Goal: Task Accomplishment & Management: Complete application form

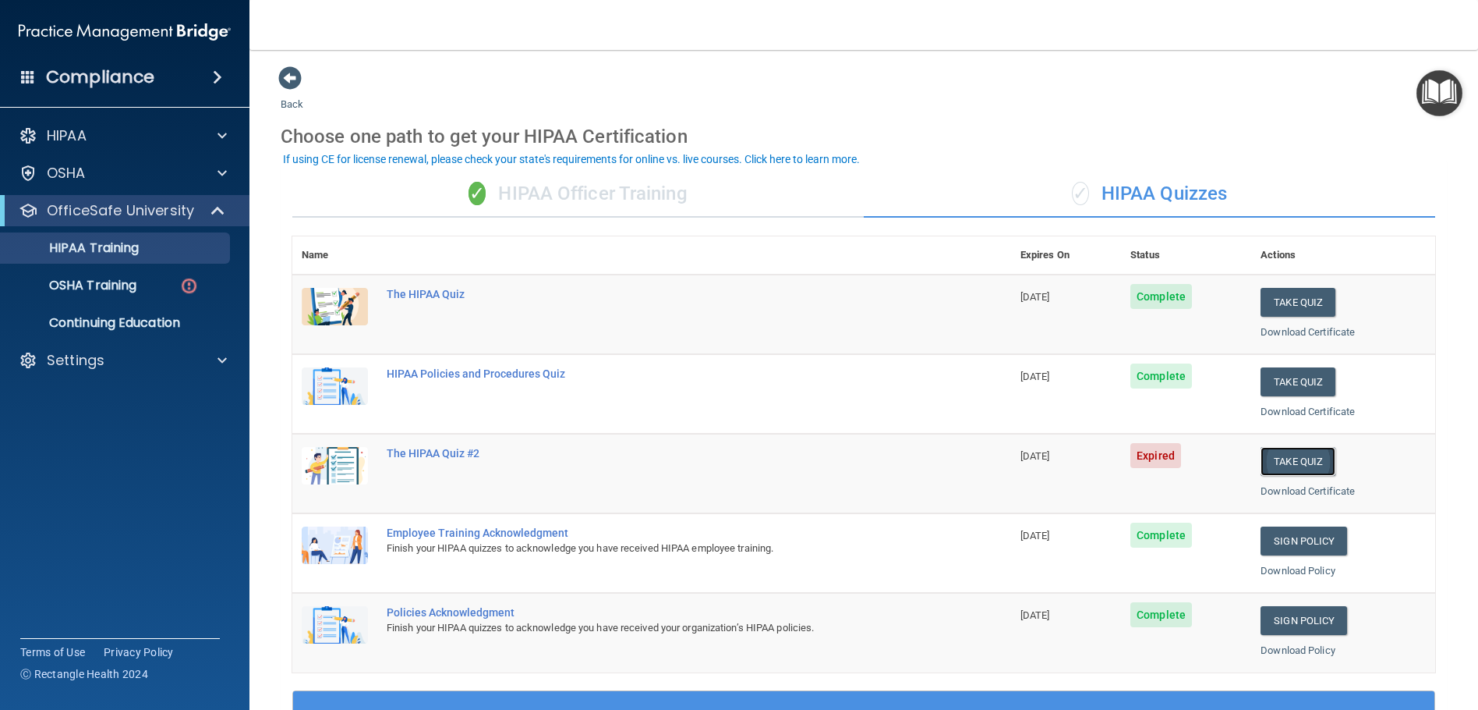
click at [1264, 450] on button "Take Quiz" at bounding box center [1298, 461] width 75 height 29
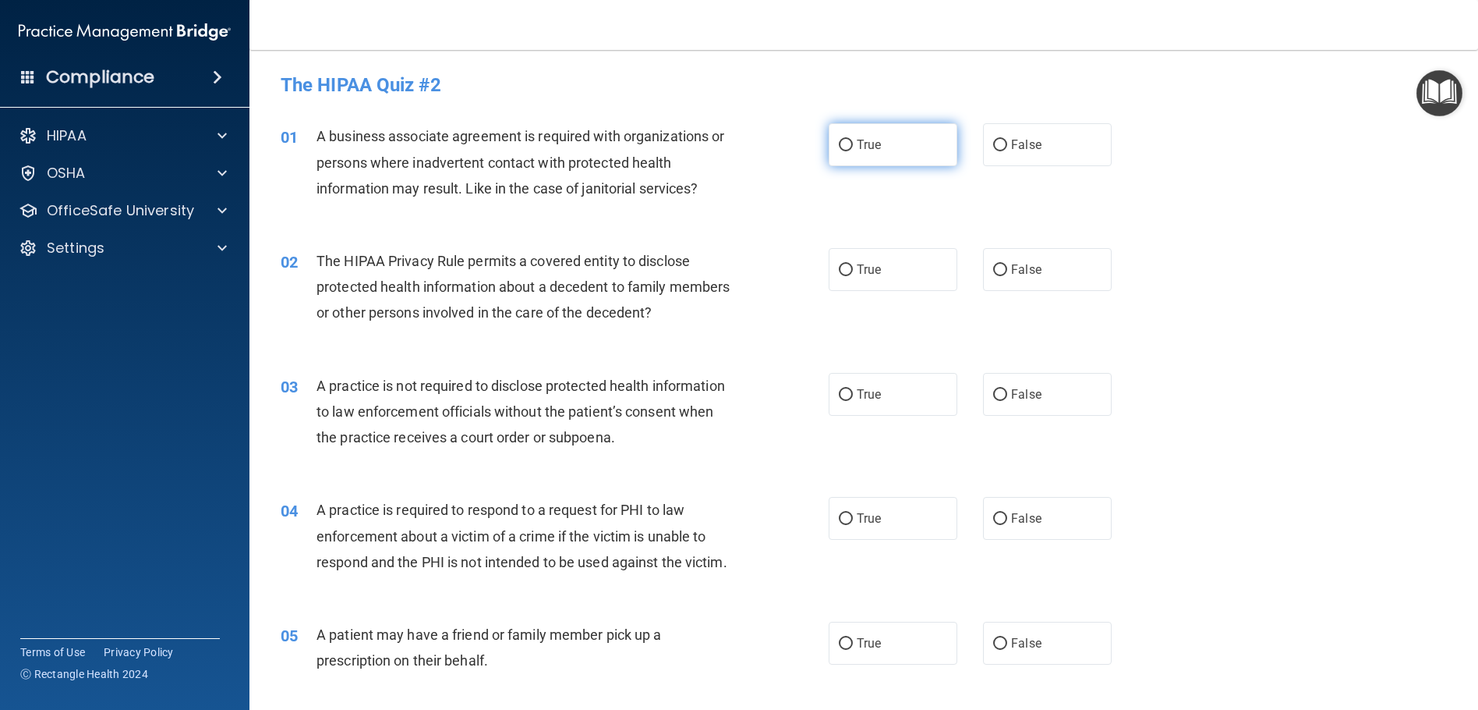
click at [869, 145] on span "True" at bounding box center [869, 144] width 24 height 15
click at [853, 145] on input "True" at bounding box center [846, 146] width 14 height 12
radio input "true"
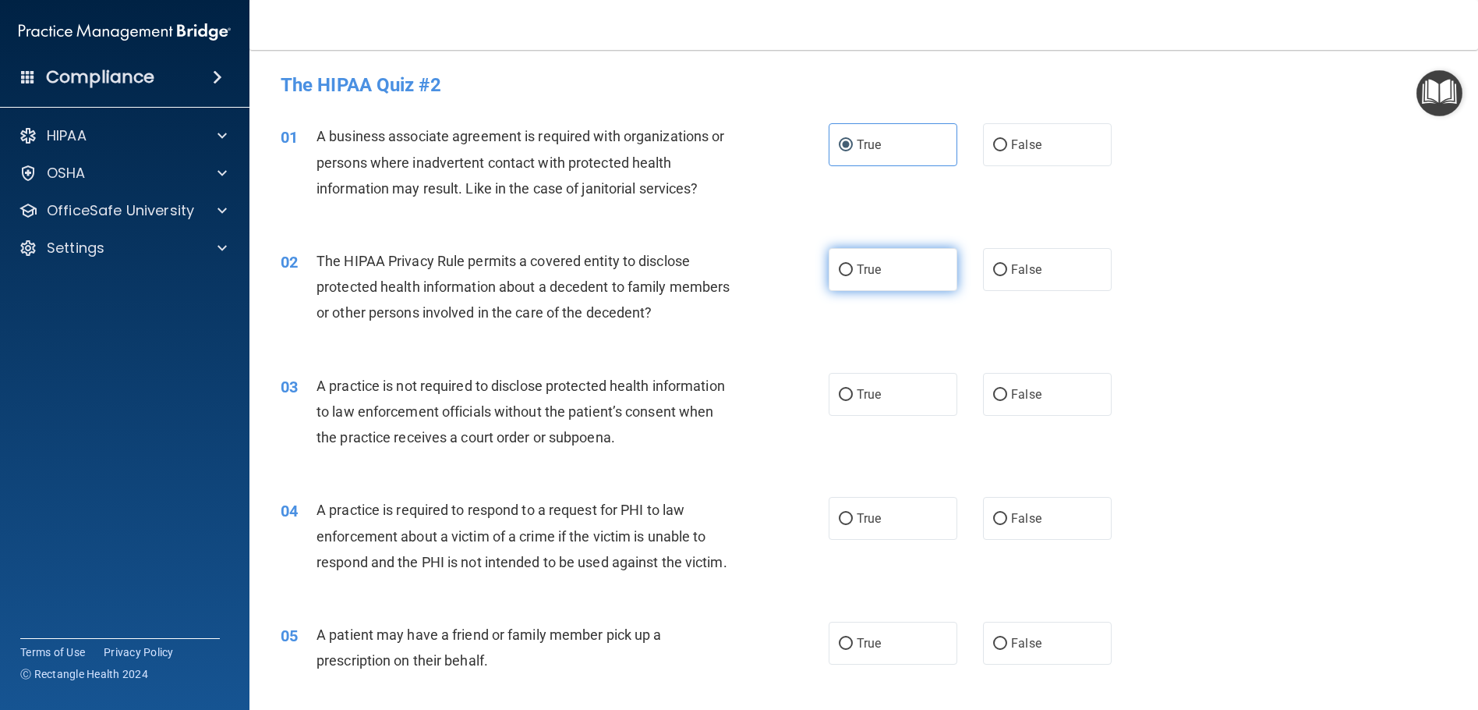
click at [913, 262] on label "True" at bounding box center [893, 269] width 129 height 43
click at [853, 264] on input "True" at bounding box center [846, 270] width 14 height 12
radio input "true"
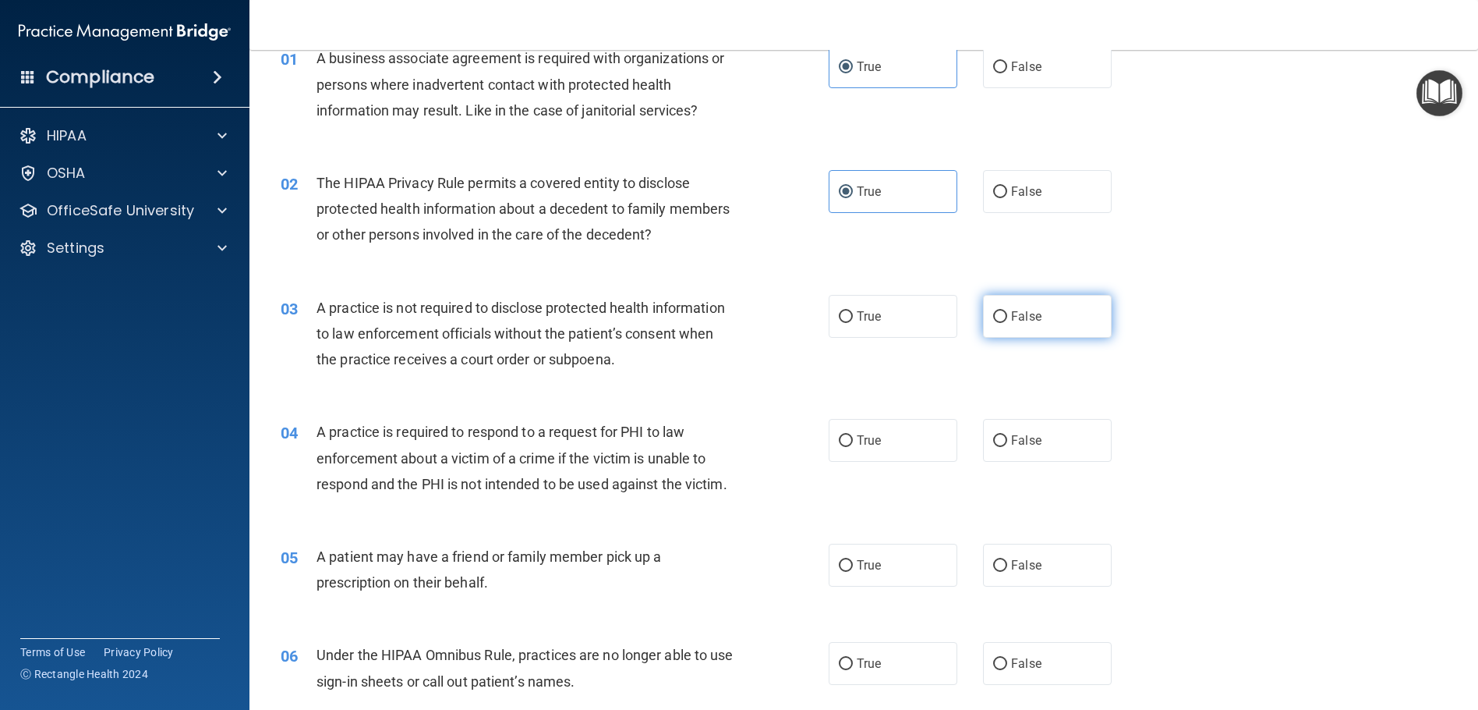
click at [1057, 310] on label "False" at bounding box center [1047, 316] width 129 height 43
click at [1007, 311] on input "False" at bounding box center [1000, 317] width 14 height 12
radio input "true"
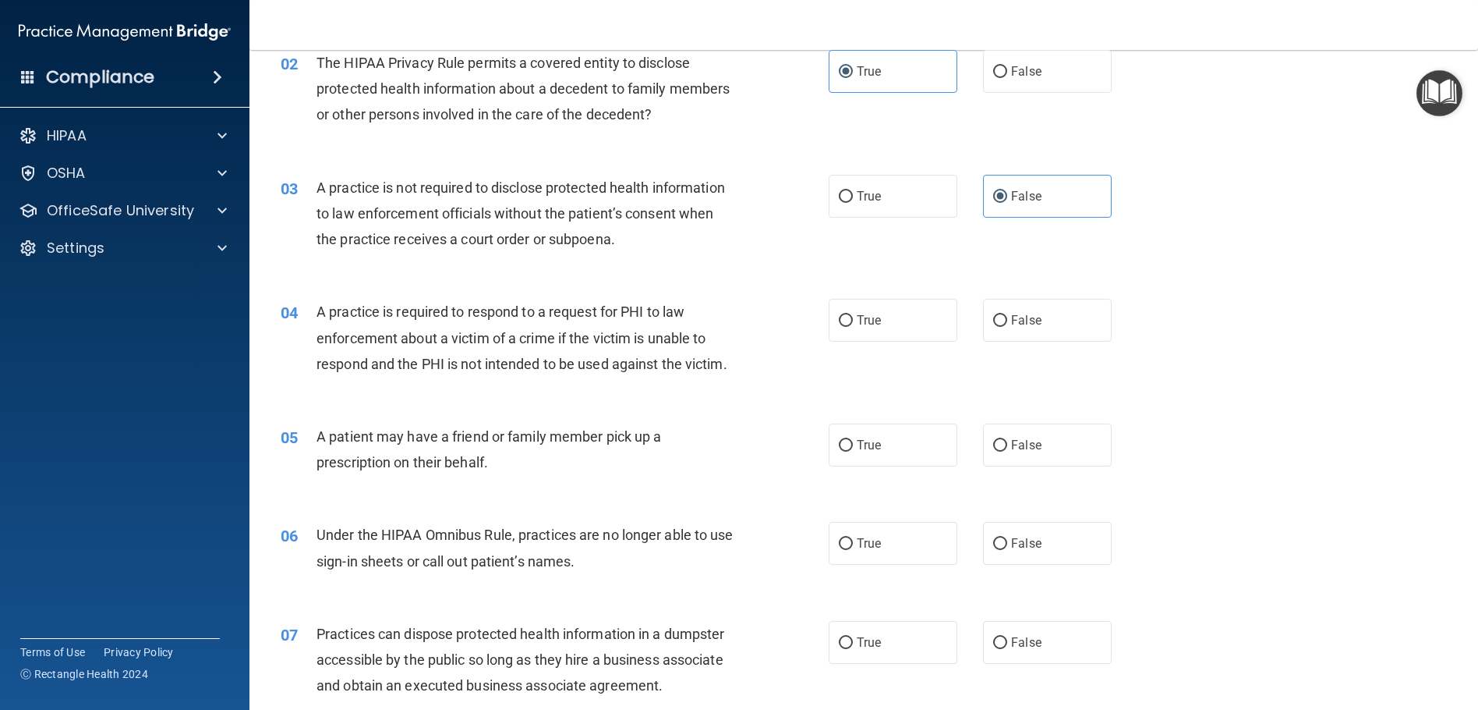
scroll to position [234, 0]
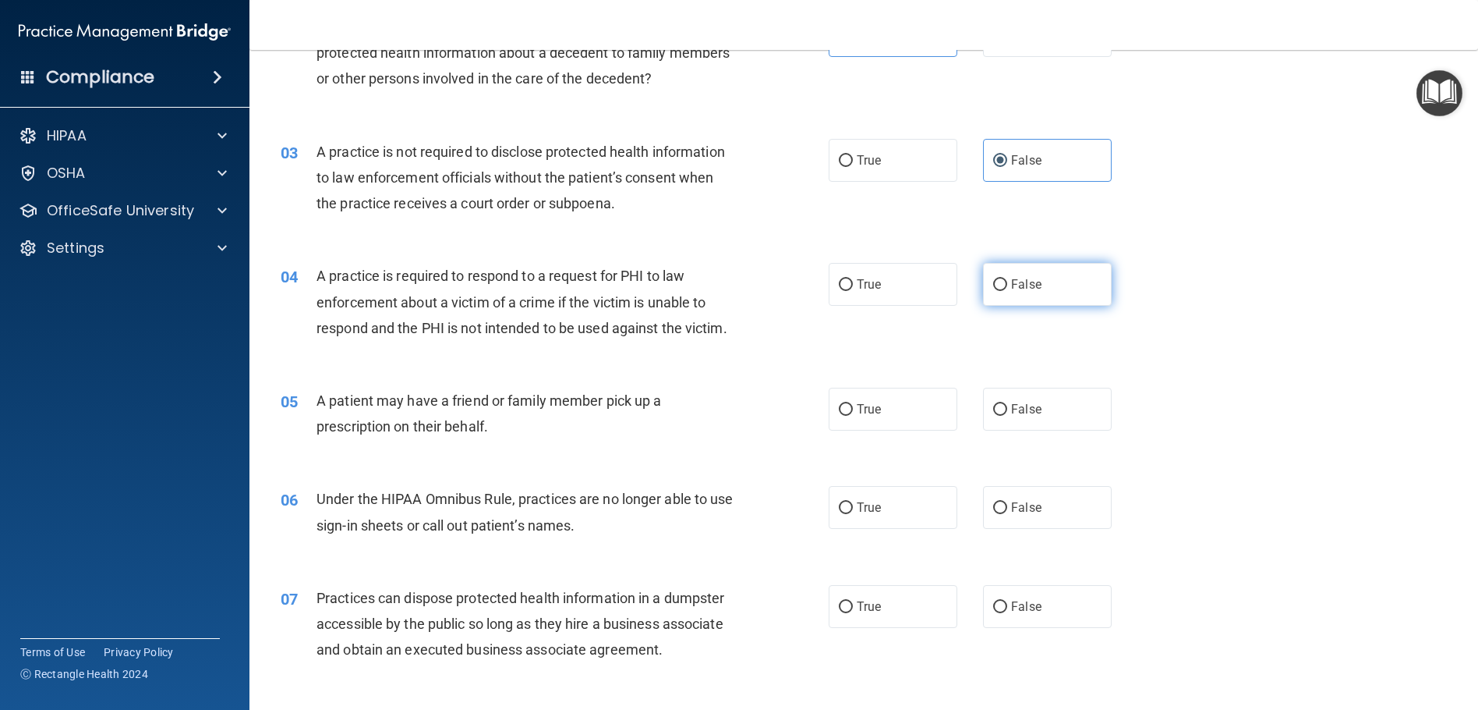
click at [1056, 291] on label "False" at bounding box center [1047, 284] width 129 height 43
click at [1007, 291] on input "False" at bounding box center [1000, 285] width 14 height 12
radio input "true"
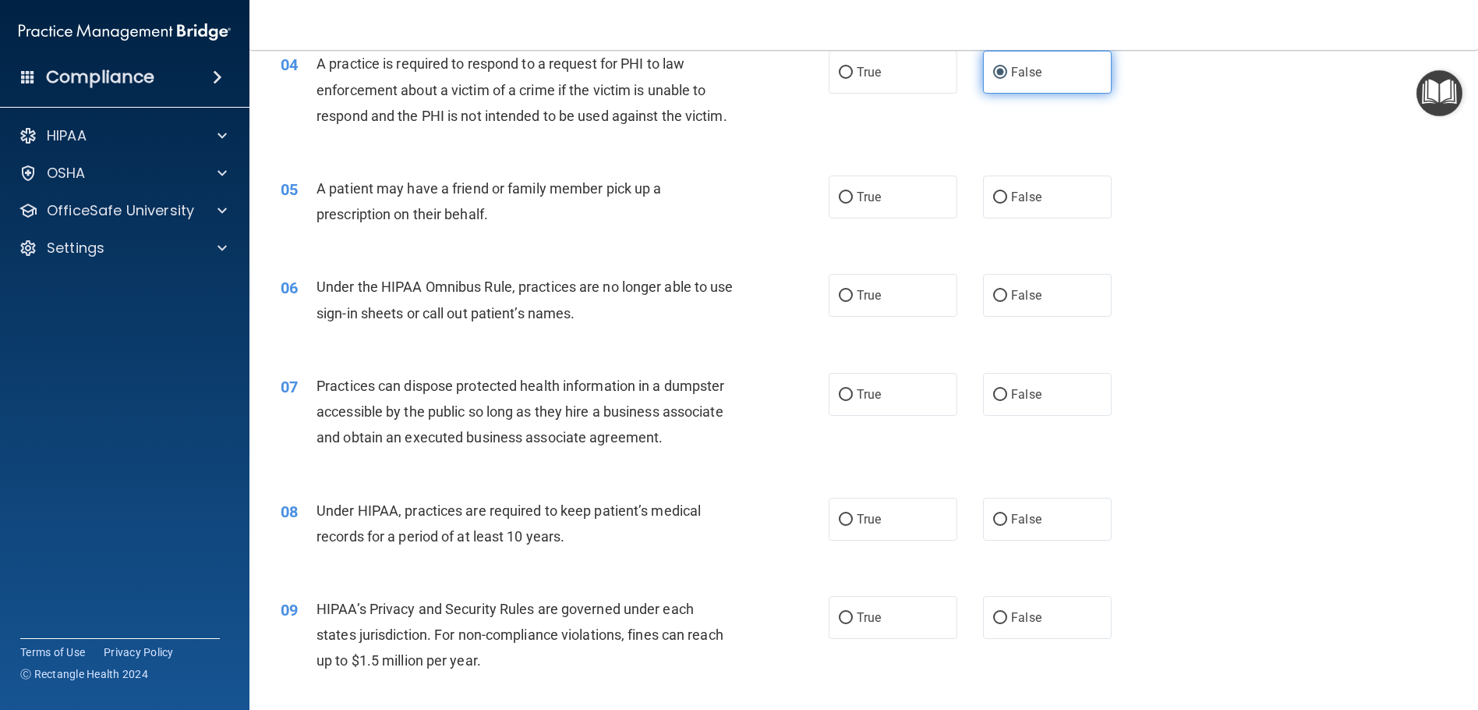
scroll to position [468, 0]
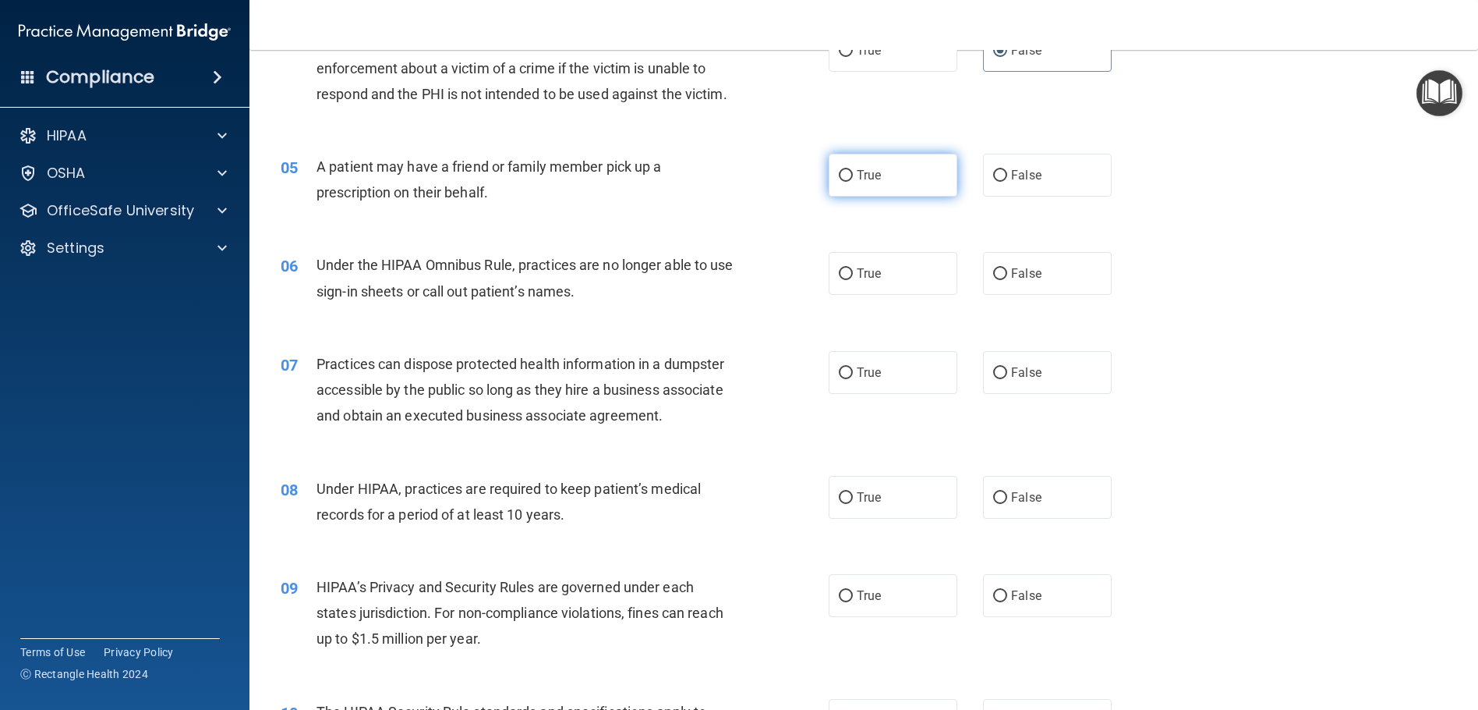
click at [888, 196] on label "True" at bounding box center [893, 175] width 129 height 43
click at [853, 182] on input "True" at bounding box center [846, 176] width 14 height 12
radio input "true"
click at [1030, 281] on span "False" at bounding box center [1026, 273] width 30 height 15
click at [1007, 280] on input "False" at bounding box center [1000, 274] width 14 height 12
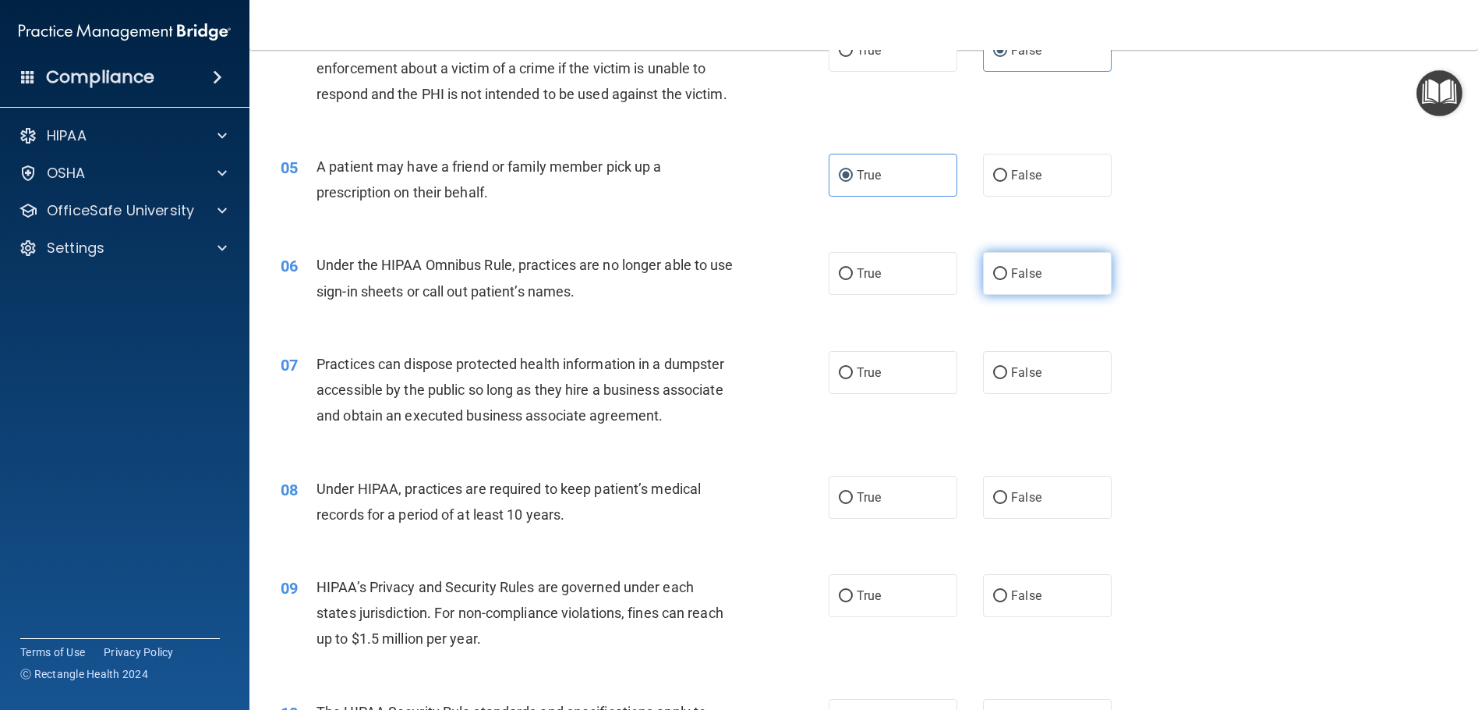
radio input "true"
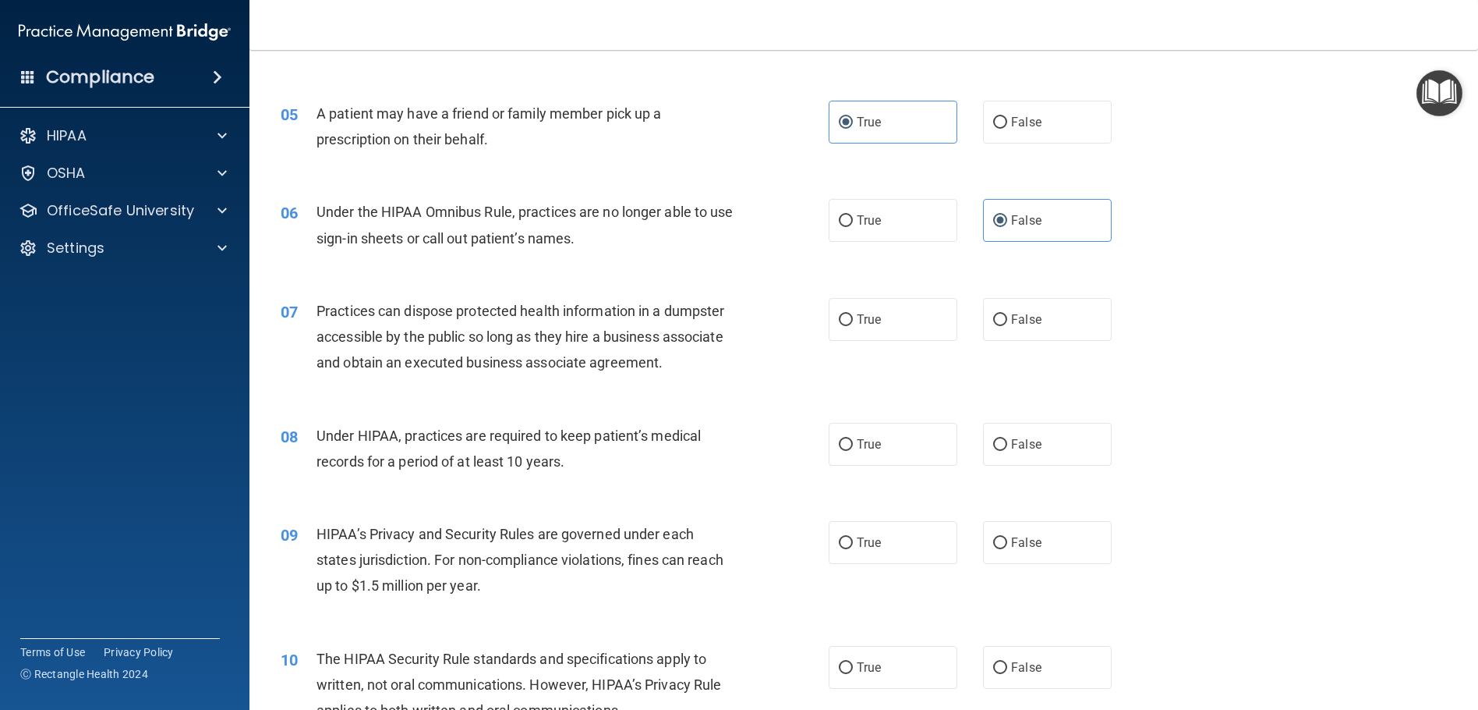
scroll to position [546, 0]
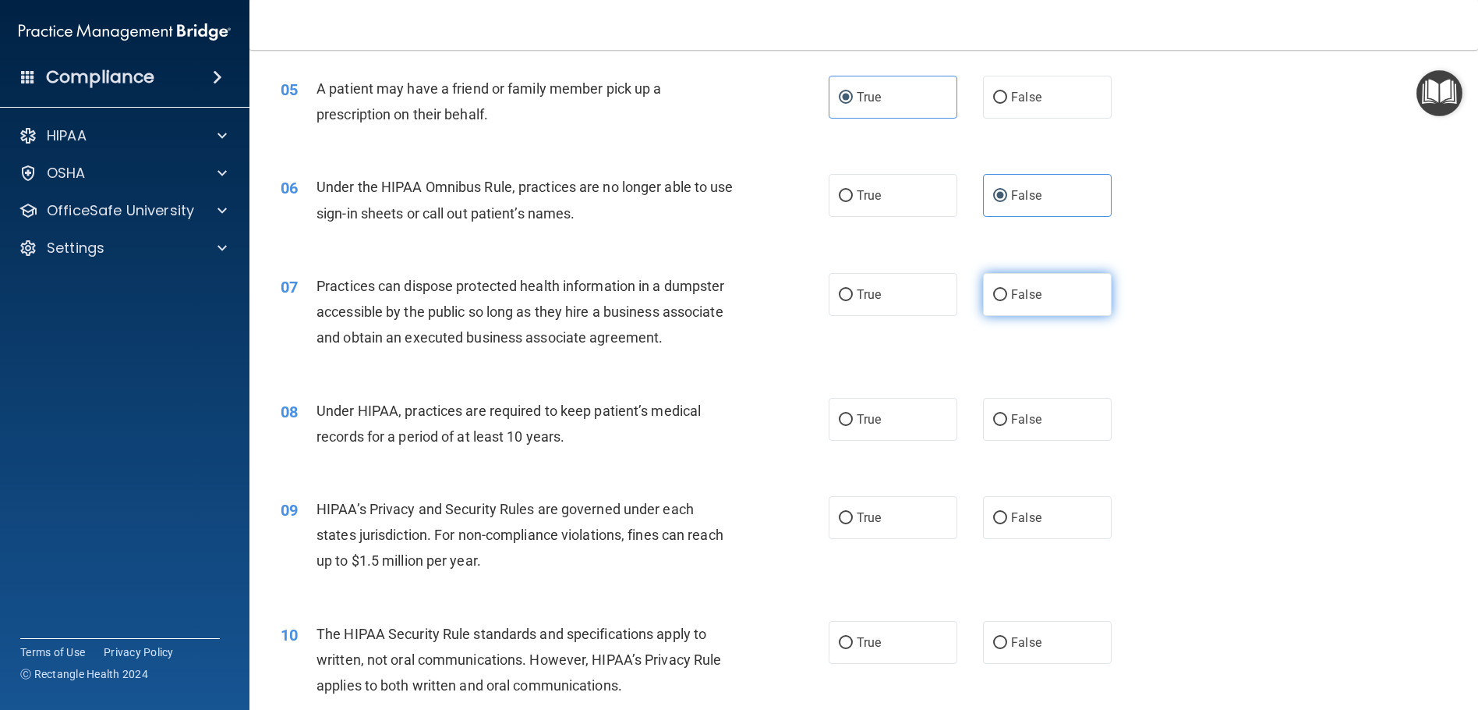
click at [1024, 306] on label "False" at bounding box center [1047, 294] width 129 height 43
click at [1007, 301] on input "False" at bounding box center [1000, 295] width 14 height 12
radio input "true"
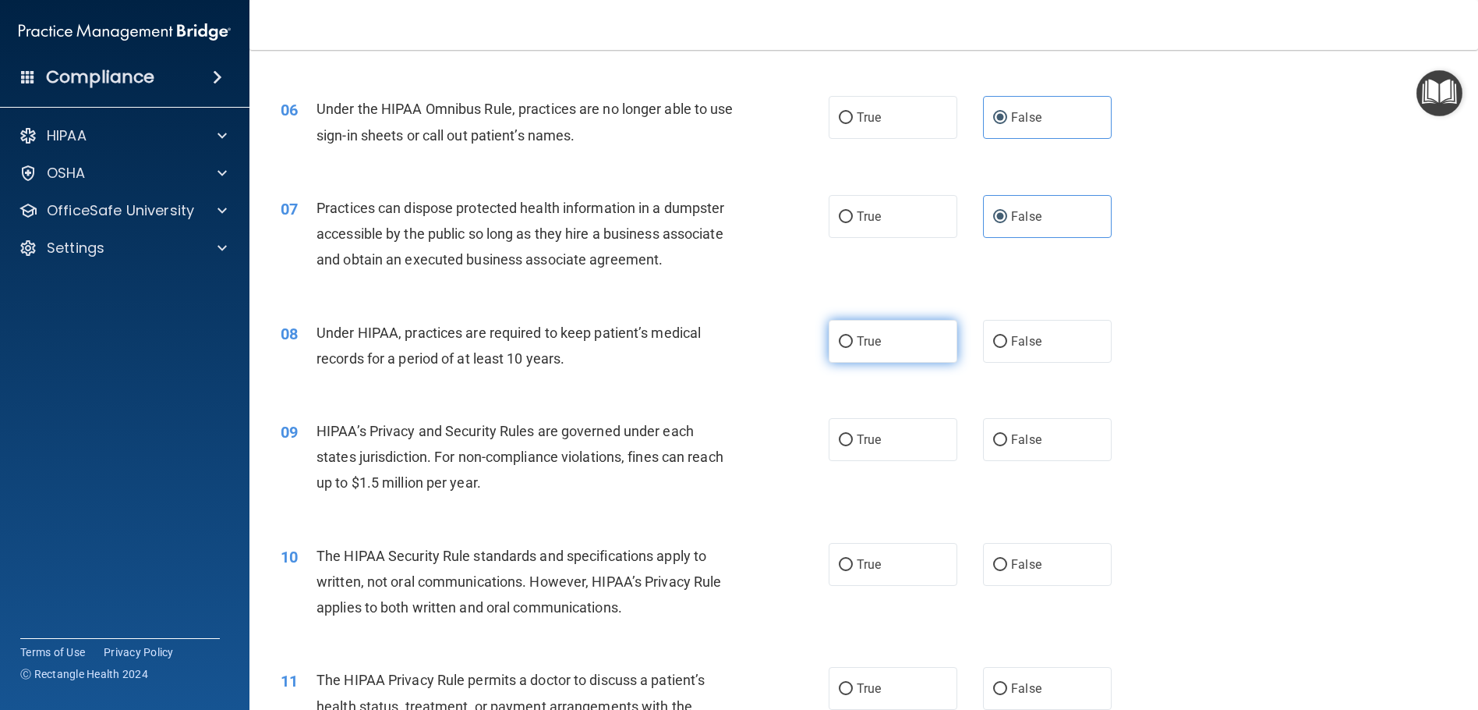
click at [879, 363] on label "True" at bounding box center [893, 341] width 129 height 43
click at [853, 348] on input "True" at bounding box center [846, 342] width 14 height 12
radio input "true"
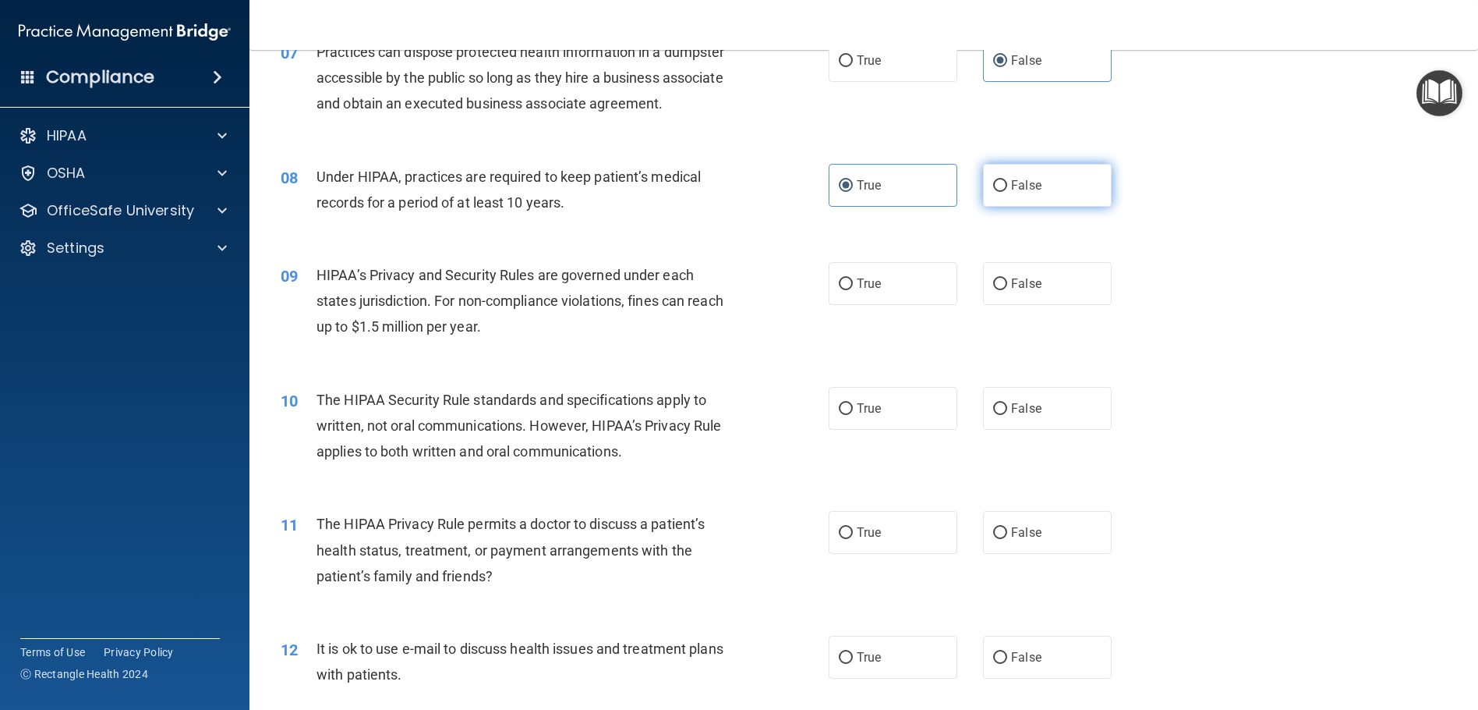
click at [1098, 206] on label "False" at bounding box center [1047, 185] width 129 height 43
click at [1007, 192] on input "False" at bounding box center [1000, 186] width 14 height 12
radio input "true"
radio input "false"
click at [829, 305] on label "True" at bounding box center [893, 283] width 129 height 43
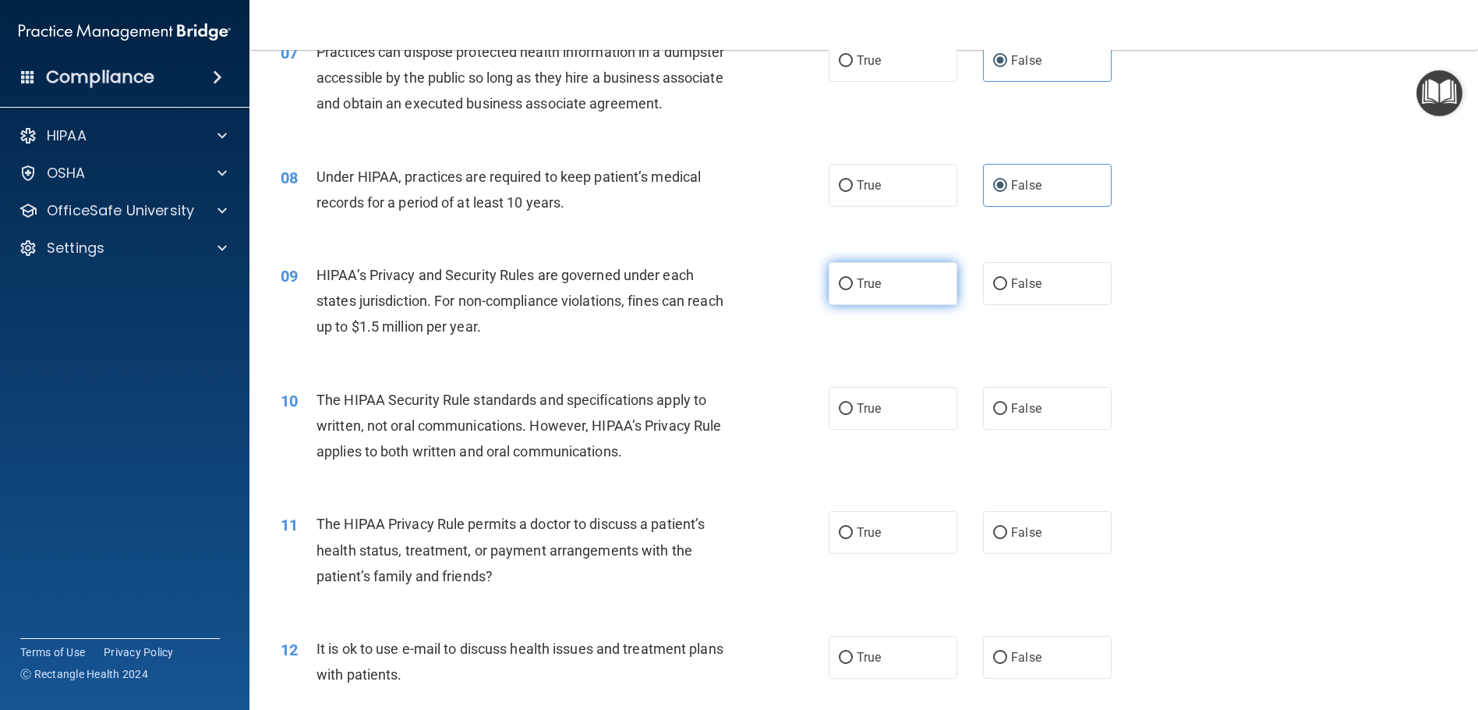
click at [839, 290] on input "True" at bounding box center [846, 284] width 14 height 12
radio input "true"
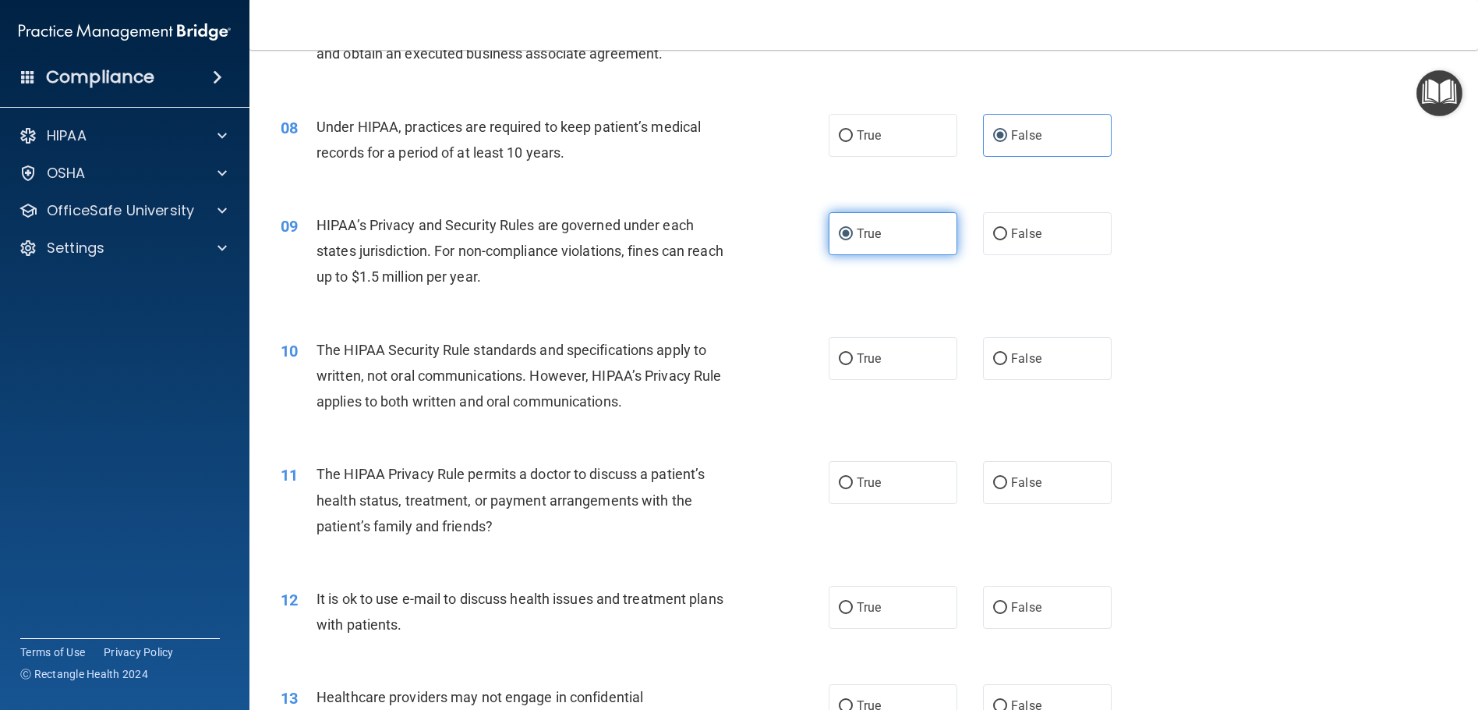
scroll to position [858, 0]
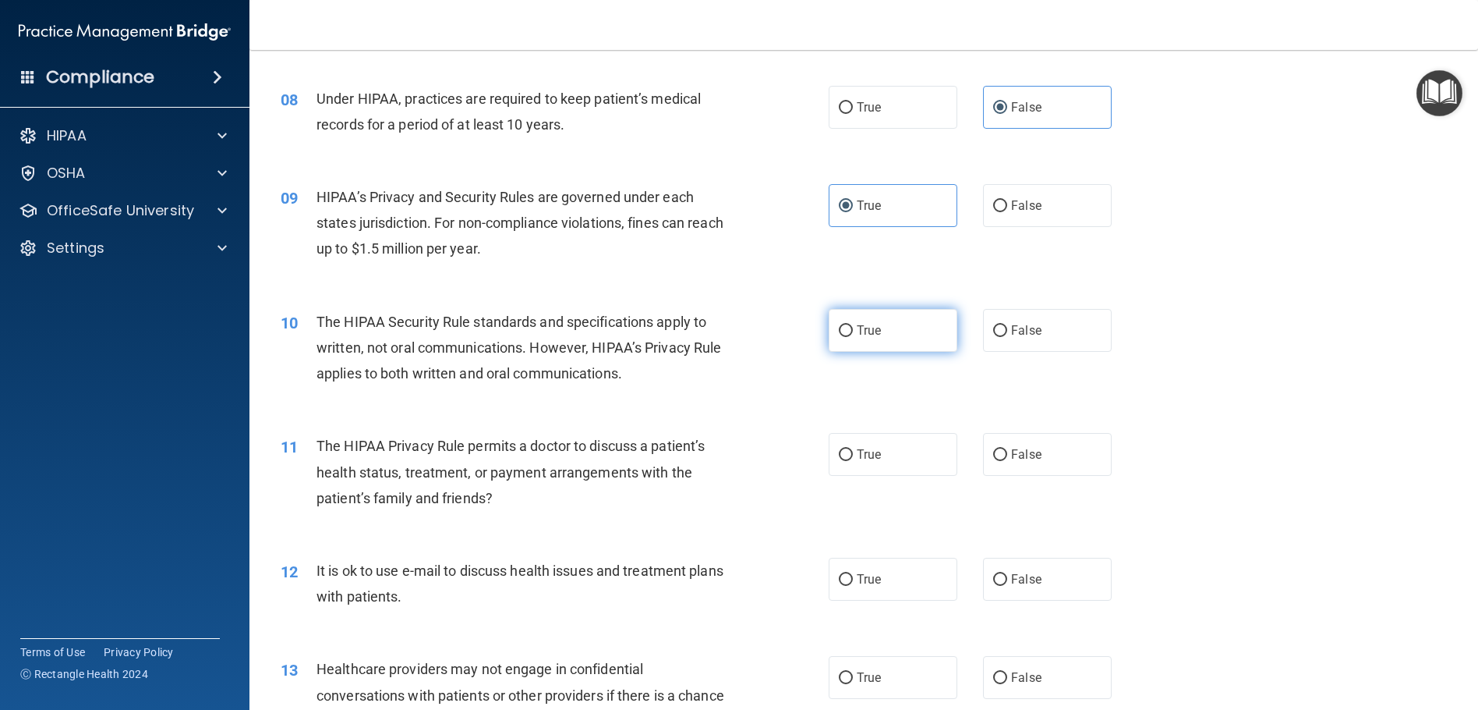
click at [873, 338] on span "True" at bounding box center [869, 330] width 24 height 15
click at [853, 337] on input "True" at bounding box center [846, 331] width 14 height 12
radio input "true"
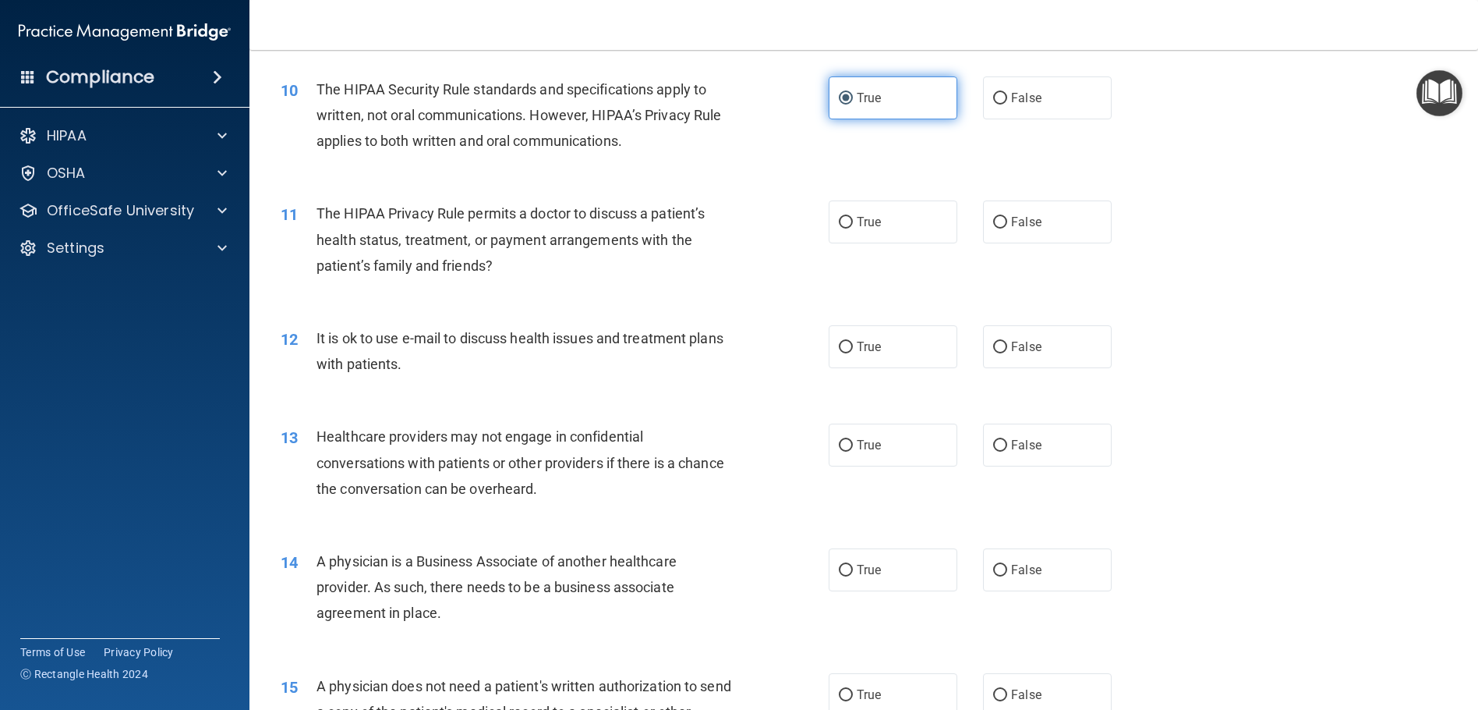
scroll to position [1092, 0]
click at [890, 242] on label "True" at bounding box center [893, 220] width 129 height 43
click at [853, 227] on input "True" at bounding box center [846, 221] width 14 height 12
radio input "true"
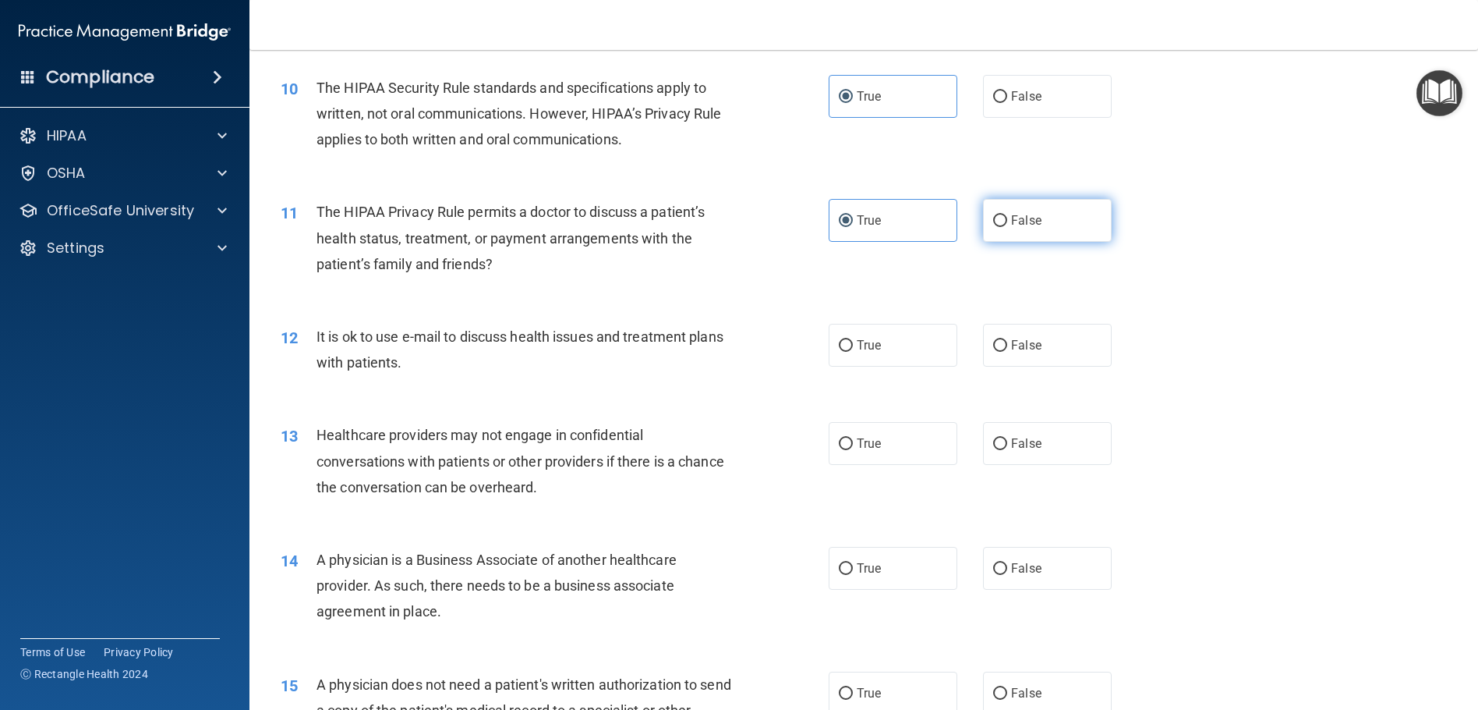
click at [1060, 235] on label "False" at bounding box center [1047, 220] width 129 height 43
click at [1007, 227] on input "False" at bounding box center [1000, 221] width 14 height 12
radio input "true"
radio input "false"
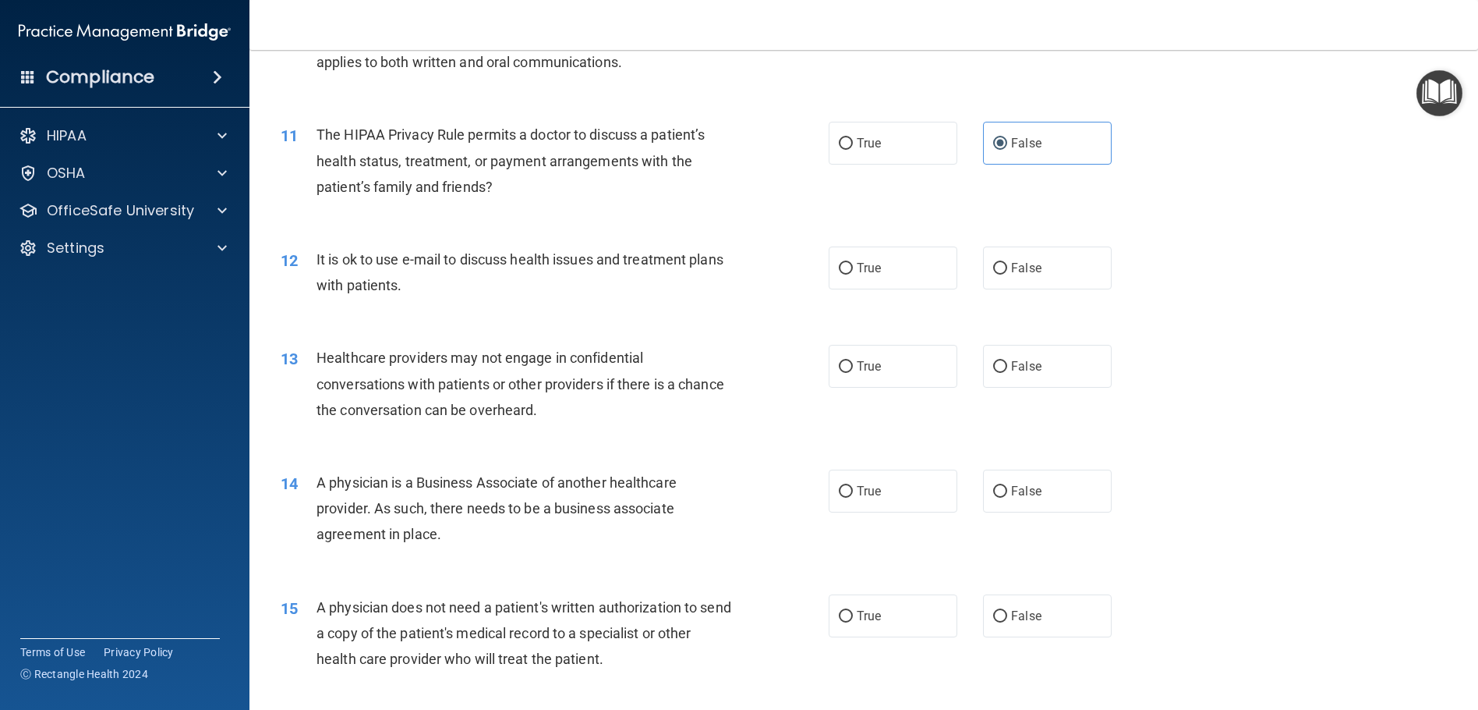
scroll to position [1170, 0]
click at [857, 274] on span "True" at bounding box center [869, 267] width 24 height 15
click at [852, 274] on input "True" at bounding box center [846, 268] width 14 height 12
radio input "true"
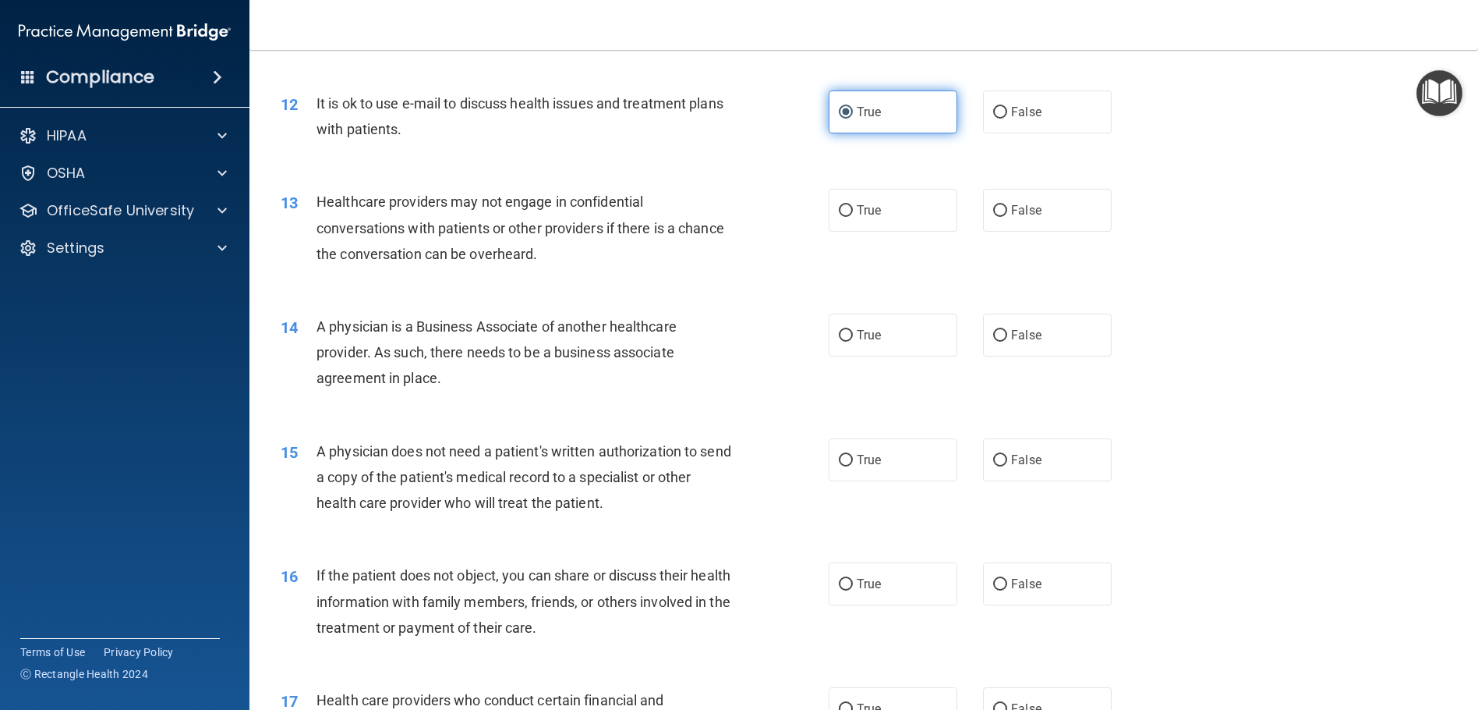
scroll to position [1326, 0]
click at [816, 225] on div "13 Healthcare providers may not engage in confidential conversations with patie…" at bounding box center [554, 231] width 595 height 86
click at [860, 206] on div "13 Healthcare providers may not engage in confidential conversations with patie…" at bounding box center [864, 230] width 1190 height 125
click at [857, 217] on span "True" at bounding box center [869, 209] width 24 height 15
click at [853, 216] on input "True" at bounding box center [846, 210] width 14 height 12
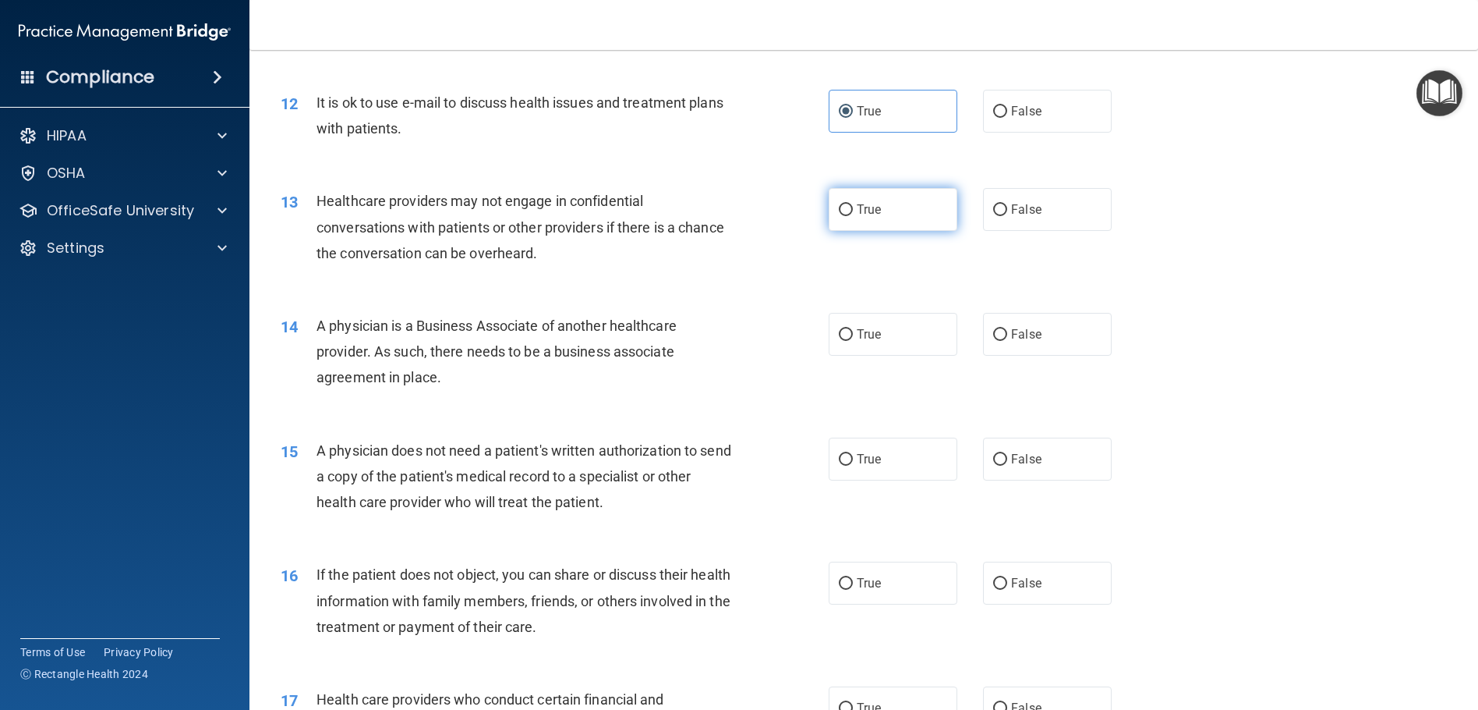
radio input "true"
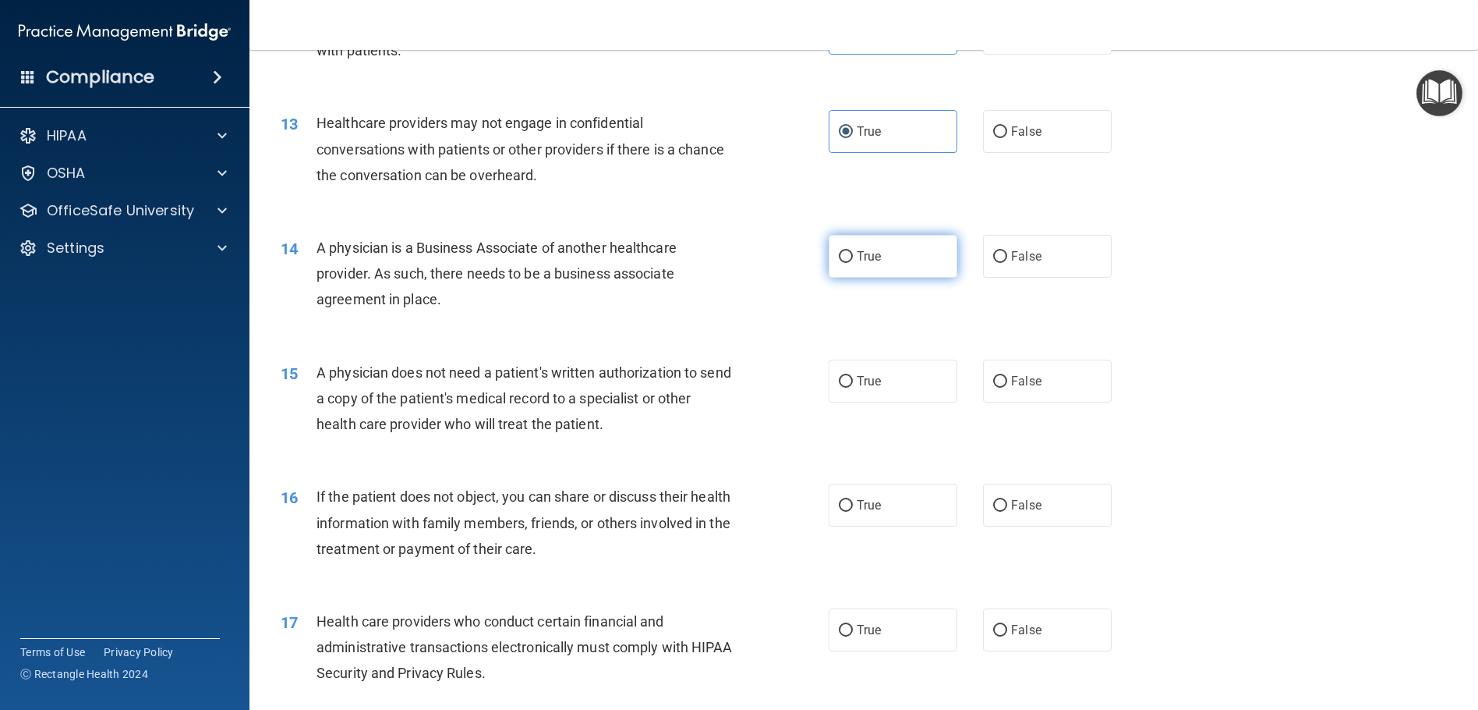
click at [865, 264] on span "True" at bounding box center [869, 256] width 24 height 15
click at [853, 263] on input "True" at bounding box center [846, 257] width 14 height 12
radio input "true"
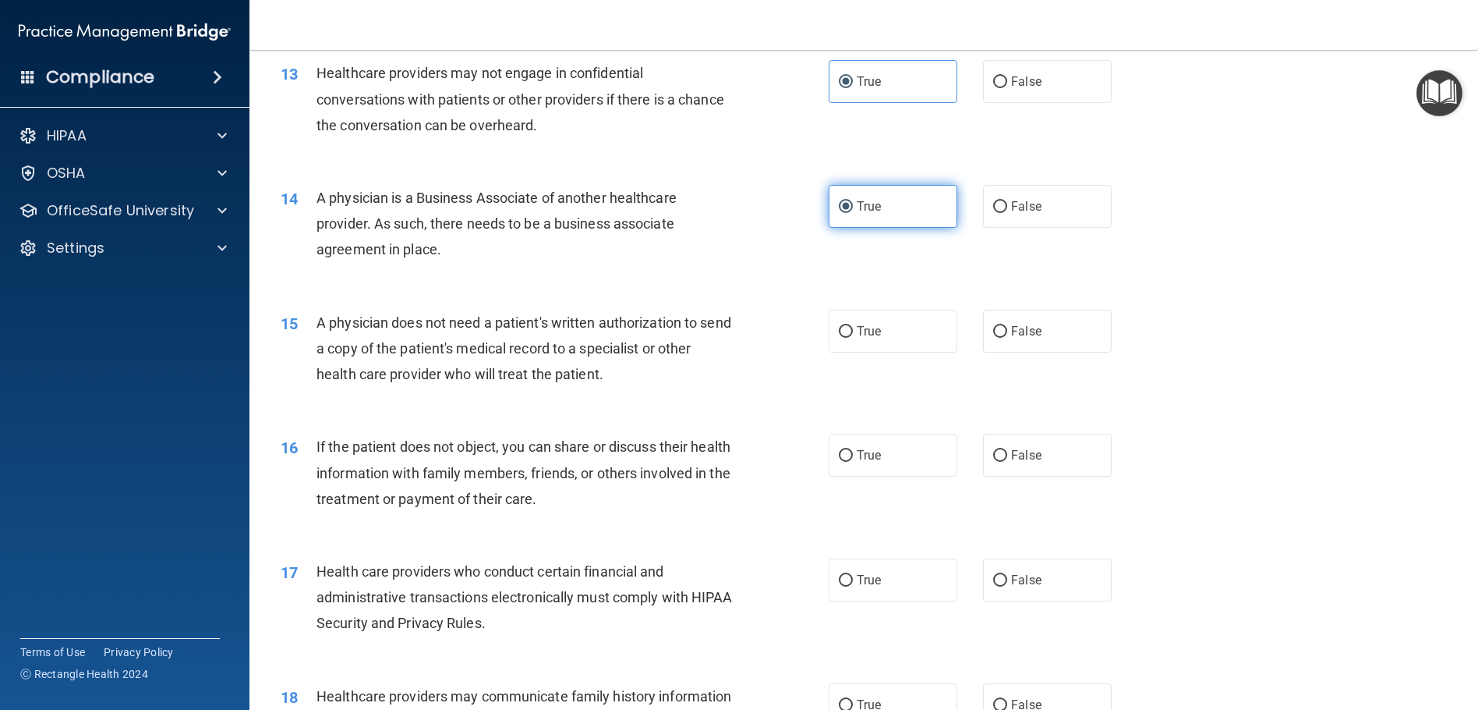
scroll to position [1482, 0]
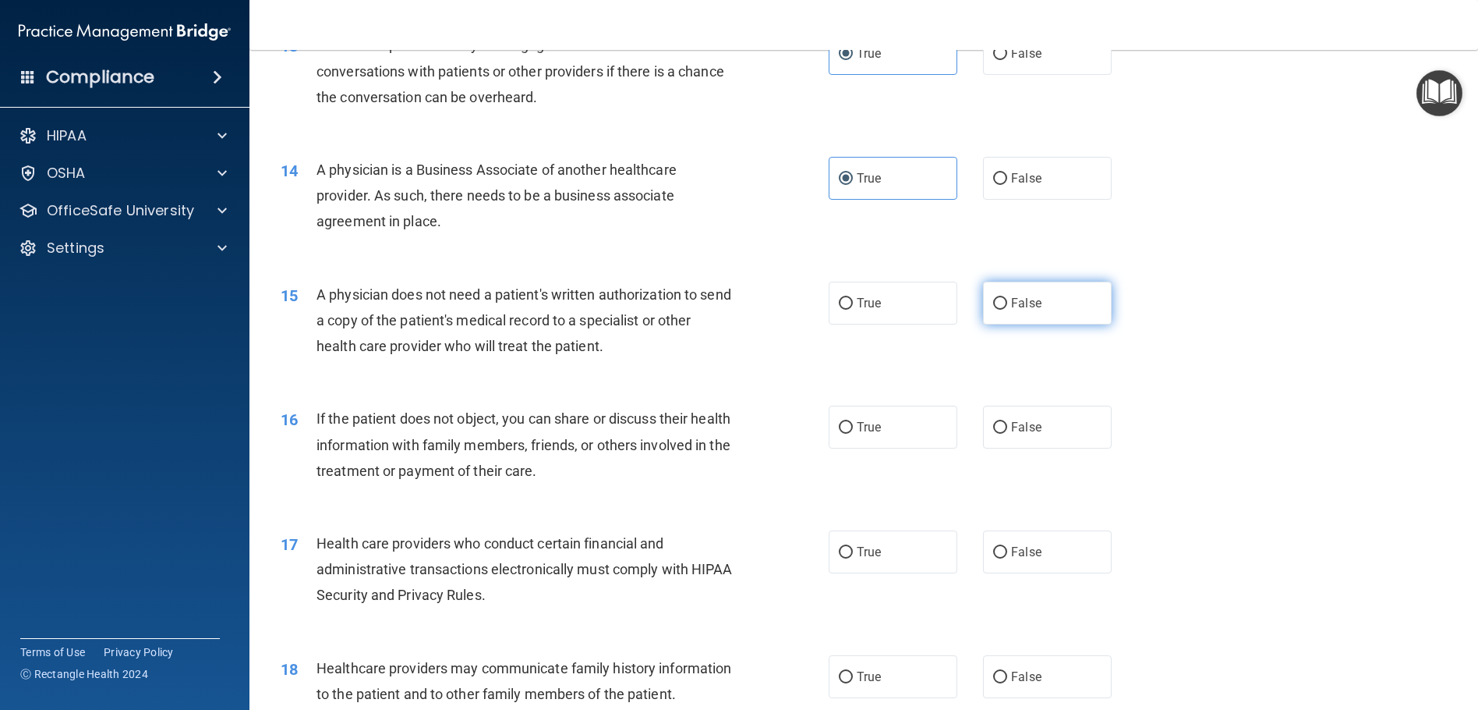
click at [983, 307] on label "False" at bounding box center [1047, 302] width 129 height 43
click at [993, 307] on input "False" at bounding box center [1000, 304] width 14 height 12
radio input "true"
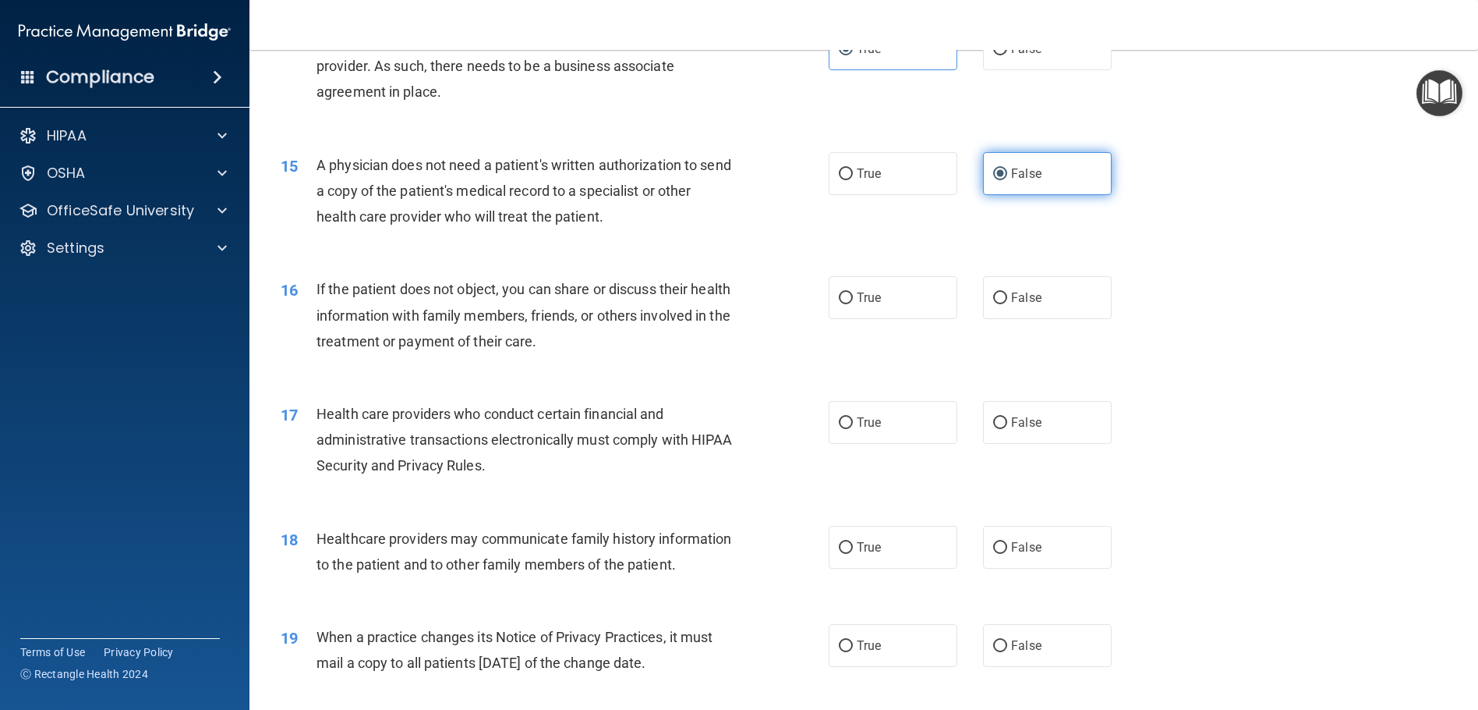
scroll to position [1637, 0]
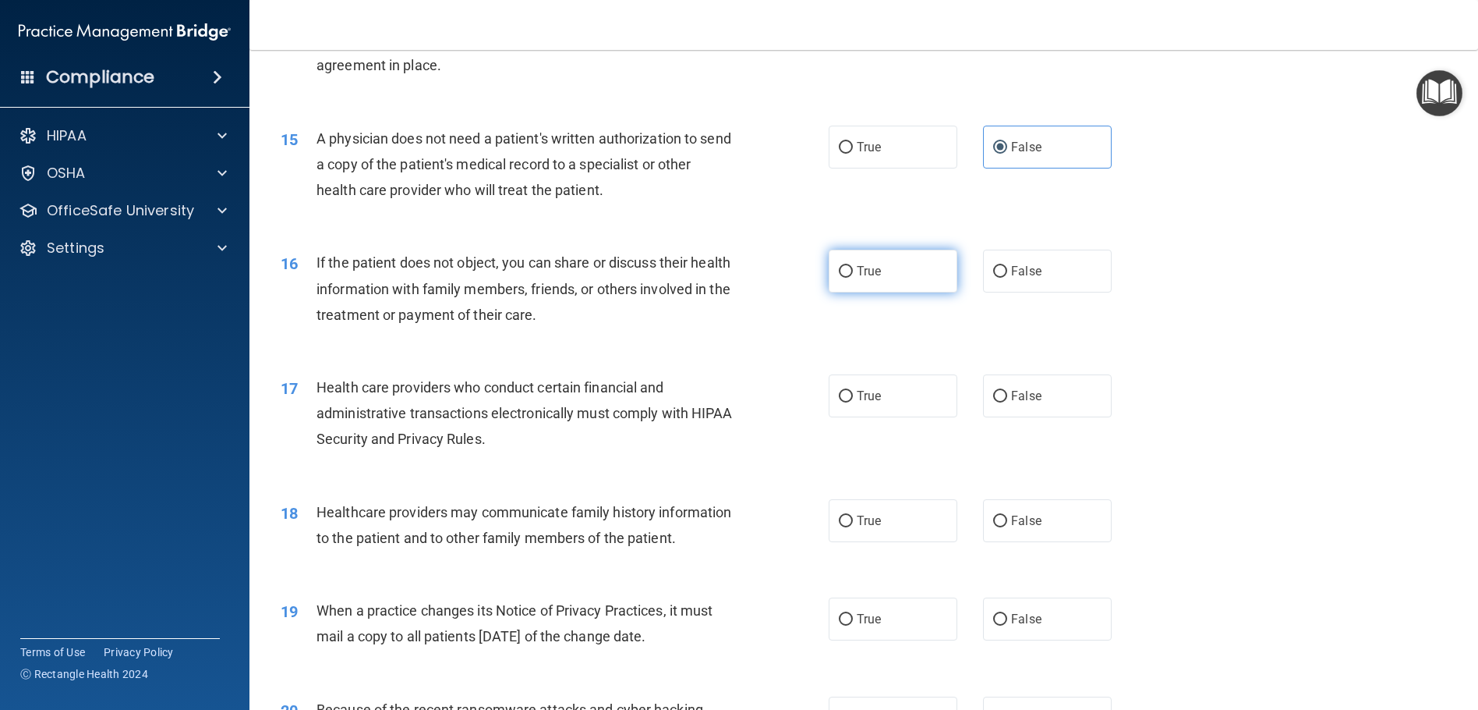
click at [942, 292] on label "True" at bounding box center [893, 271] width 129 height 43
click at [853, 278] on input "True" at bounding box center [846, 272] width 14 height 12
radio input "true"
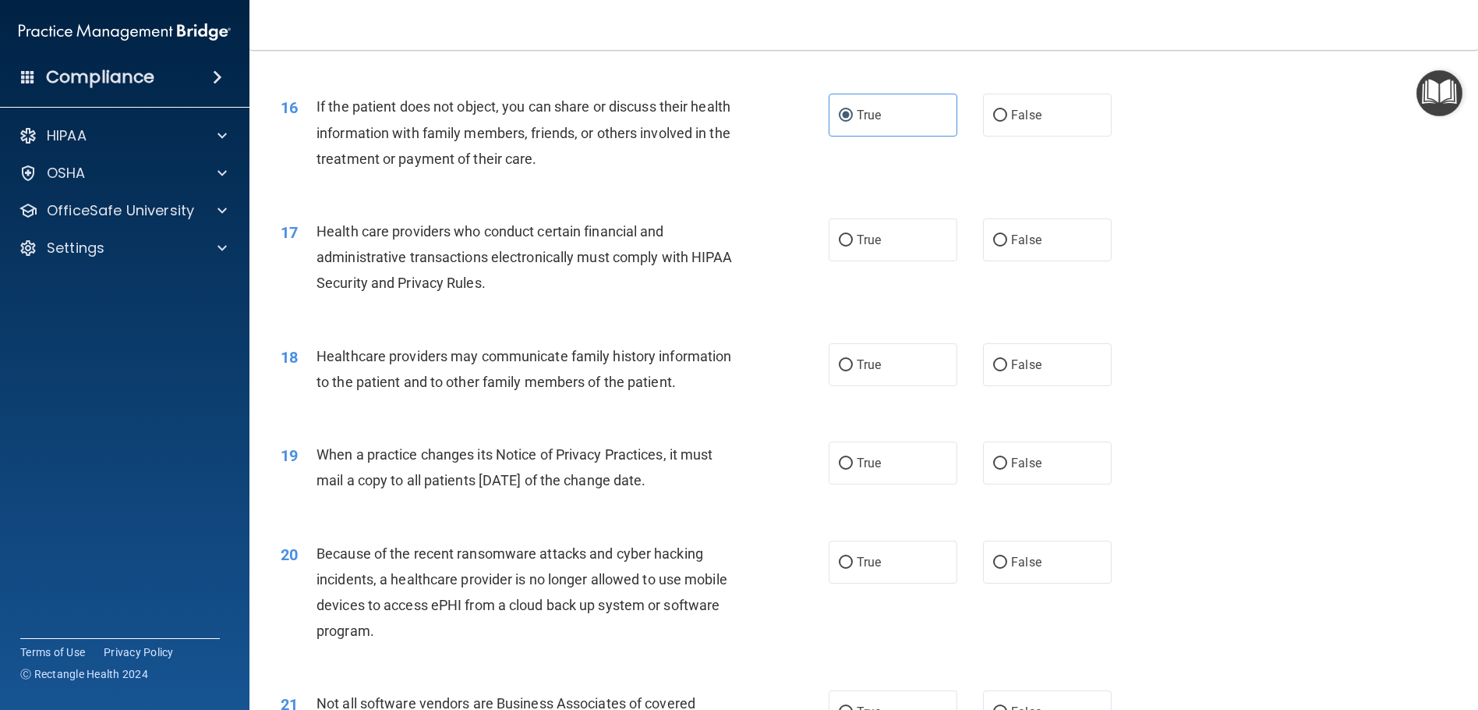
click at [941, 292] on div "17 Health care providers who conduct certain financial and administrative trans…" at bounding box center [864, 261] width 1190 height 125
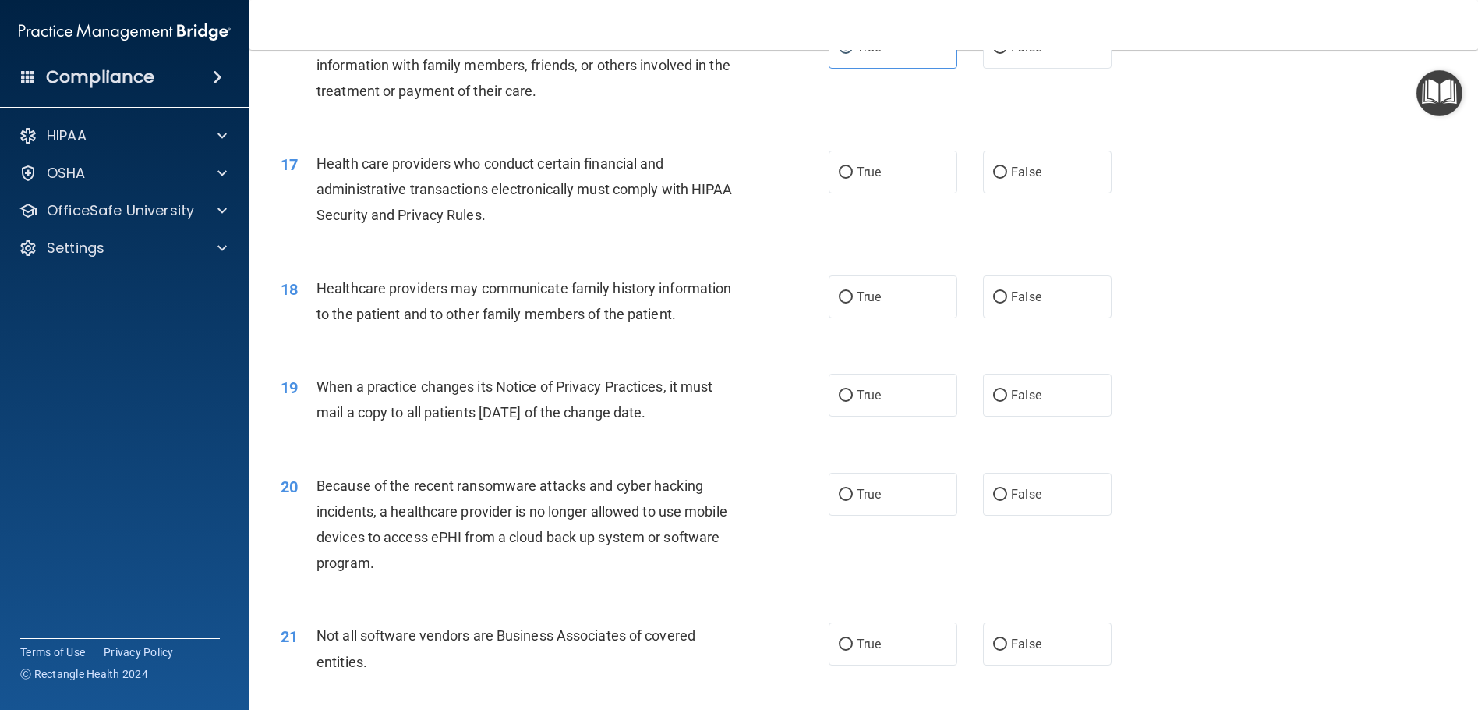
scroll to position [1949, 0]
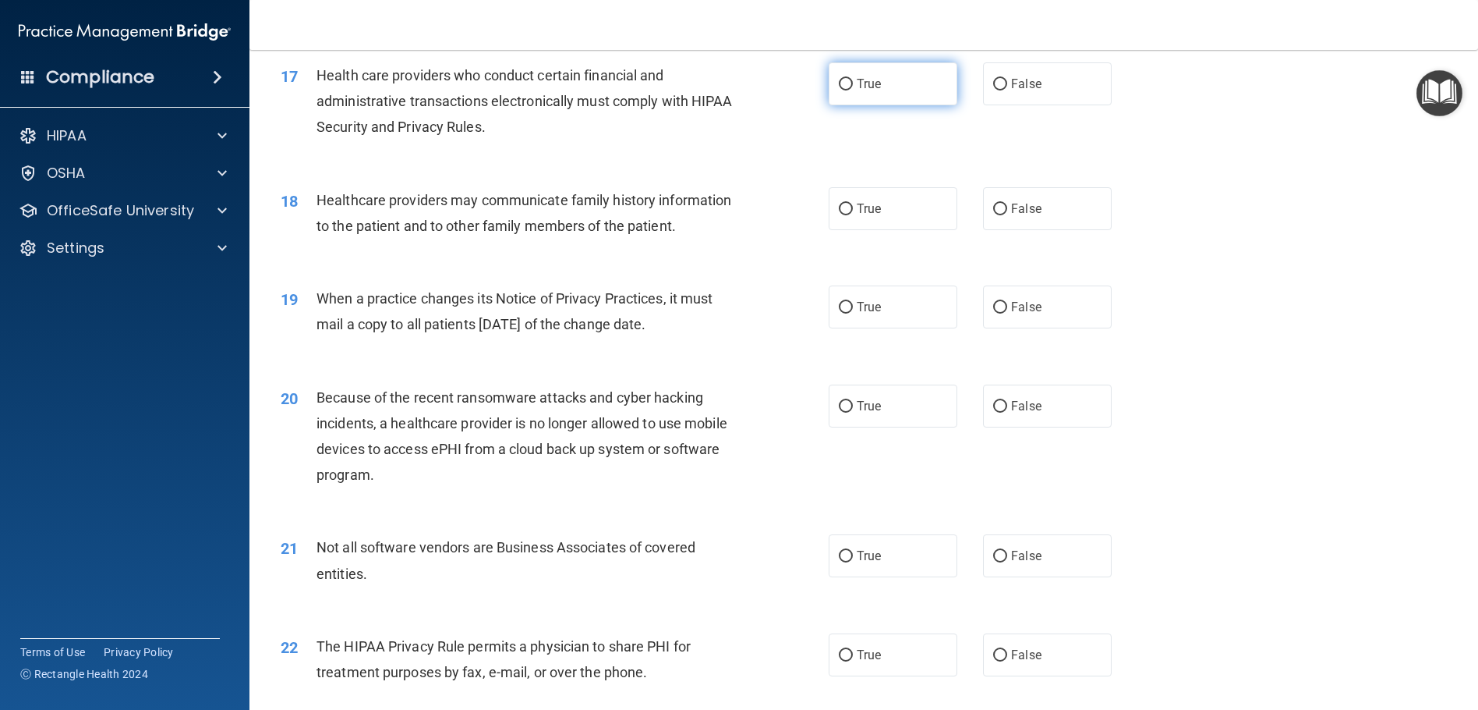
click at [924, 105] on label "True" at bounding box center [893, 83] width 129 height 43
click at [853, 90] on input "True" at bounding box center [846, 85] width 14 height 12
radio input "true"
click at [839, 215] on input "True" at bounding box center [846, 210] width 14 height 12
radio input "true"
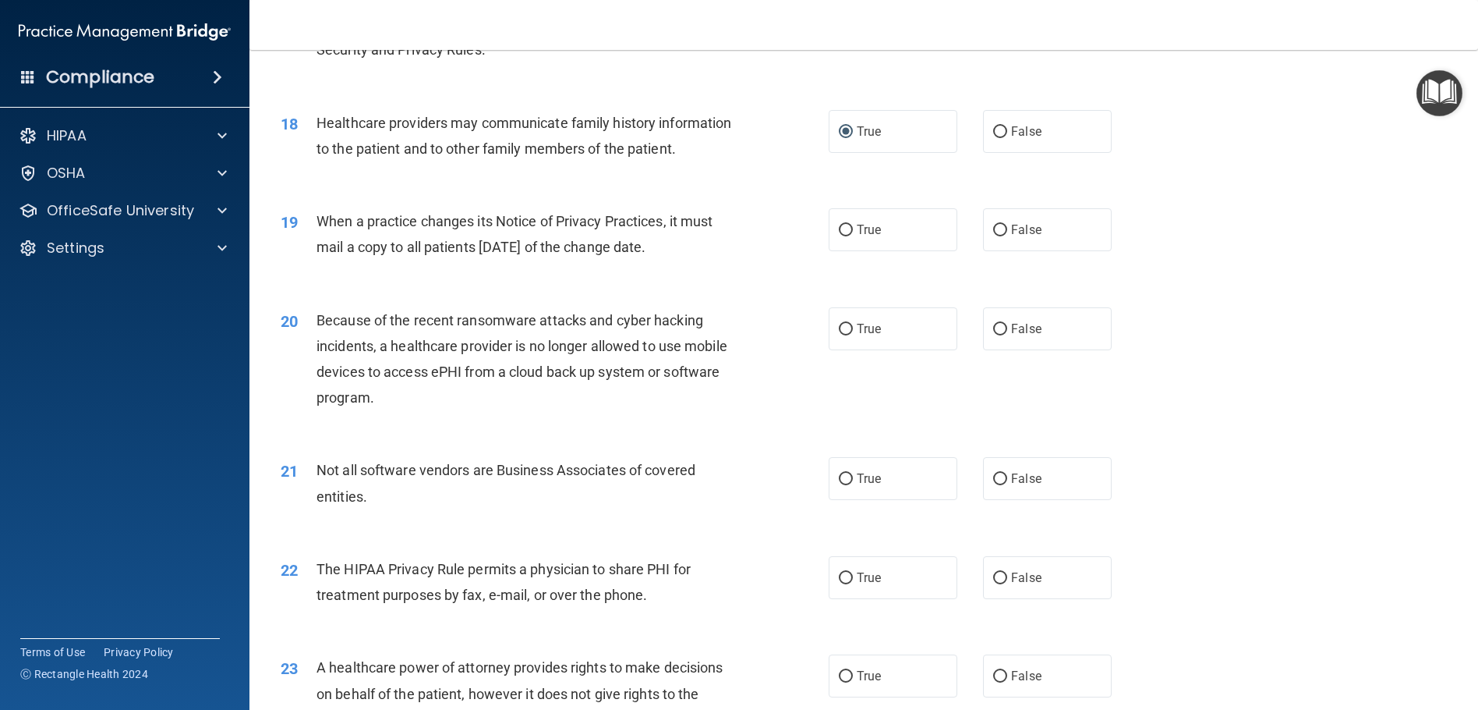
scroll to position [2027, 0]
click at [1036, 152] on label "False" at bounding box center [1047, 130] width 129 height 43
click at [1007, 137] on input "False" at bounding box center [1000, 132] width 14 height 12
radio input "true"
click at [912, 145] on label "True" at bounding box center [893, 130] width 129 height 43
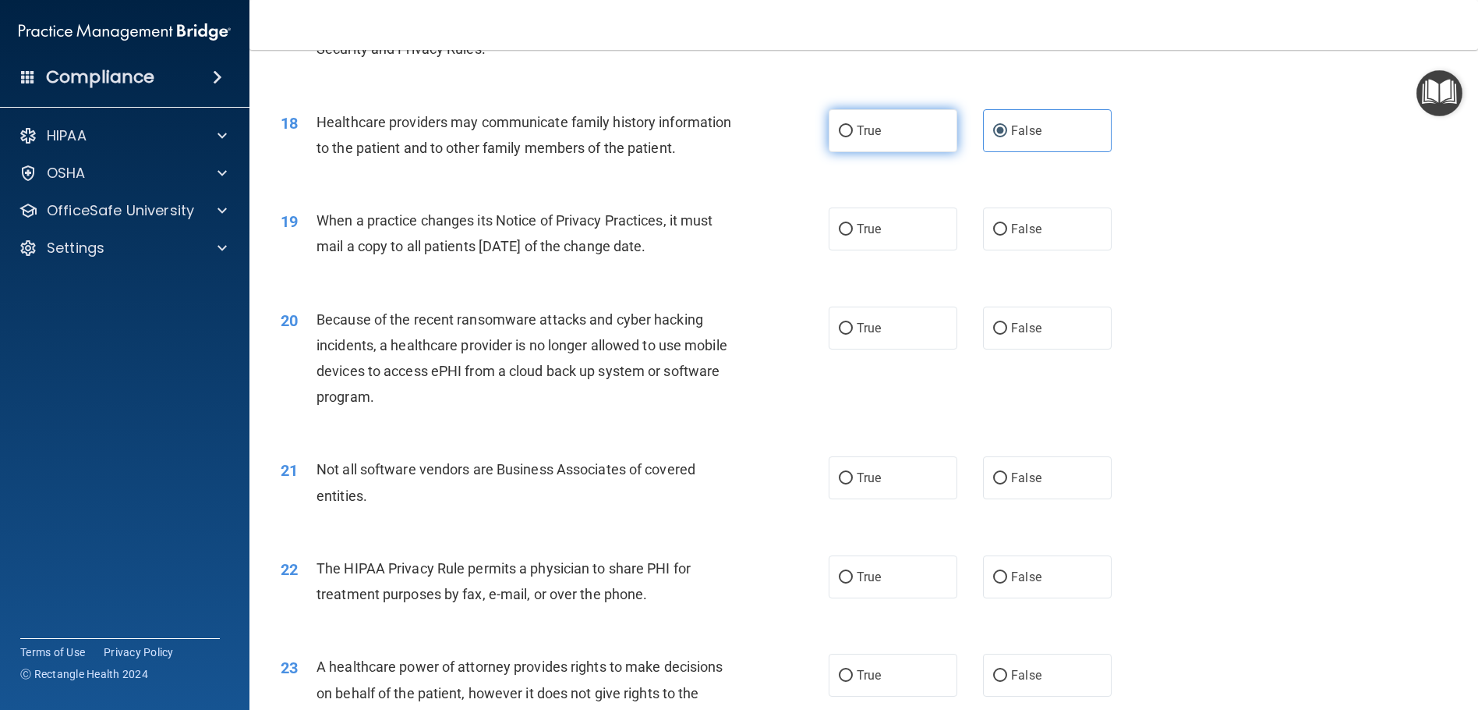
click at [853, 137] on input "True" at bounding box center [846, 132] width 14 height 12
radio input "true"
click at [969, 141] on div "True False" at bounding box center [984, 130] width 310 height 43
click at [984, 152] on label "False" at bounding box center [1047, 130] width 129 height 43
click at [993, 137] on input "False" at bounding box center [1000, 132] width 14 height 12
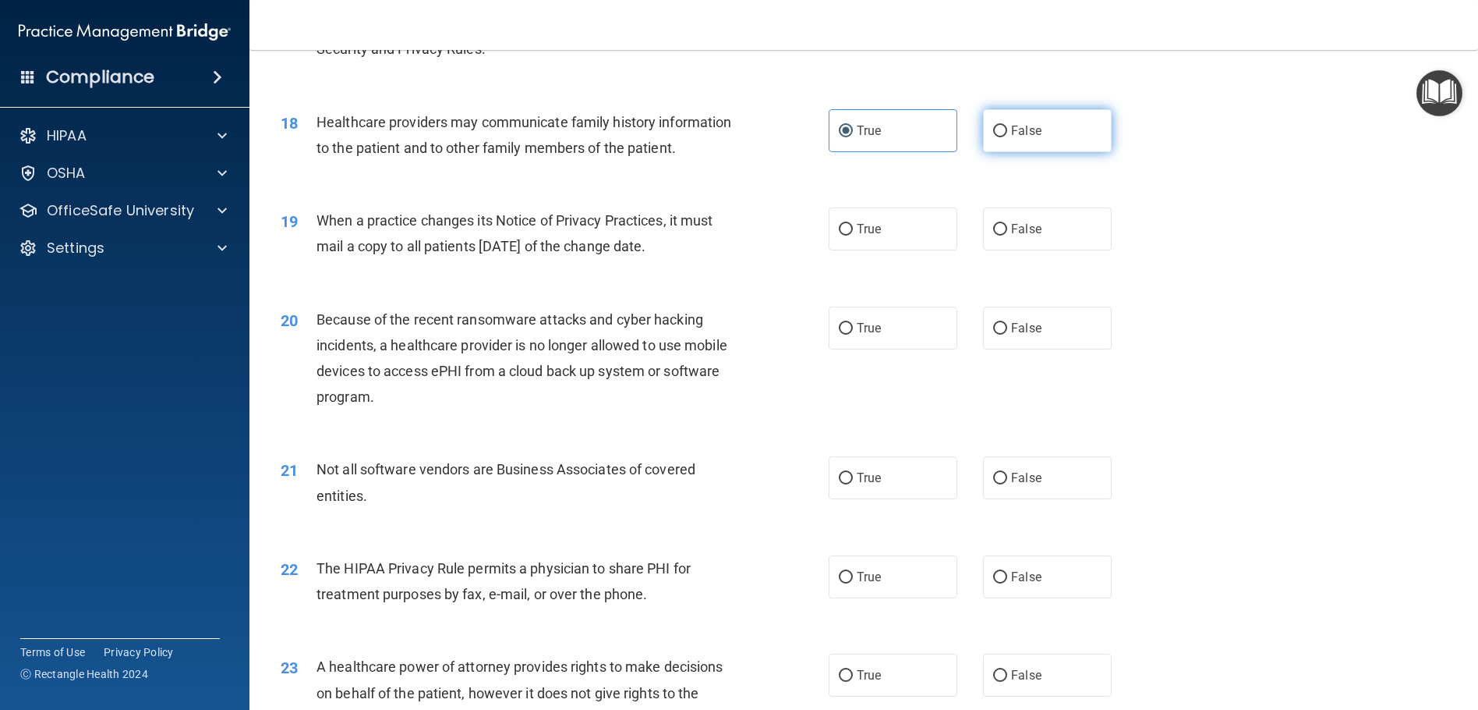
radio input "true"
radio input "false"
click at [819, 188] on div "18 Healthcare providers may communicate family history information to the patie…" at bounding box center [864, 139] width 1190 height 98
click at [857, 188] on div "18 Healthcare providers may communicate family history information to the patie…" at bounding box center [864, 139] width 1190 height 98
click at [864, 250] on label "True" at bounding box center [893, 228] width 129 height 43
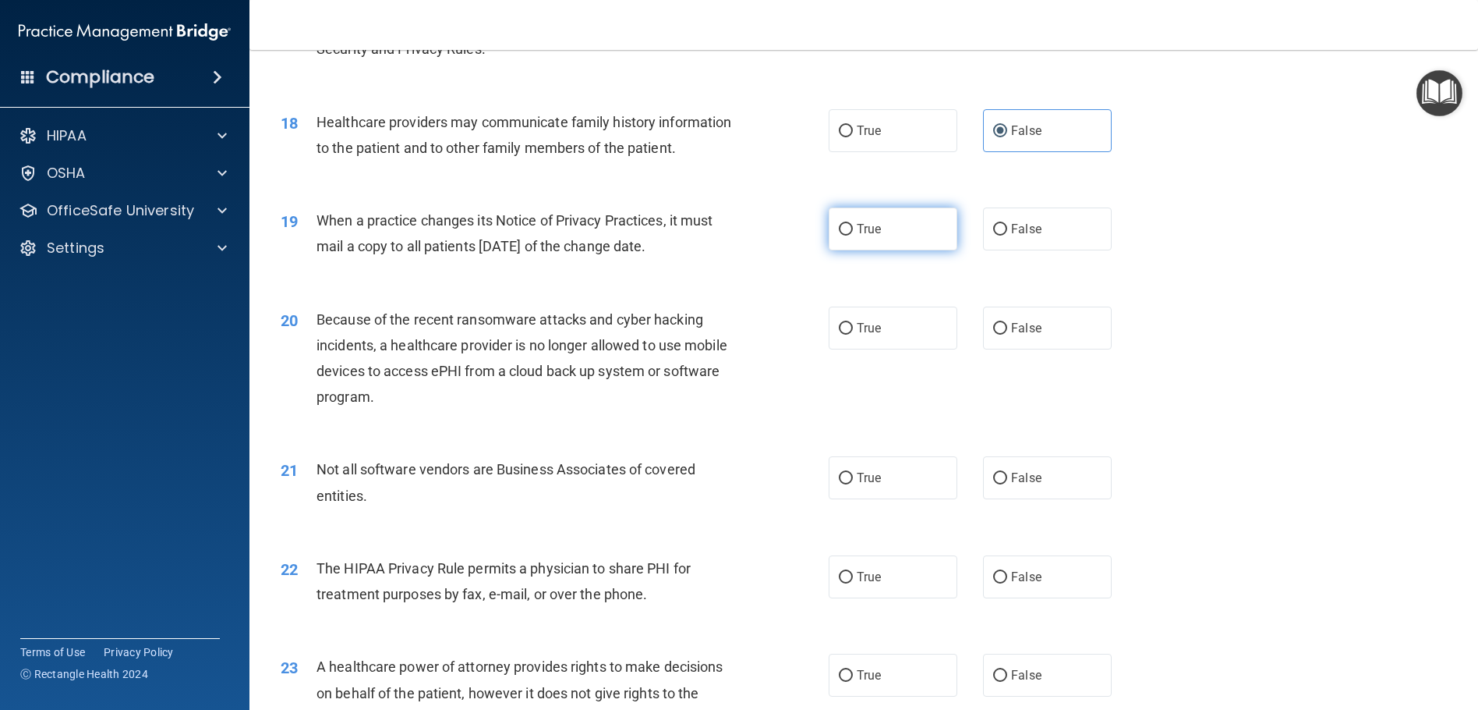
click at [853, 235] on input "True" at bounding box center [846, 230] width 14 height 12
radio input "true"
click at [872, 335] on span "True" at bounding box center [869, 327] width 24 height 15
click at [853, 335] on input "True" at bounding box center [846, 329] width 14 height 12
radio input "true"
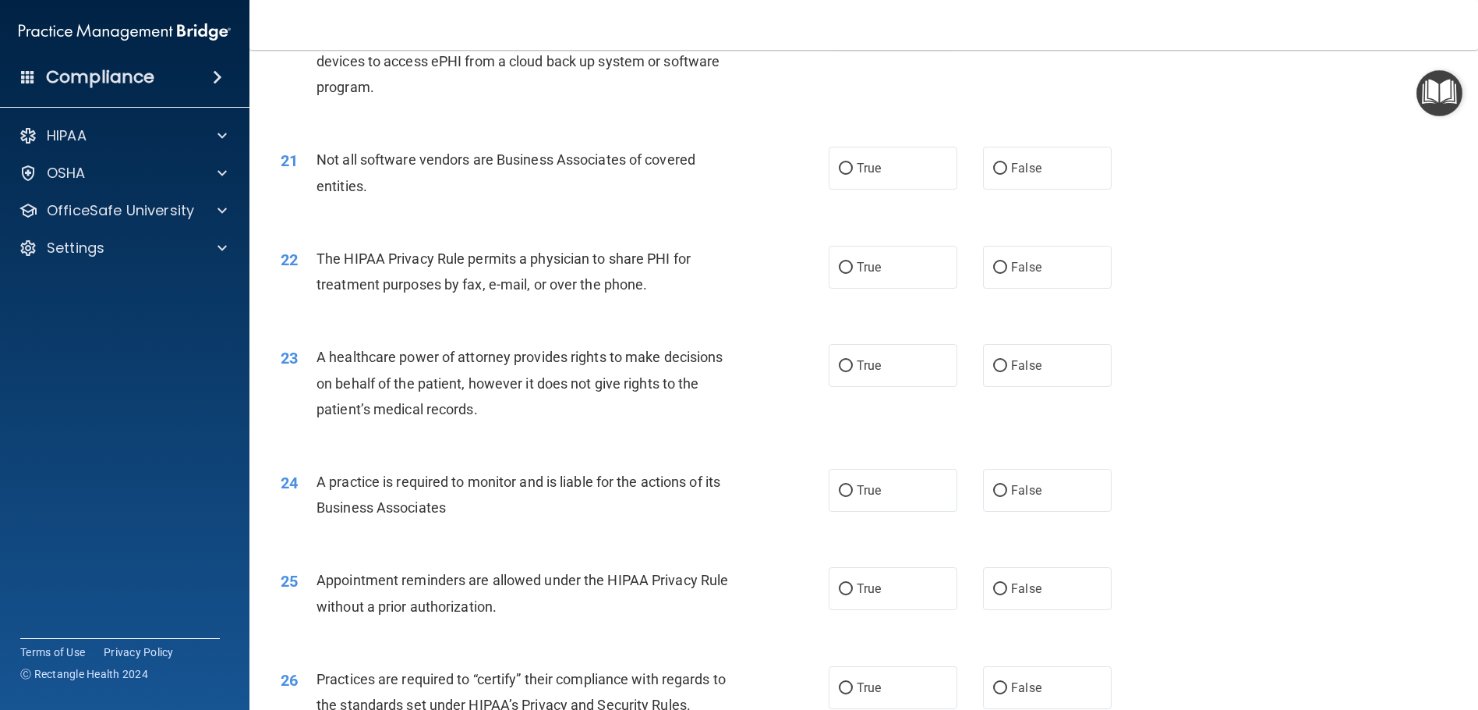
scroll to position [2339, 0]
click at [1057, 187] on label "False" at bounding box center [1047, 165] width 129 height 43
click at [1007, 172] on input "False" at bounding box center [1000, 167] width 14 height 12
radio input "true"
click at [993, 271] on input "False" at bounding box center [1000, 266] width 14 height 12
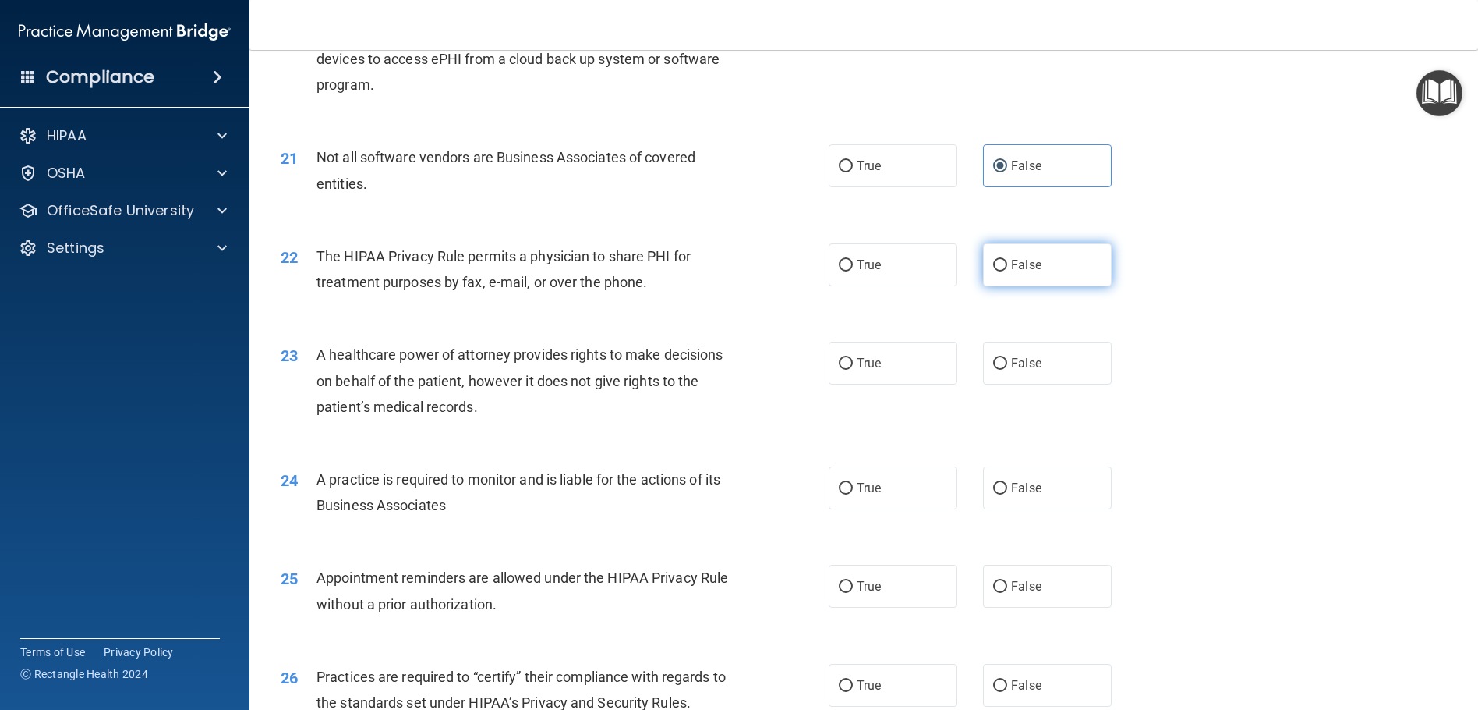
radio input "true"
click at [916, 286] on label "True" at bounding box center [893, 264] width 129 height 43
click at [853, 271] on input "True" at bounding box center [846, 266] width 14 height 12
radio input "true"
click at [1021, 272] on span "False" at bounding box center [1026, 264] width 30 height 15
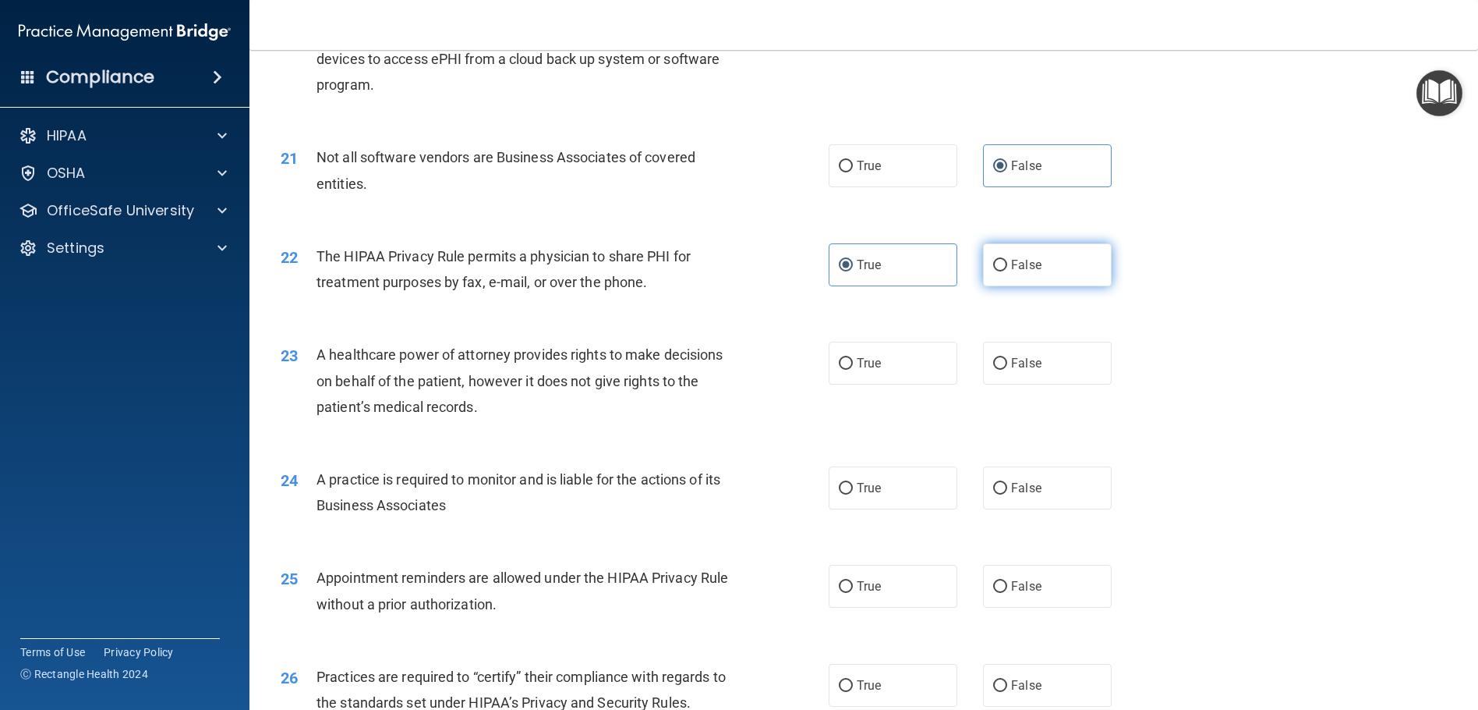
click at [1007, 271] on input "False" at bounding box center [1000, 266] width 14 height 12
radio input "true"
radio input "false"
click at [858, 370] on span "True" at bounding box center [869, 363] width 24 height 15
click at [853, 370] on input "True" at bounding box center [846, 364] width 14 height 12
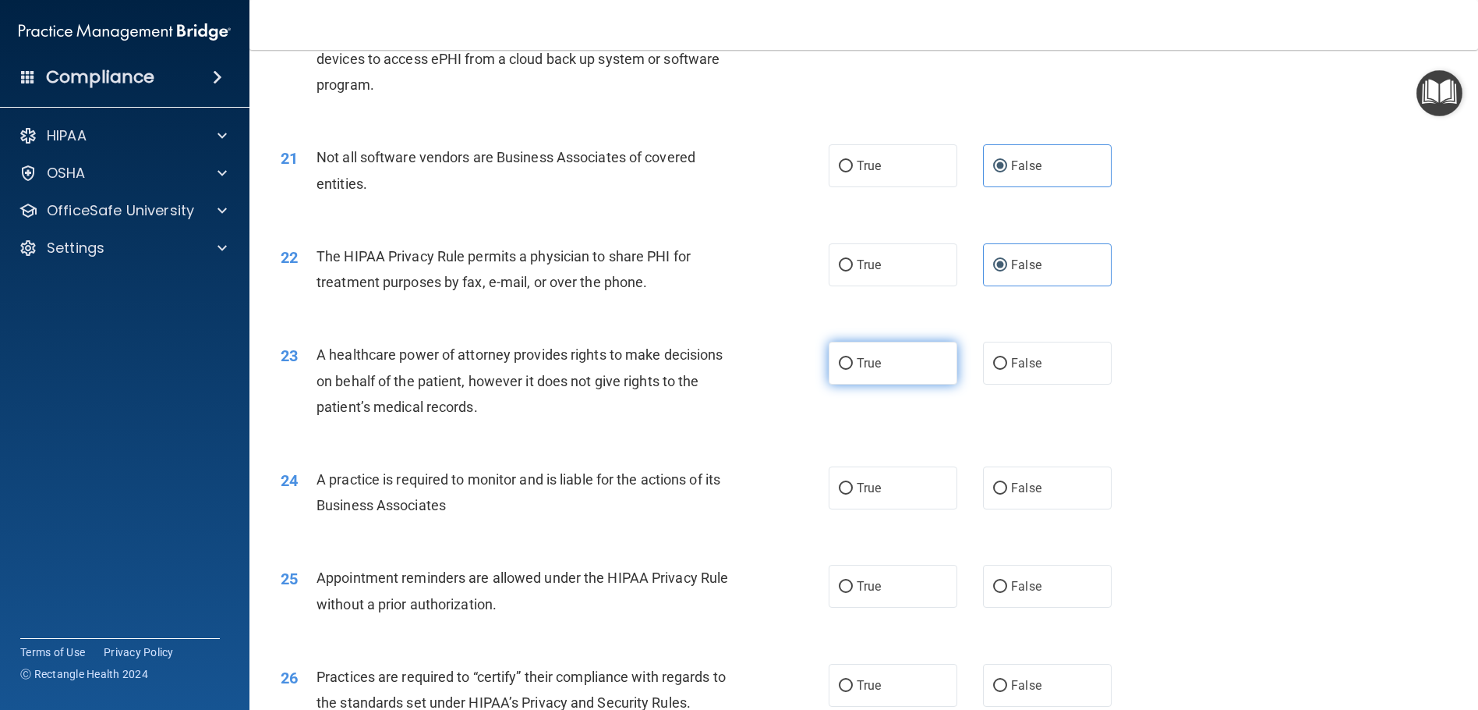
radio input "true"
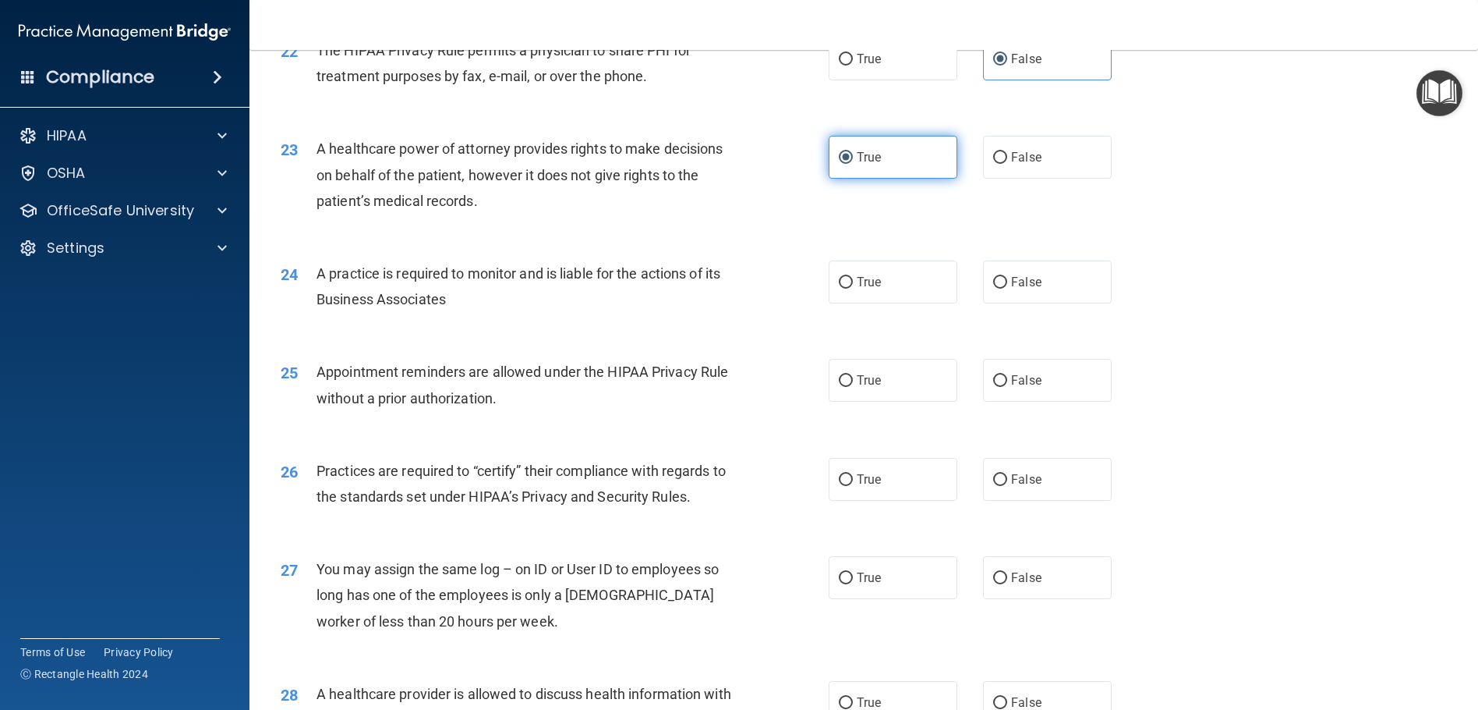
scroll to position [2573, 0]
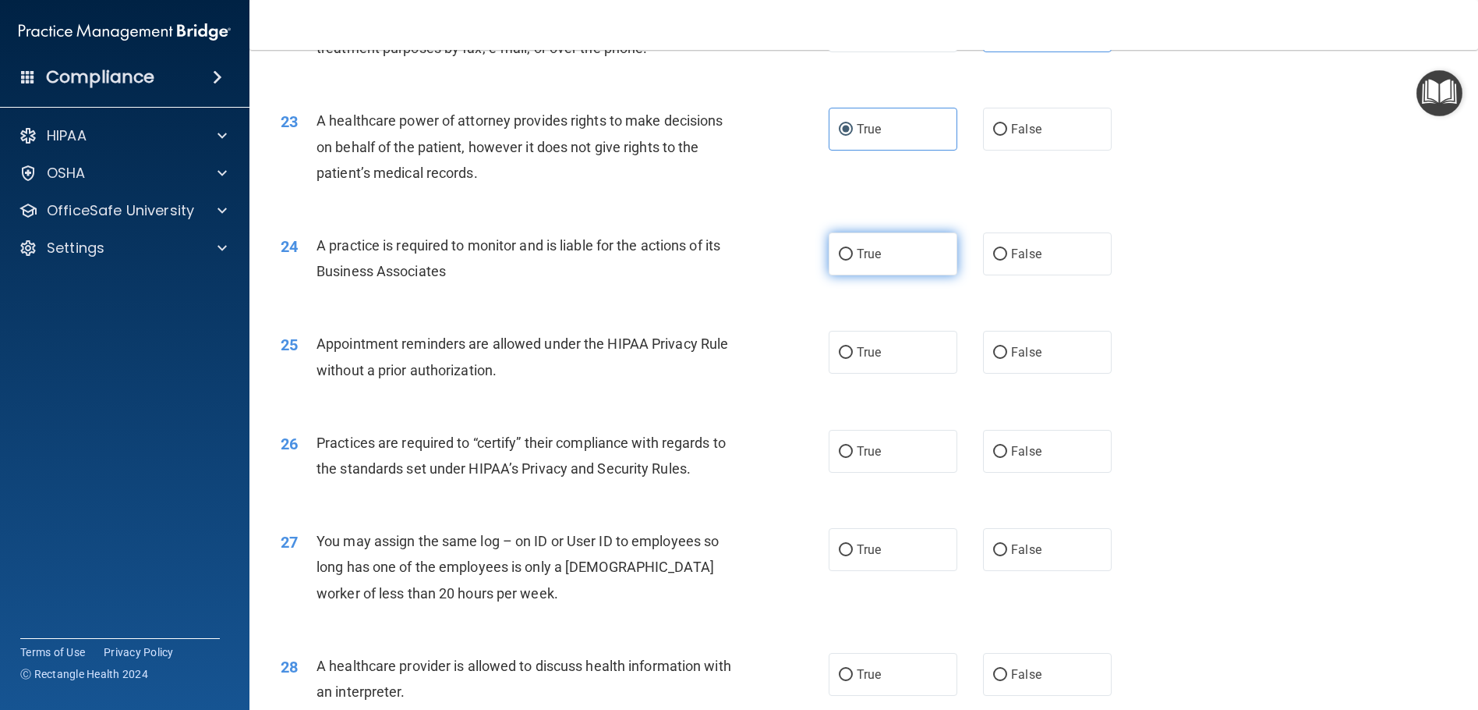
click at [883, 275] on label "True" at bounding box center [893, 253] width 129 height 43
click at [853, 260] on input "True" at bounding box center [846, 255] width 14 height 12
radio input "true"
click at [866, 374] on label "True" at bounding box center [893, 352] width 129 height 43
click at [853, 359] on input "True" at bounding box center [846, 353] width 14 height 12
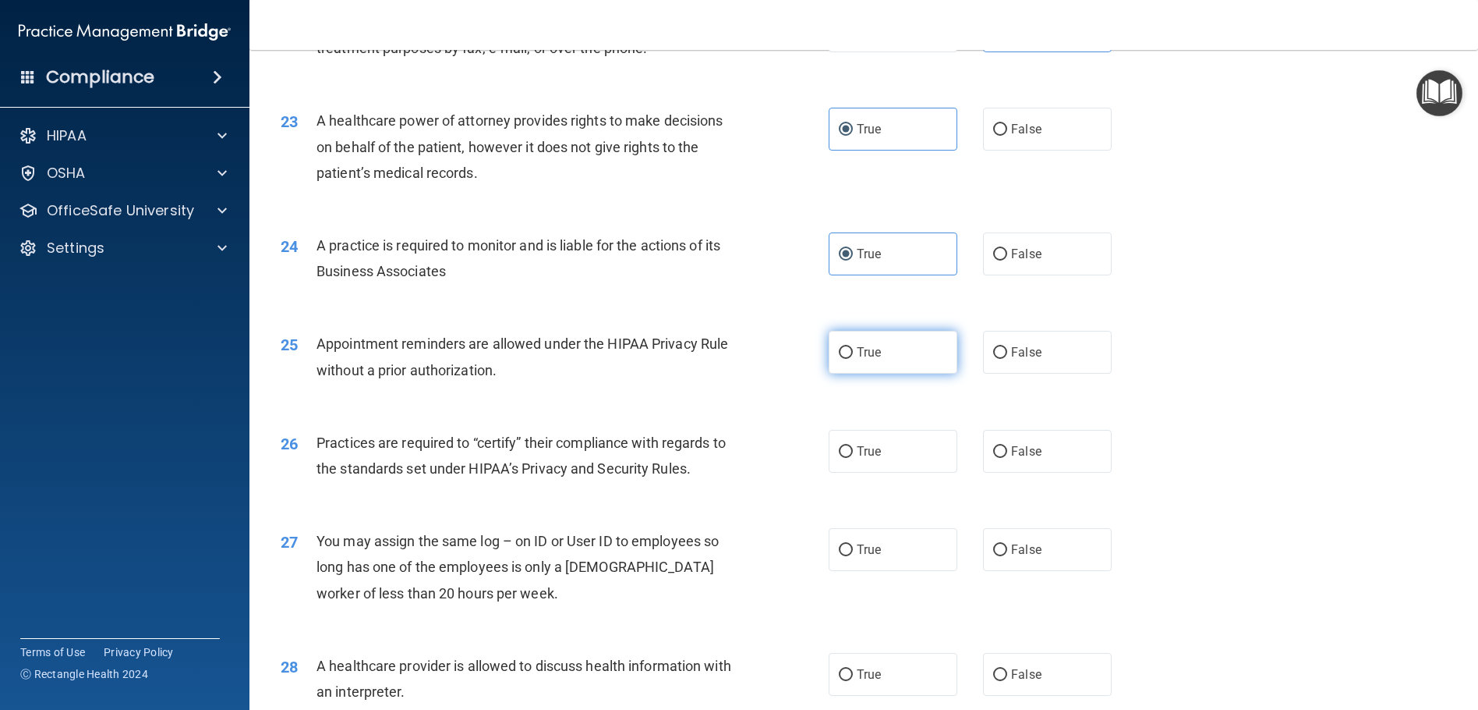
radio input "true"
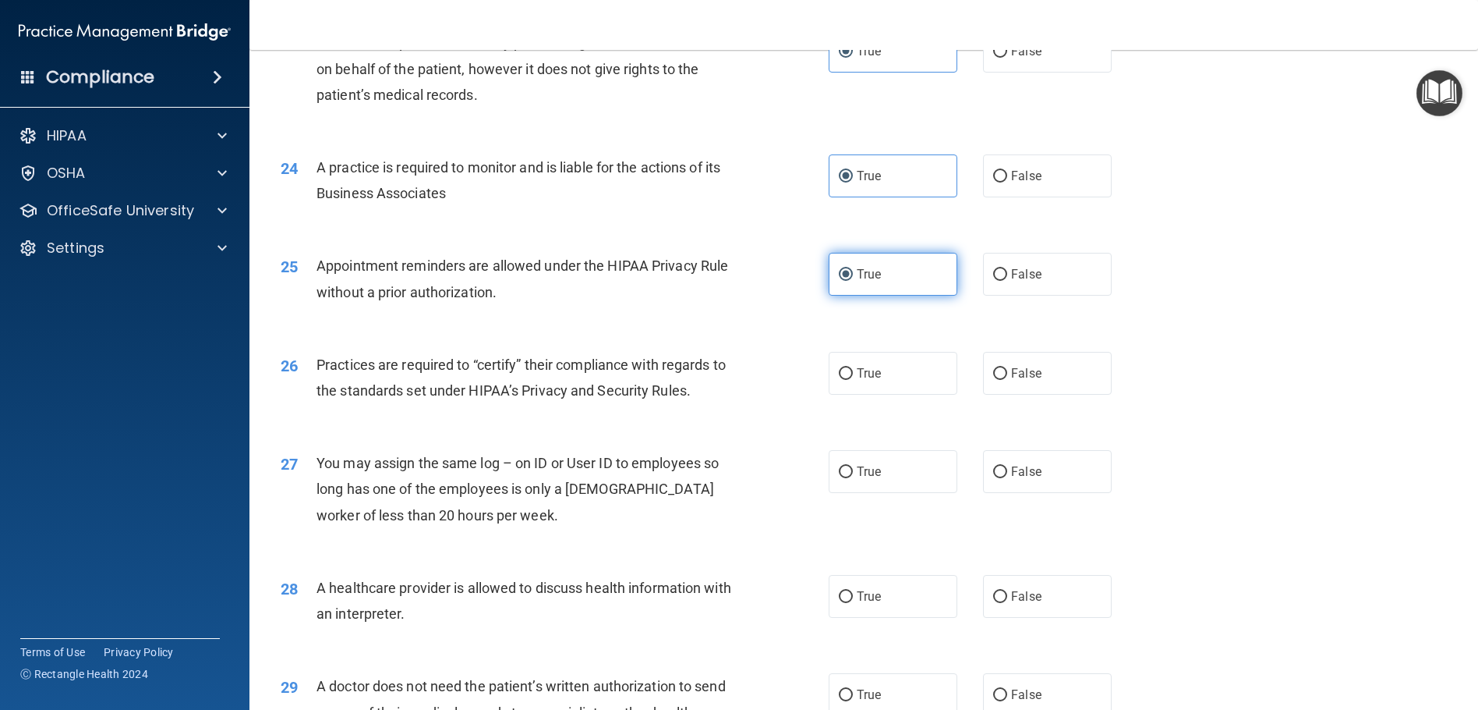
scroll to position [2729, 0]
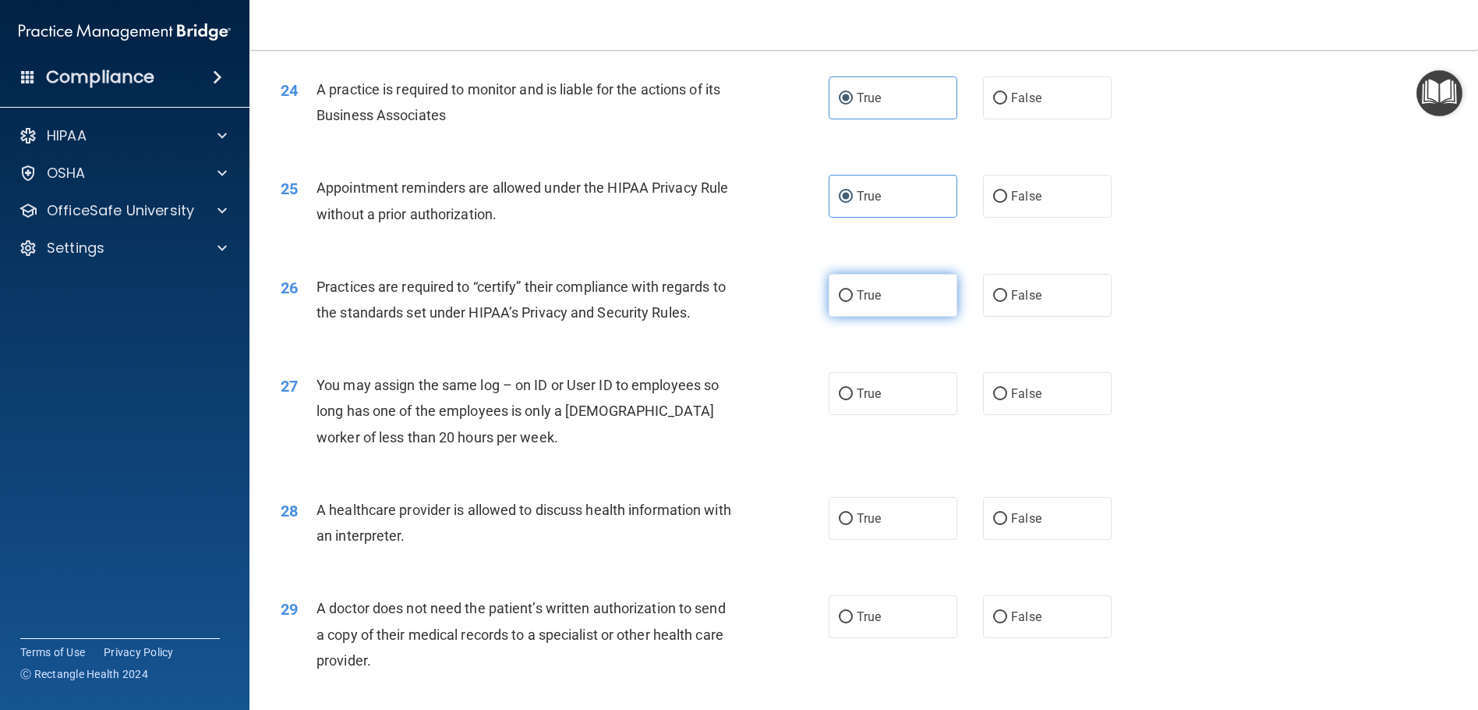
click at [881, 317] on label "True" at bounding box center [893, 295] width 129 height 43
click at [853, 302] on input "True" at bounding box center [846, 296] width 14 height 12
radio input "true"
click at [1019, 415] on label "False" at bounding box center [1047, 393] width 129 height 43
click at [1007, 400] on input "False" at bounding box center [1000, 394] width 14 height 12
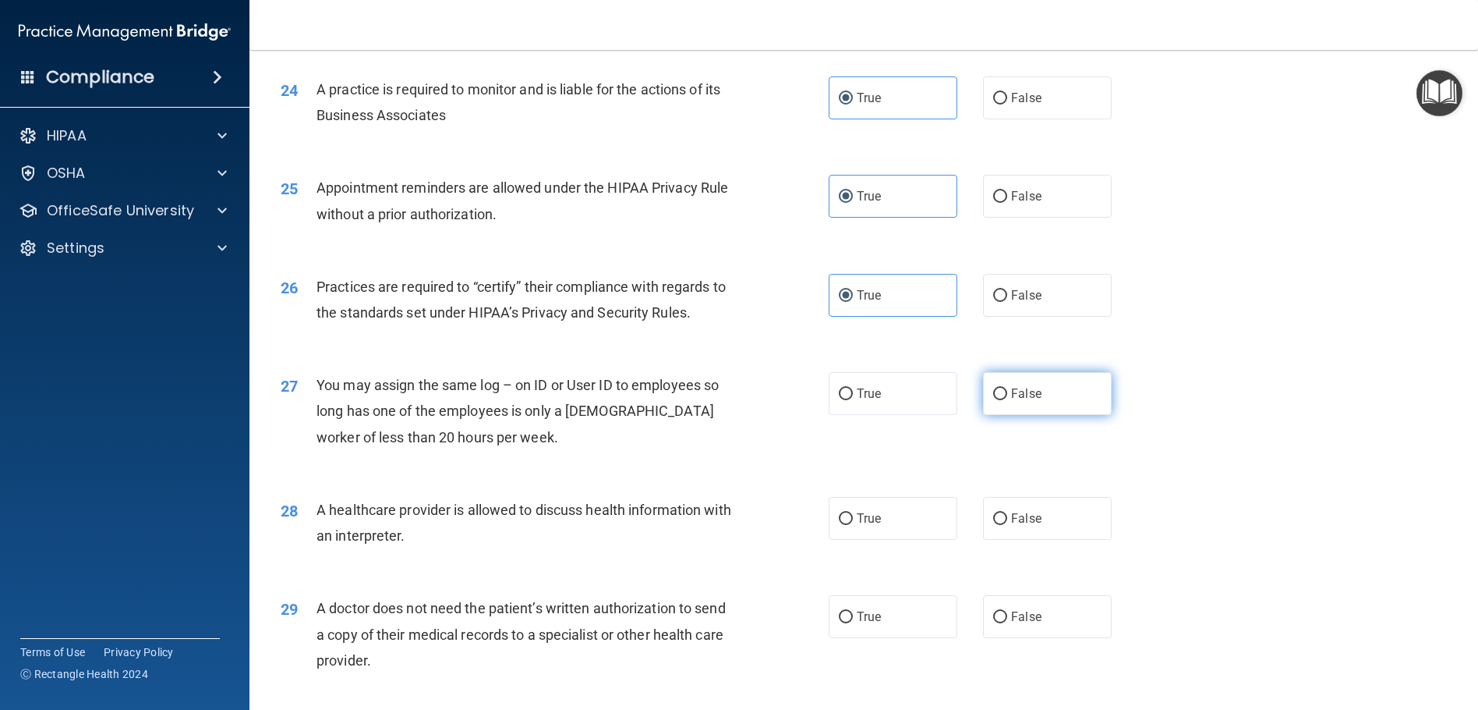
radio input "true"
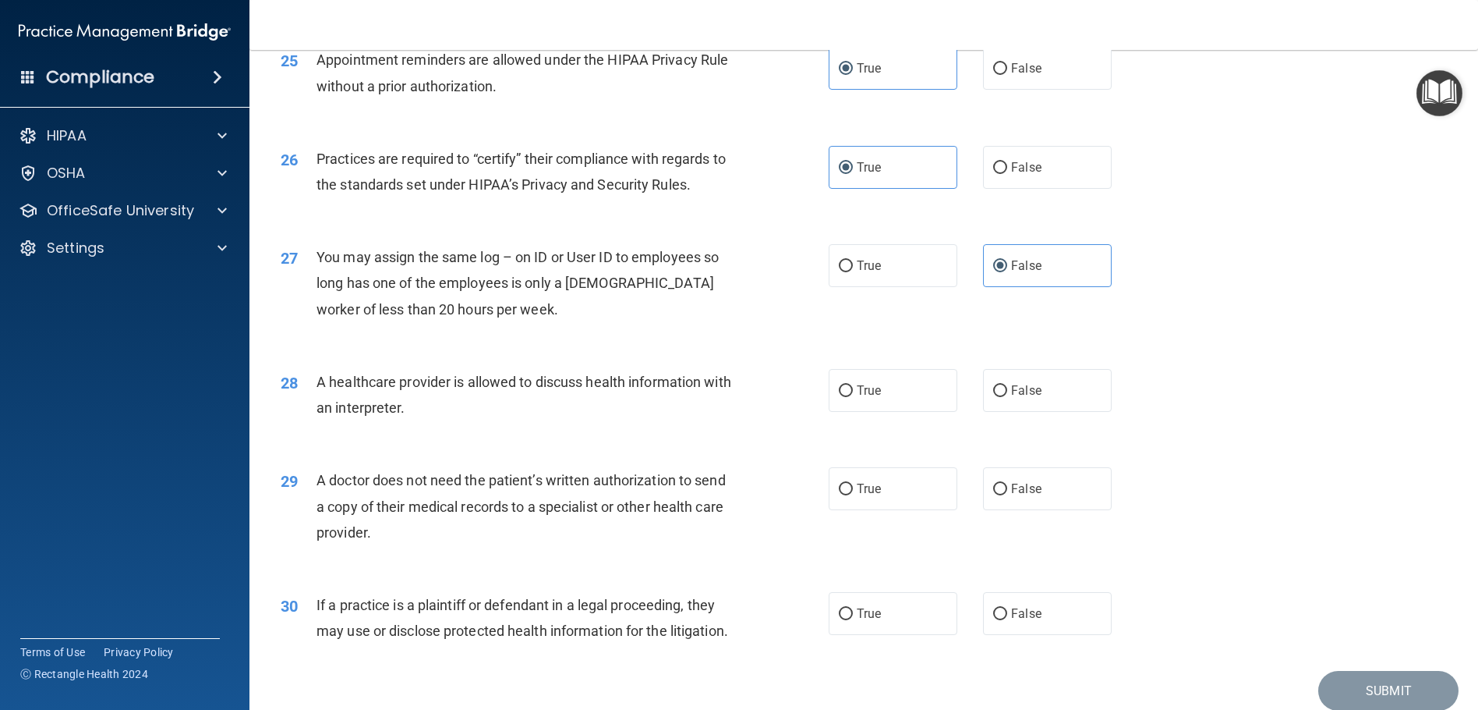
scroll to position [2885, 0]
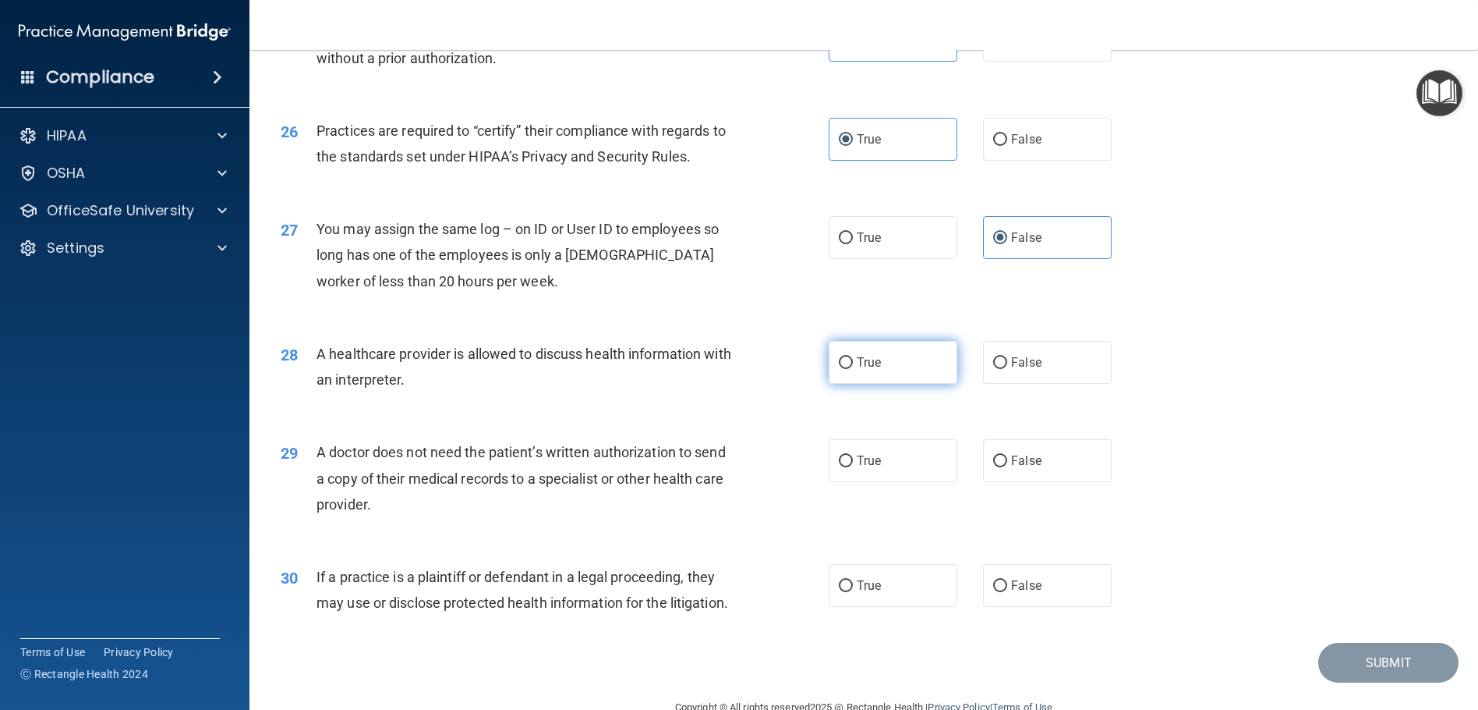
click at [881, 384] on label "True" at bounding box center [893, 362] width 129 height 43
click at [853, 369] on input "True" at bounding box center [846, 363] width 14 height 12
radio input "true"
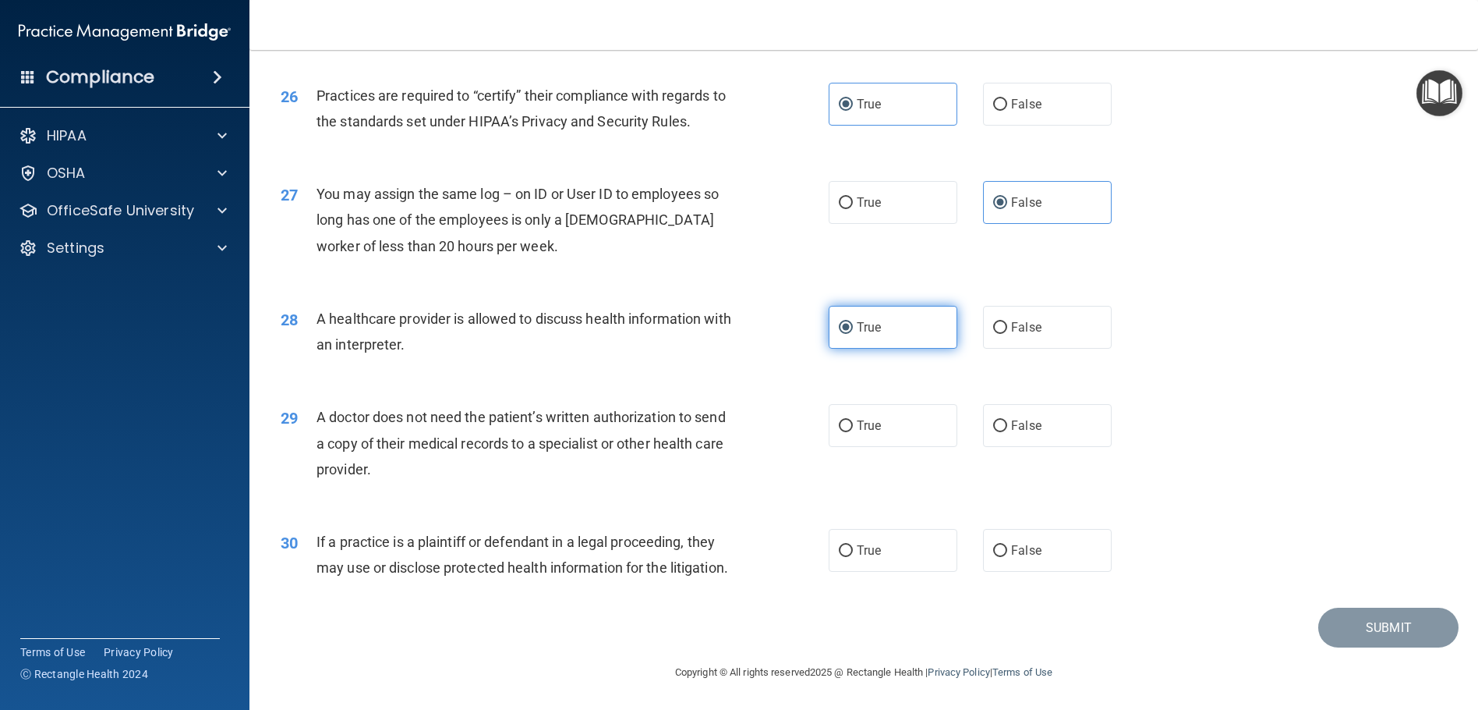
scroll to position [2998, 0]
click at [1000, 404] on label "False" at bounding box center [1047, 425] width 129 height 43
click at [1000, 420] on input "False" at bounding box center [1000, 426] width 14 height 12
radio input "true"
click at [839, 545] on input "True" at bounding box center [846, 551] width 14 height 12
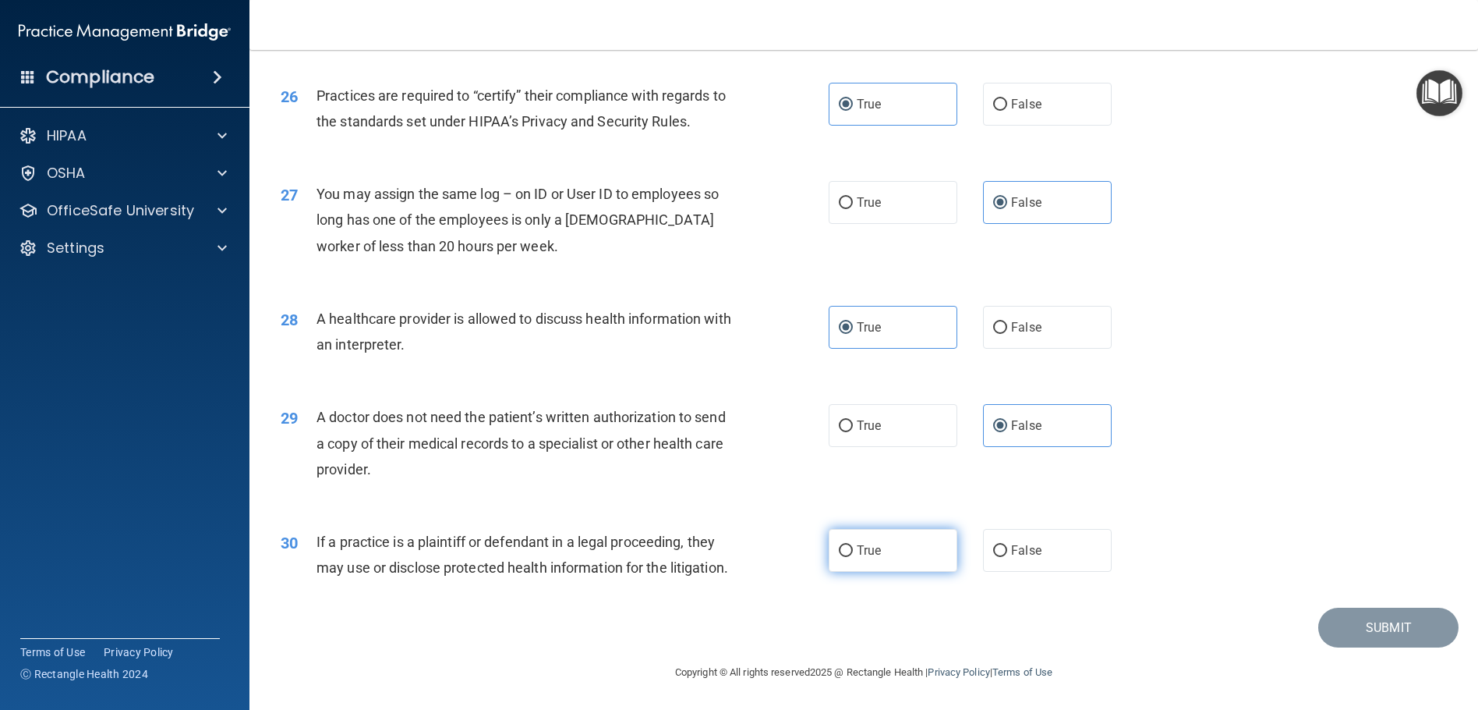
radio input "true"
click at [1344, 611] on button "Submit" at bounding box center [1389, 627] width 140 height 40
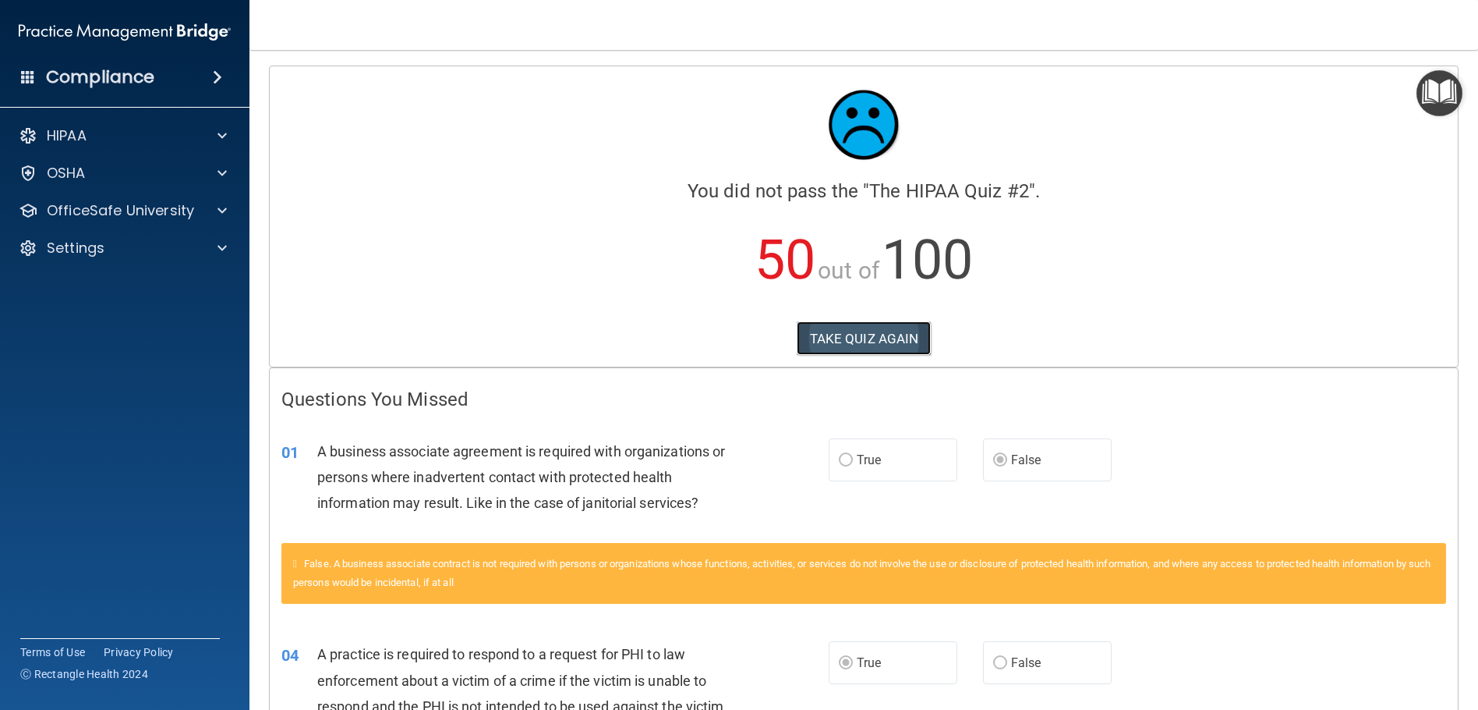
click at [871, 325] on button "TAKE QUIZ AGAIN" at bounding box center [864, 338] width 135 height 34
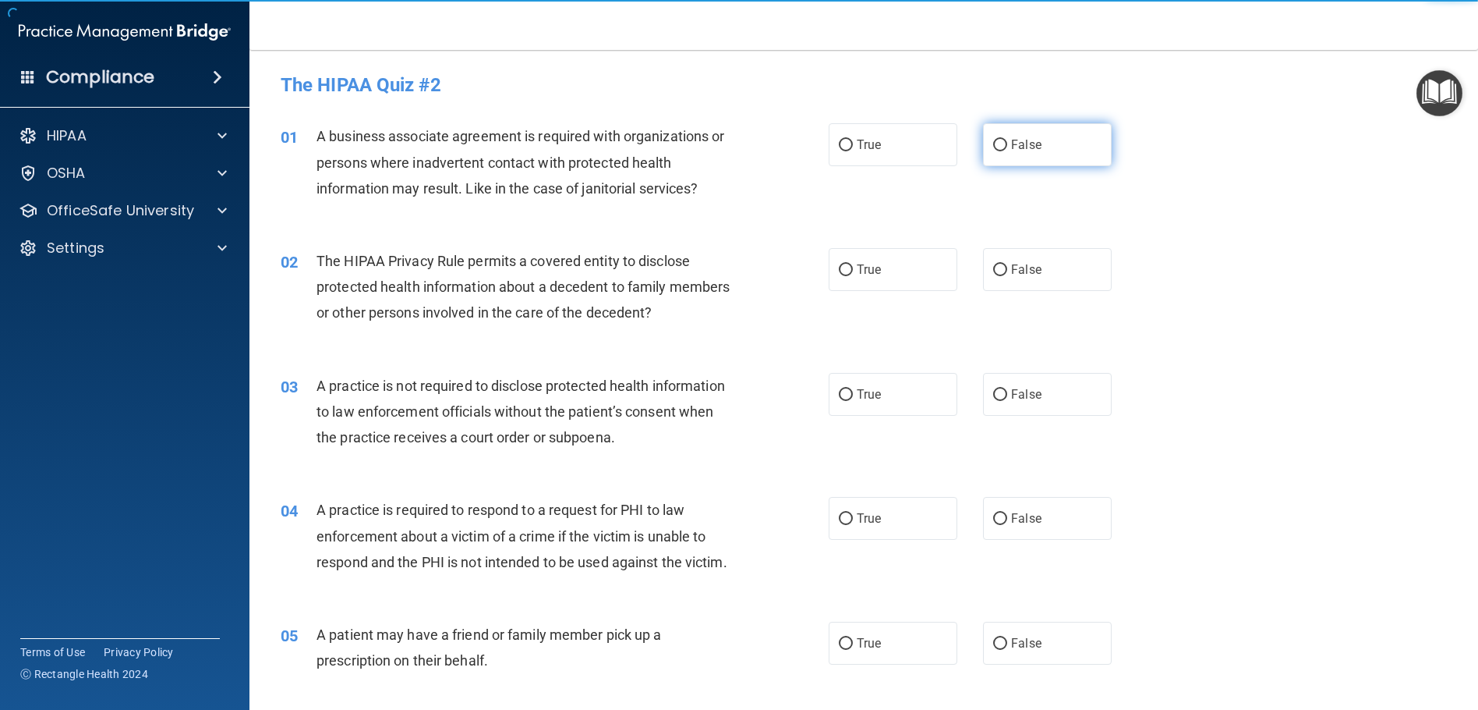
click at [1011, 149] on span "False" at bounding box center [1026, 144] width 30 height 15
click at [1007, 149] on input "False" at bounding box center [1000, 146] width 14 height 12
radio input "true"
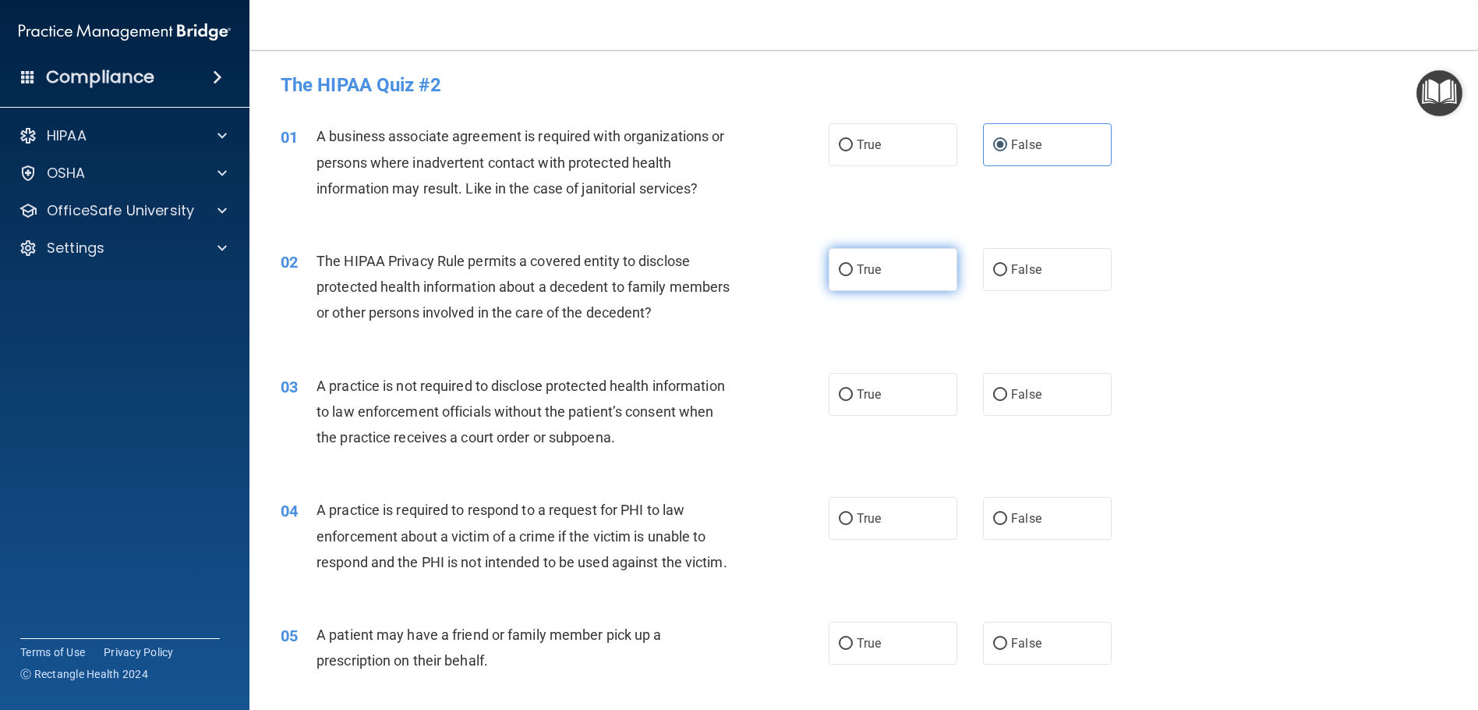
click at [915, 265] on label "True" at bounding box center [893, 269] width 129 height 43
click at [853, 265] on input "True" at bounding box center [846, 270] width 14 height 12
radio input "true"
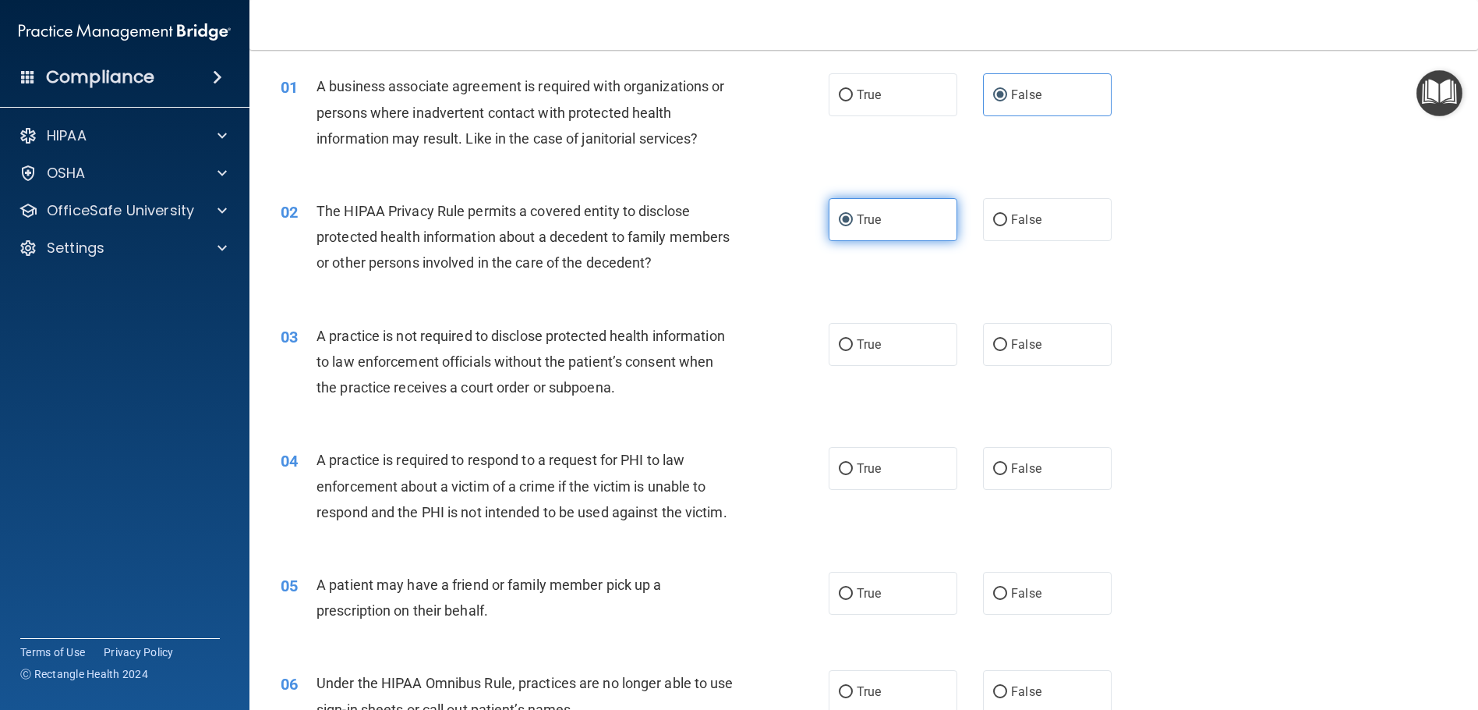
scroll to position [78, 0]
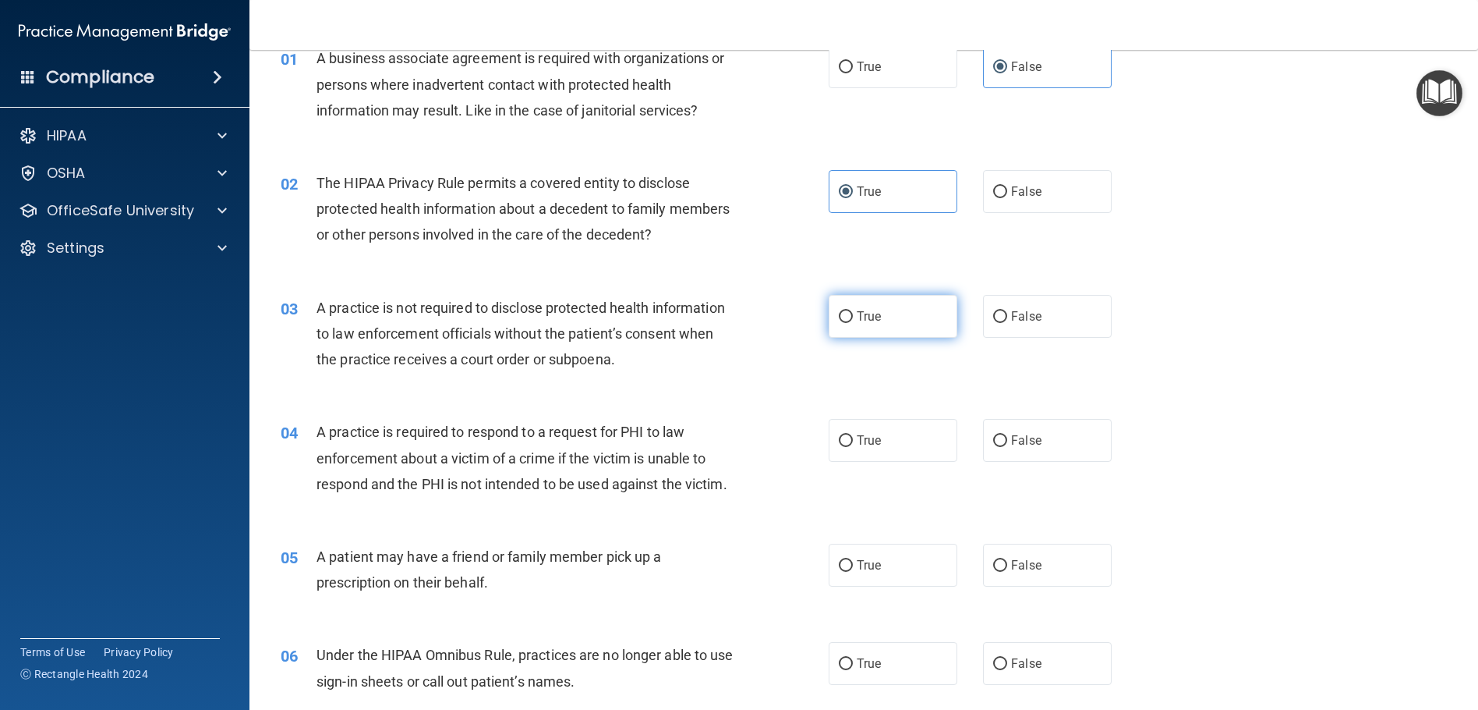
click at [914, 310] on label "True" at bounding box center [893, 316] width 129 height 43
click at [853, 311] on input "True" at bounding box center [846, 317] width 14 height 12
radio input "true"
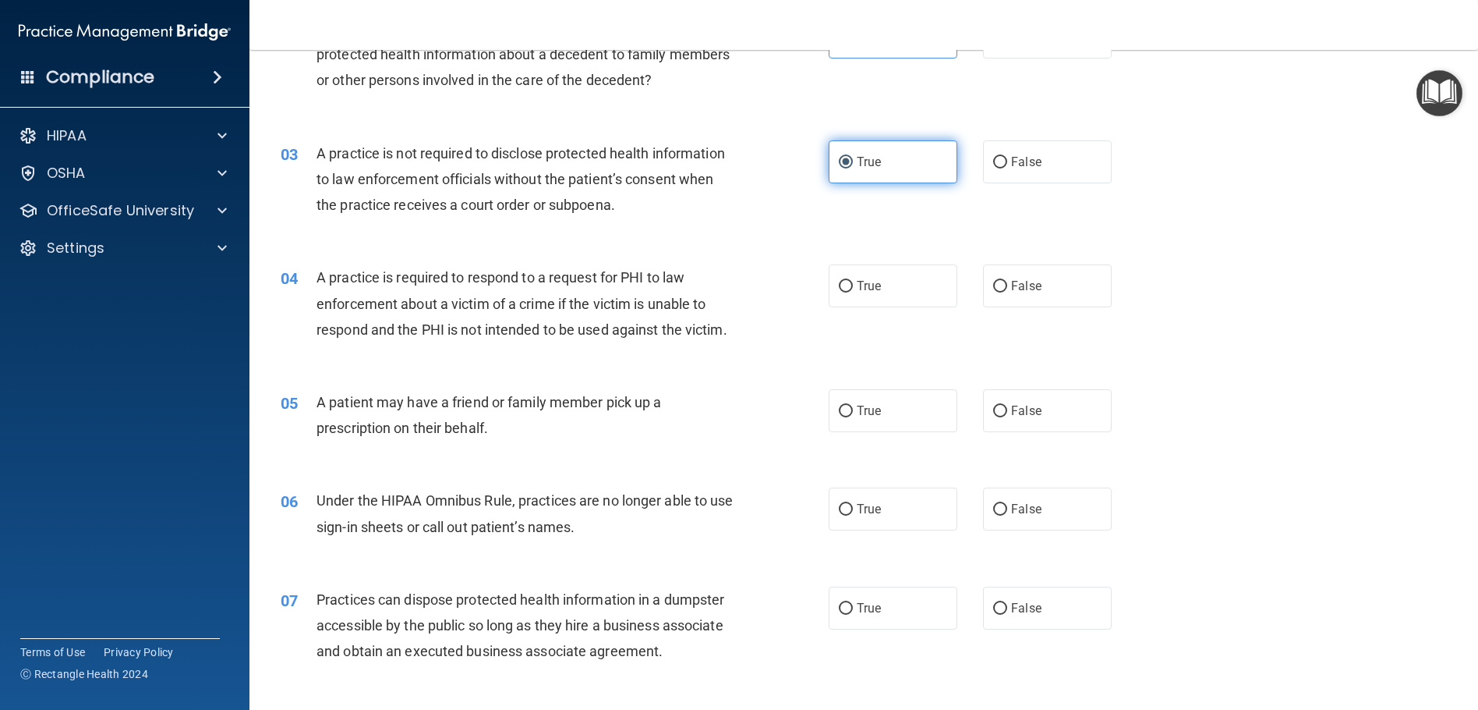
scroll to position [234, 0]
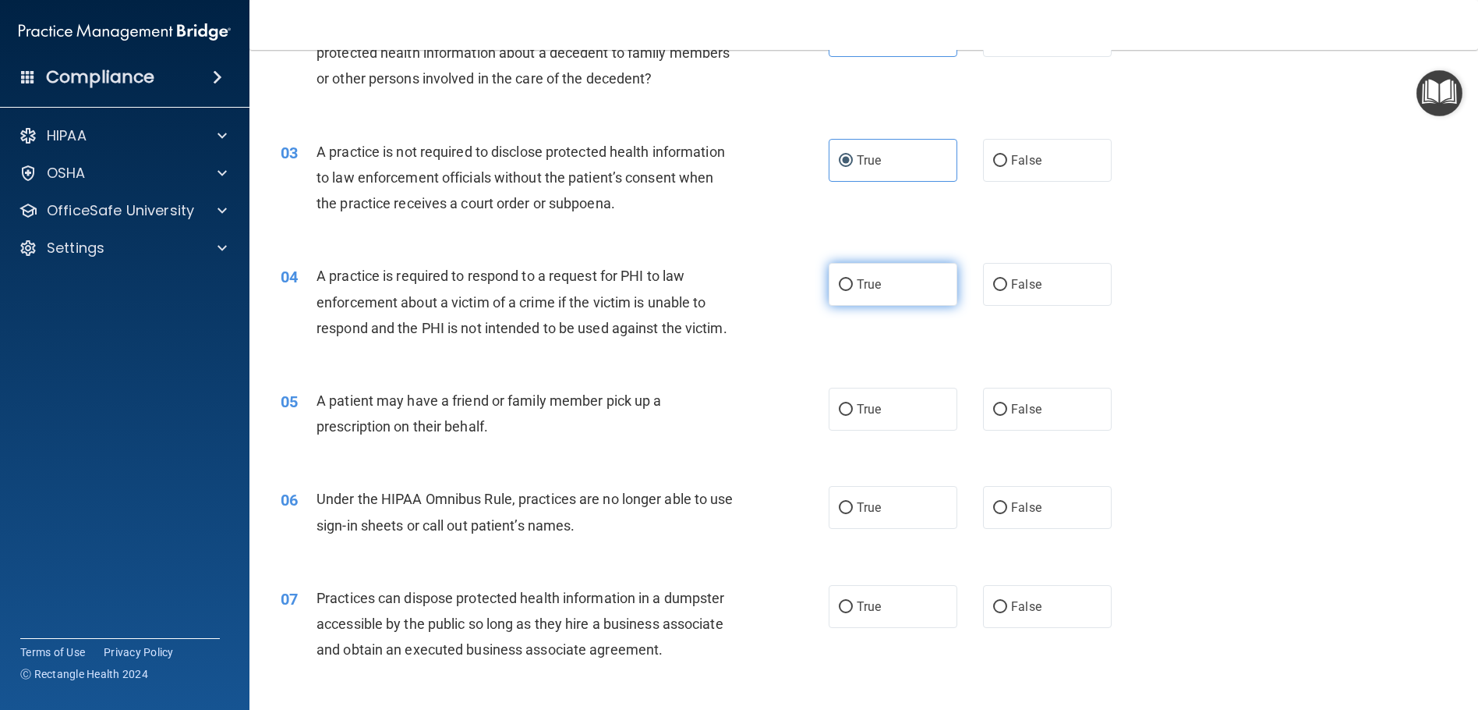
click at [903, 289] on label "True" at bounding box center [893, 284] width 129 height 43
click at [853, 289] on input "True" at bounding box center [846, 285] width 14 height 12
radio input "true"
click at [869, 416] on span "True" at bounding box center [869, 409] width 24 height 15
click at [853, 416] on input "True" at bounding box center [846, 410] width 14 height 12
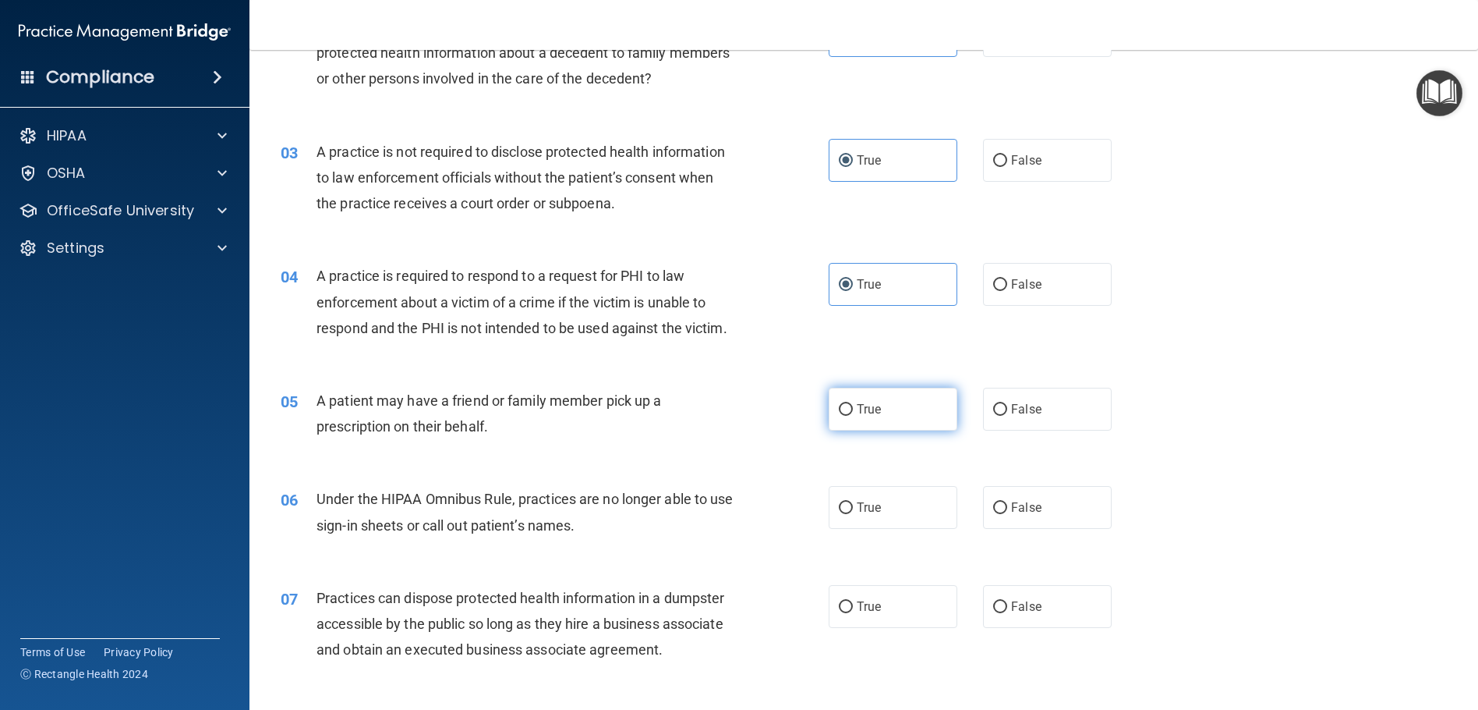
radio input "true"
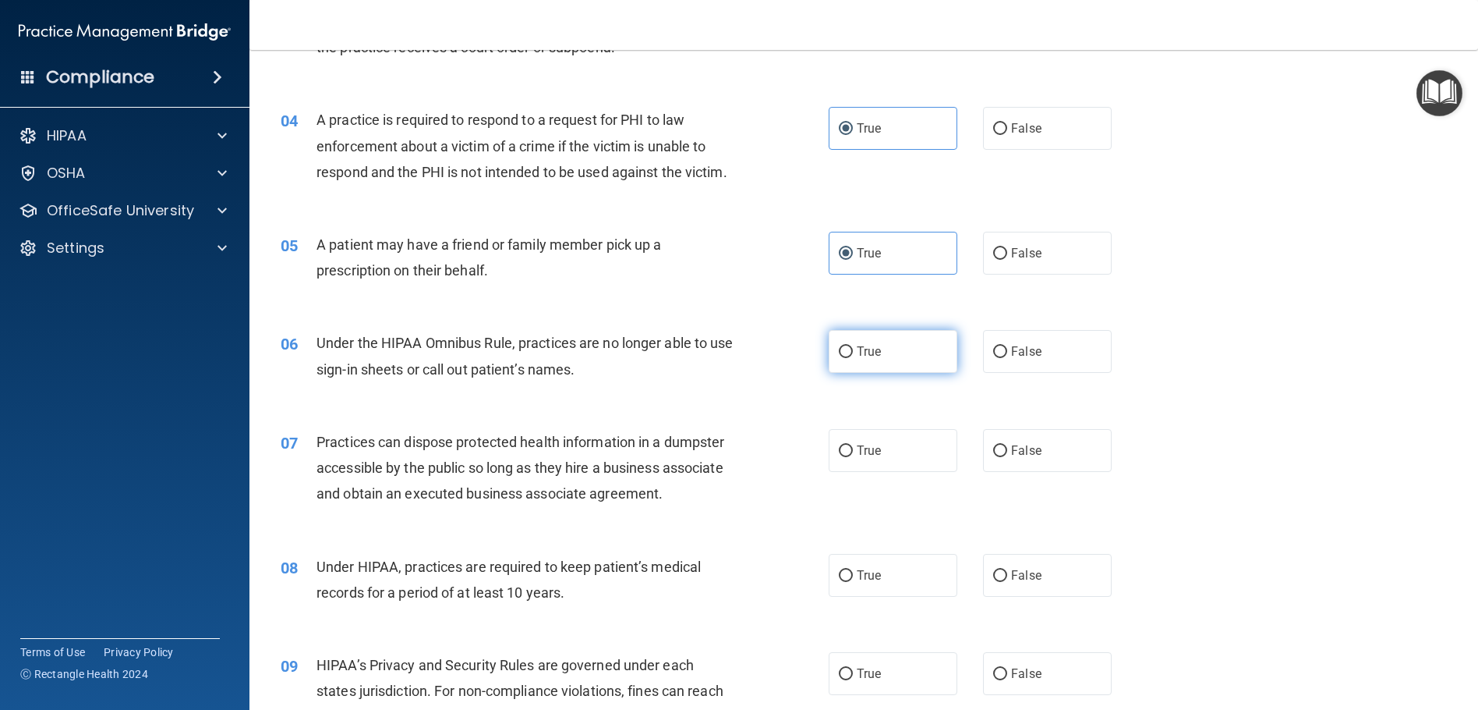
click at [844, 373] on label "True" at bounding box center [893, 351] width 129 height 43
click at [844, 358] on input "True" at bounding box center [846, 352] width 14 height 12
radio input "true"
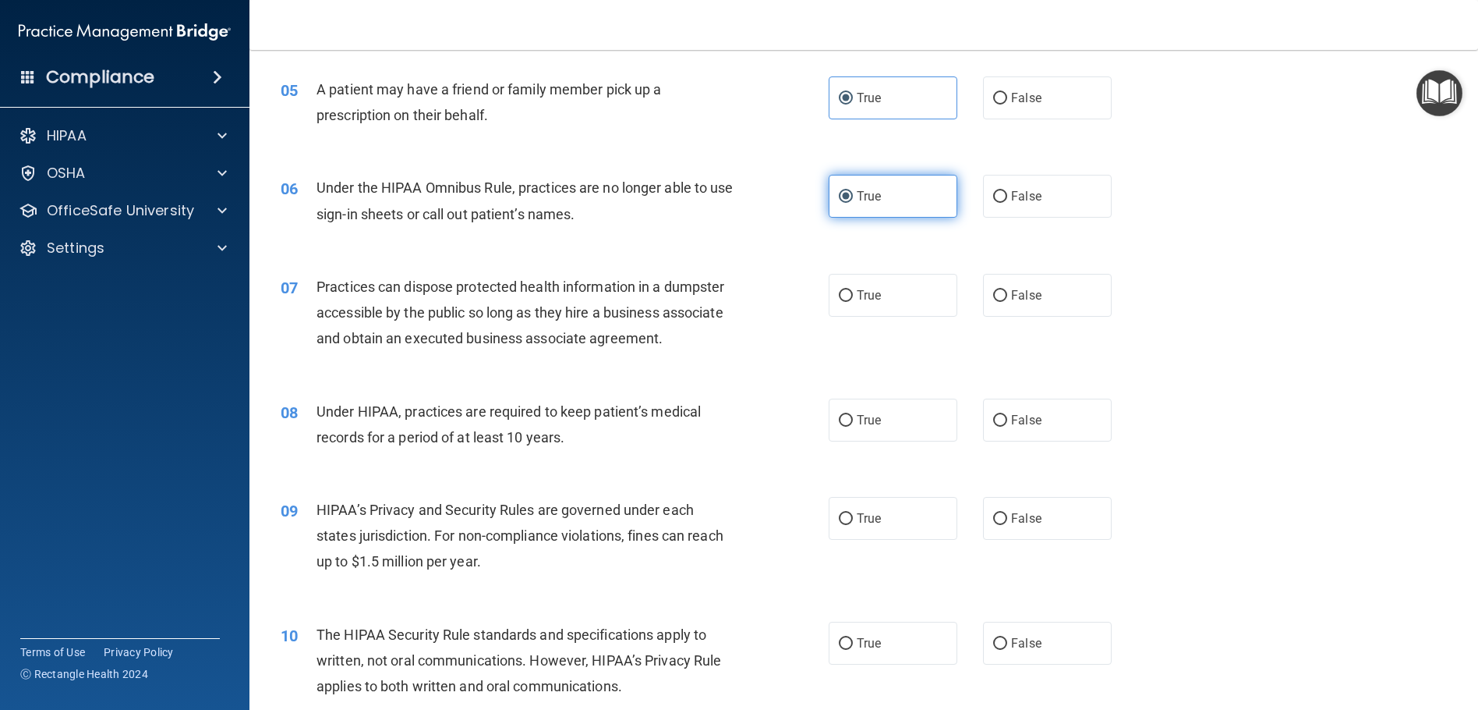
scroll to position [546, 0]
click at [1012, 316] on label "False" at bounding box center [1047, 294] width 129 height 43
click at [1007, 301] on input "False" at bounding box center [1000, 295] width 14 height 12
radio input "true"
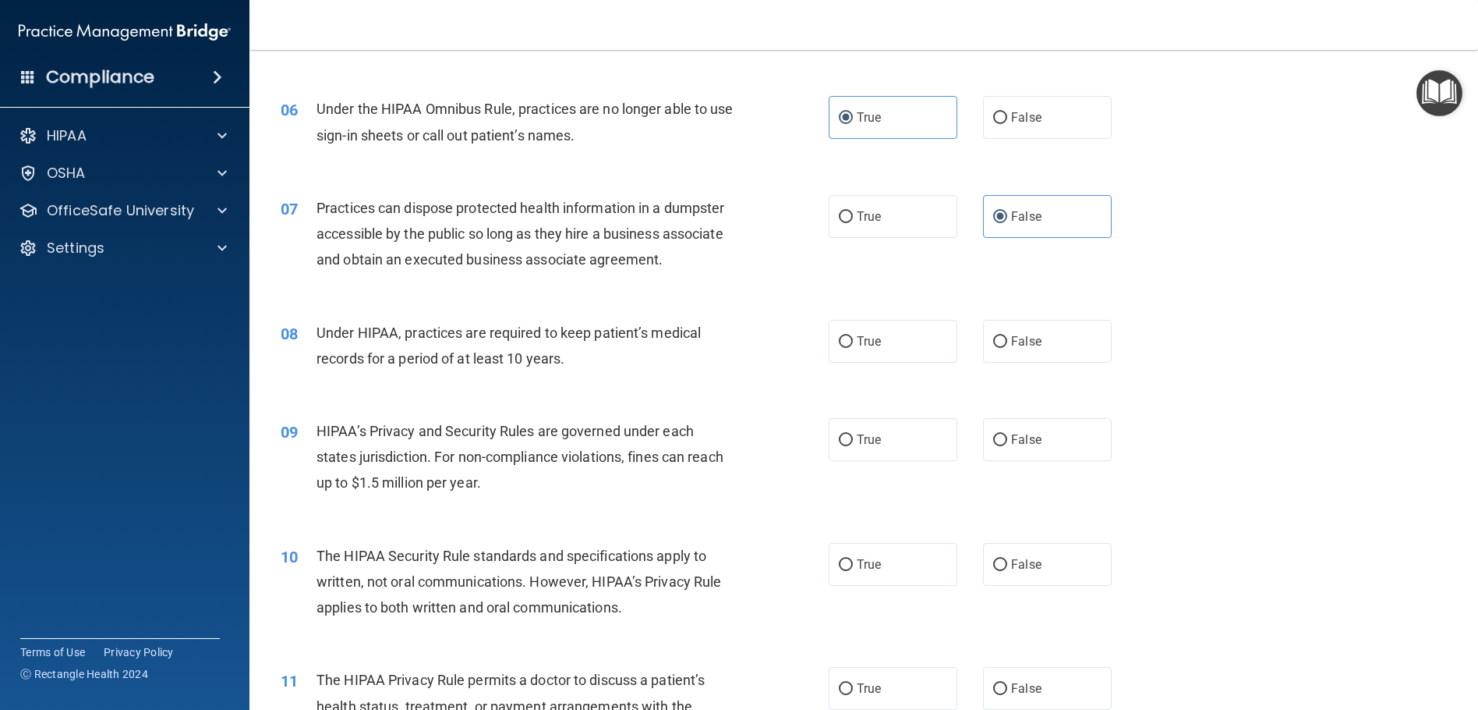
scroll to position [702, 0]
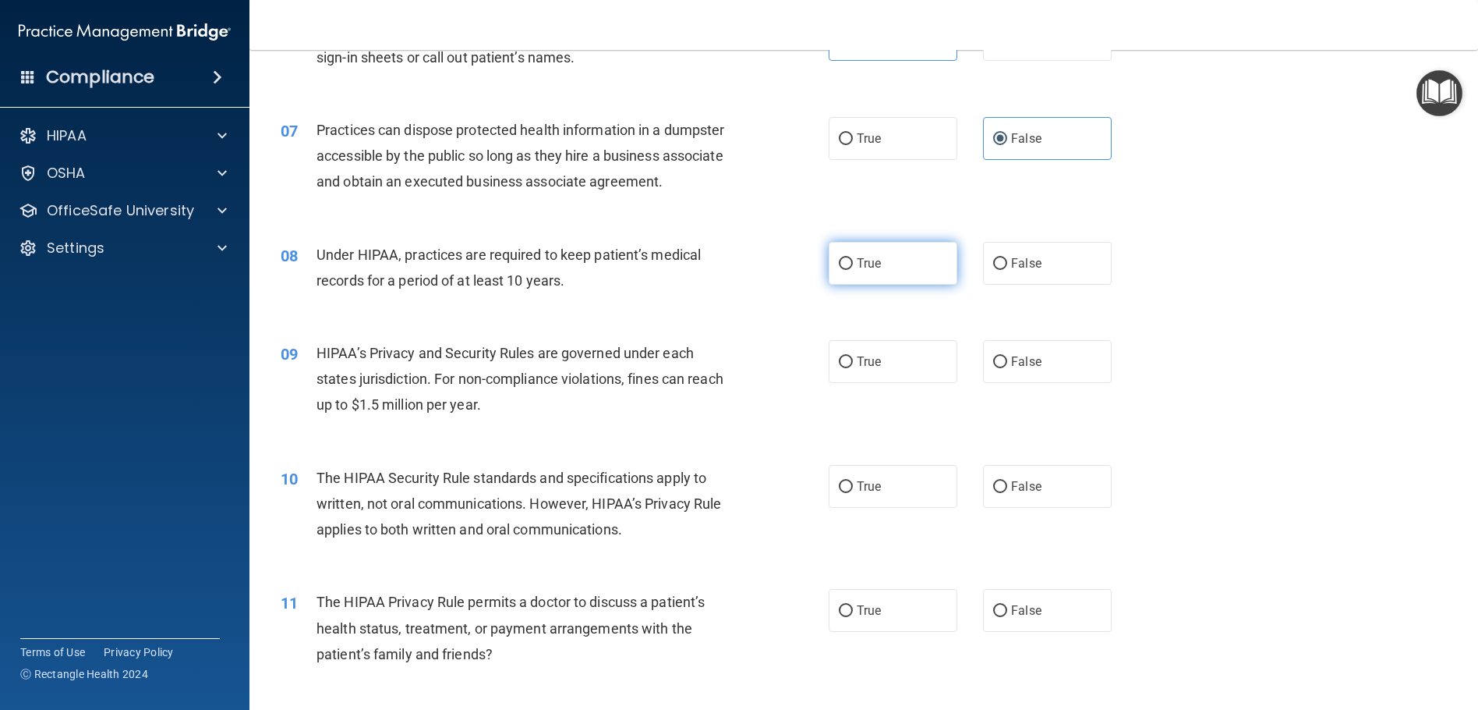
click at [926, 285] on label "True" at bounding box center [893, 263] width 129 height 43
click at [853, 270] on input "True" at bounding box center [846, 264] width 14 height 12
radio input "true"
click at [1017, 379] on label "False" at bounding box center [1047, 361] width 129 height 43
click at [1007, 368] on input "False" at bounding box center [1000, 362] width 14 height 12
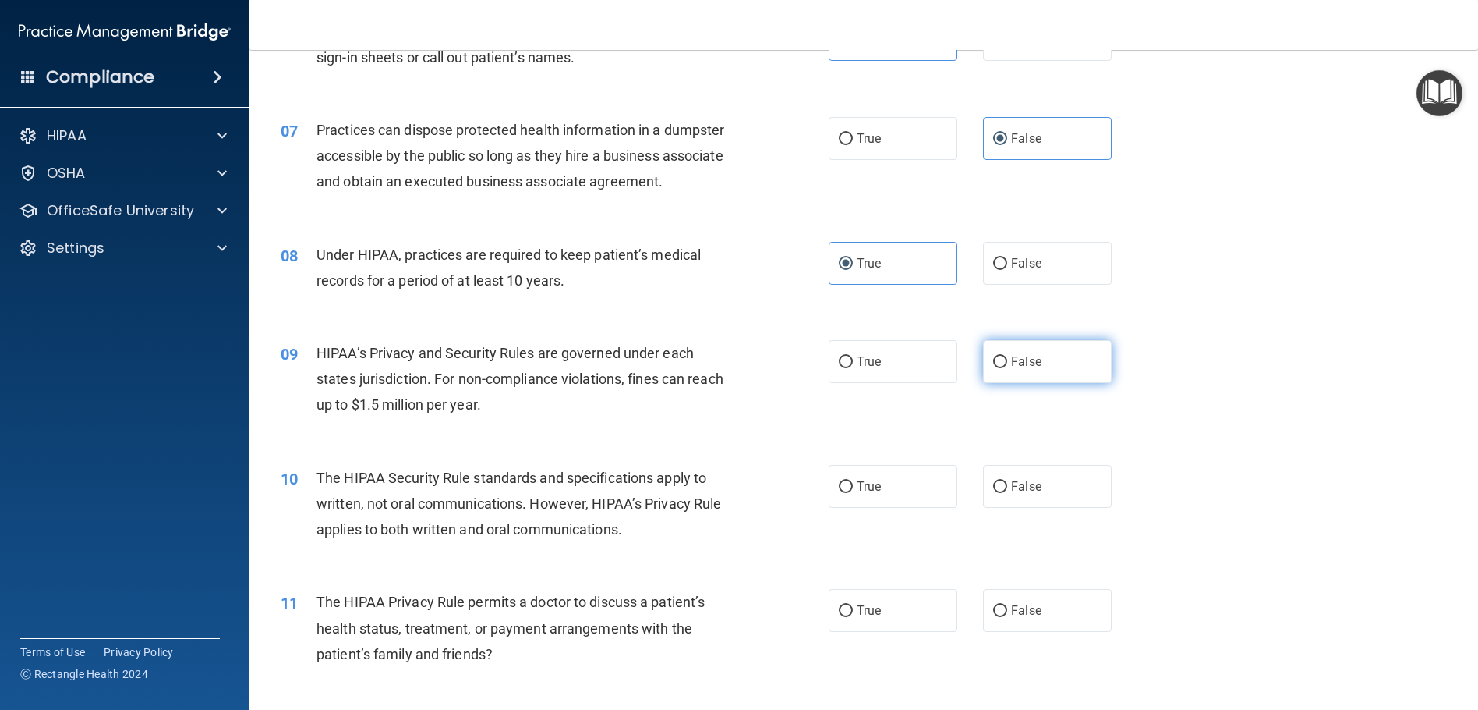
radio input "true"
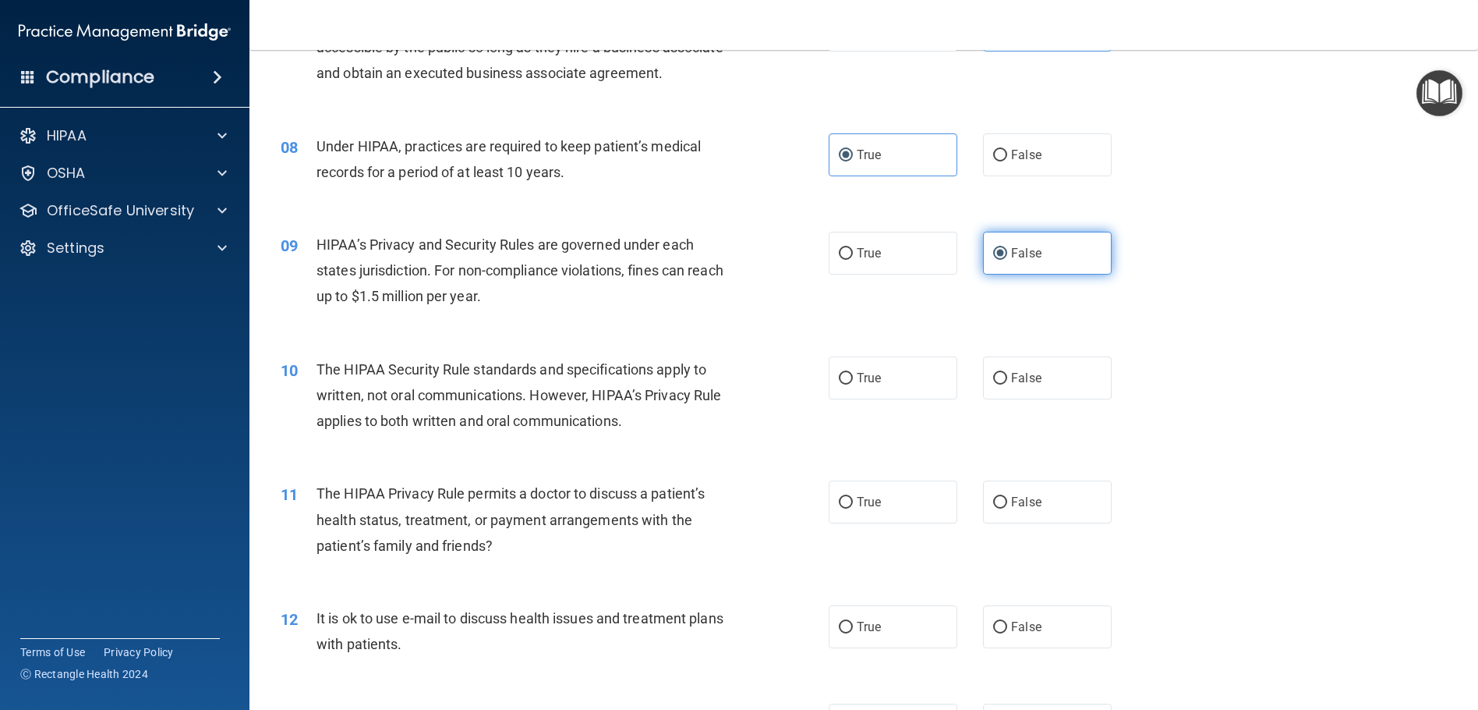
scroll to position [858, 0]
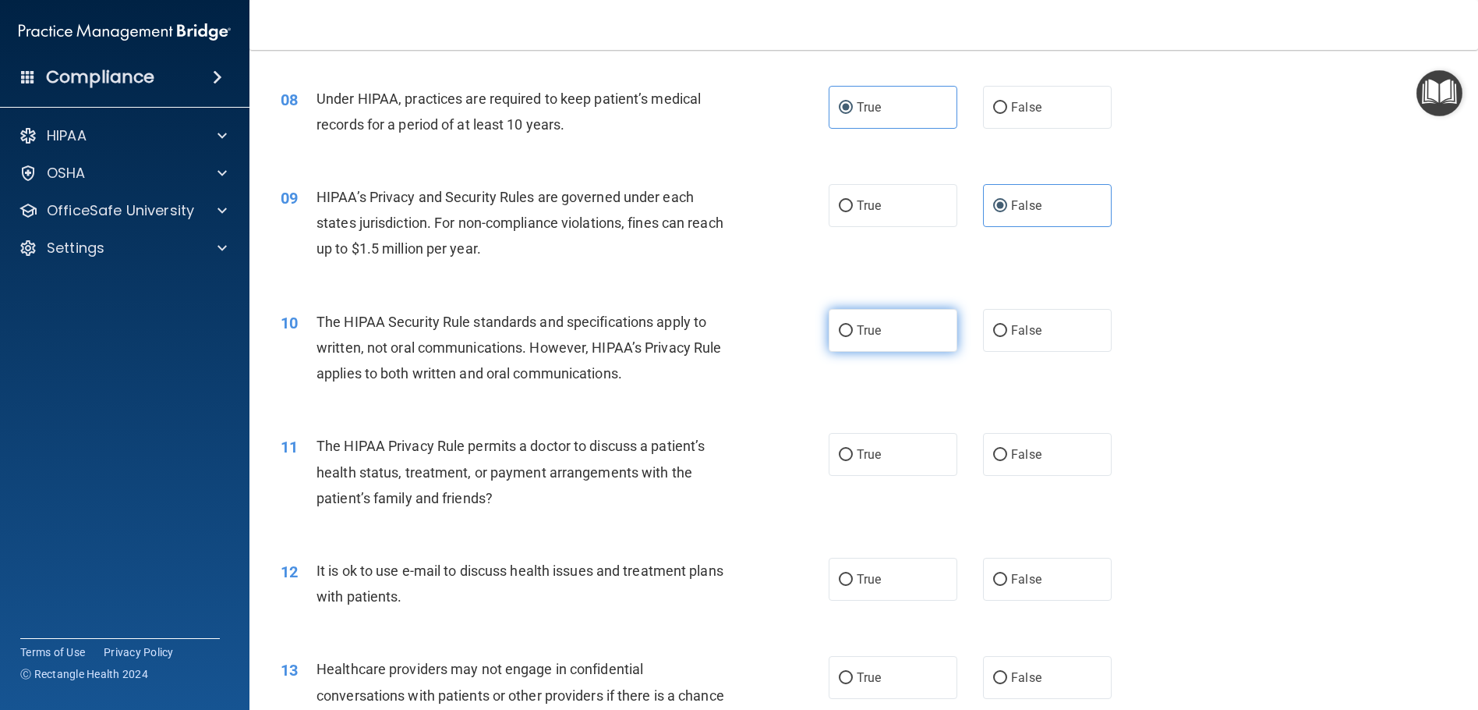
click at [887, 352] on label "True" at bounding box center [893, 330] width 129 height 43
click at [853, 337] on input "True" at bounding box center [846, 331] width 14 height 12
radio input "true"
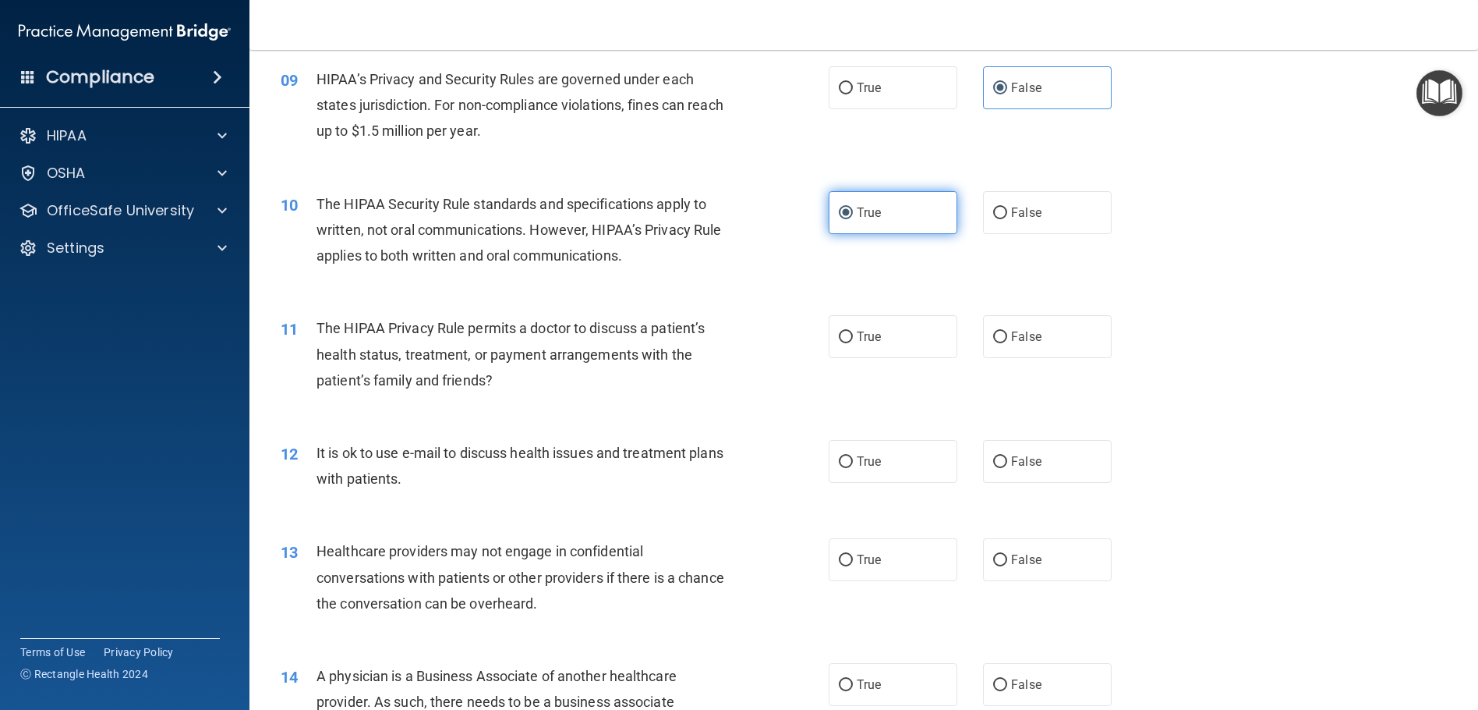
scroll to position [1014, 0]
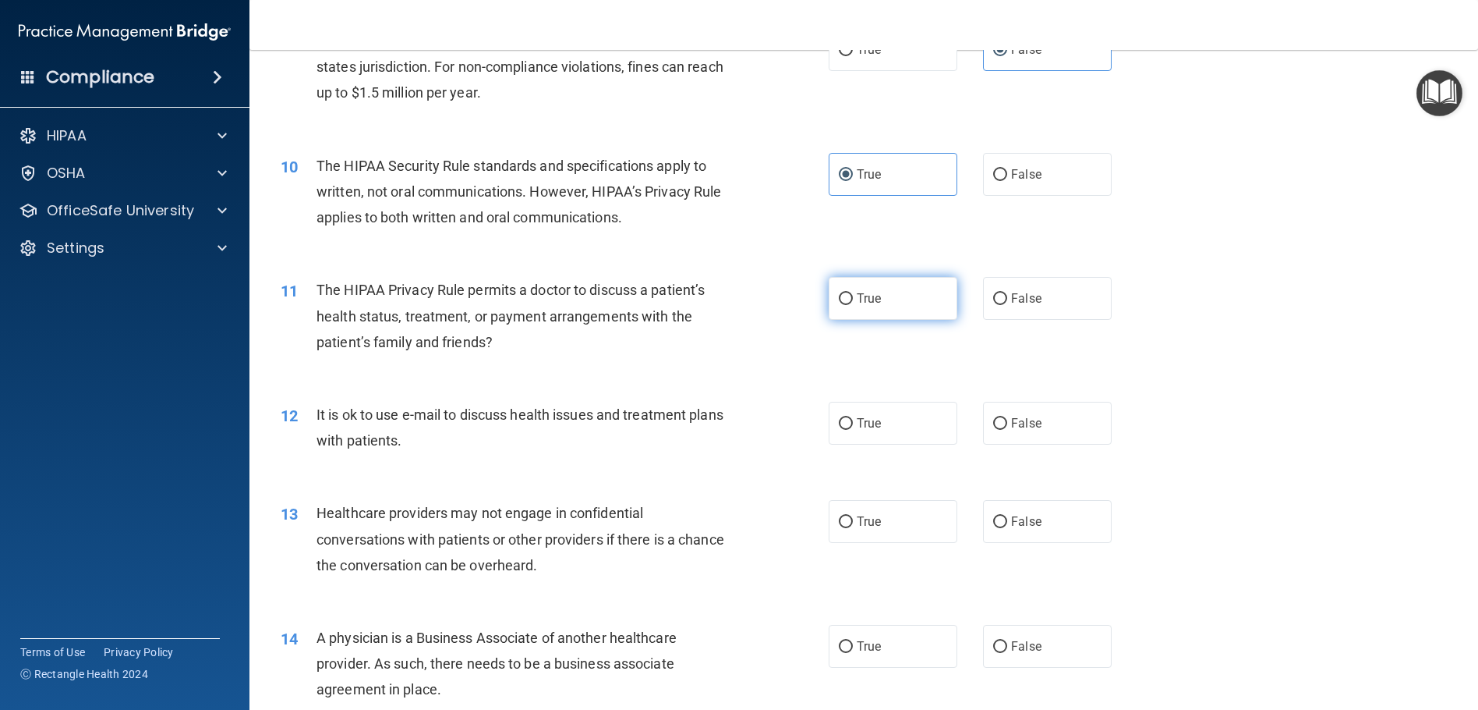
click at [894, 320] on label "True" at bounding box center [893, 298] width 129 height 43
click at [853, 305] on input "True" at bounding box center [846, 299] width 14 height 12
radio input "true"
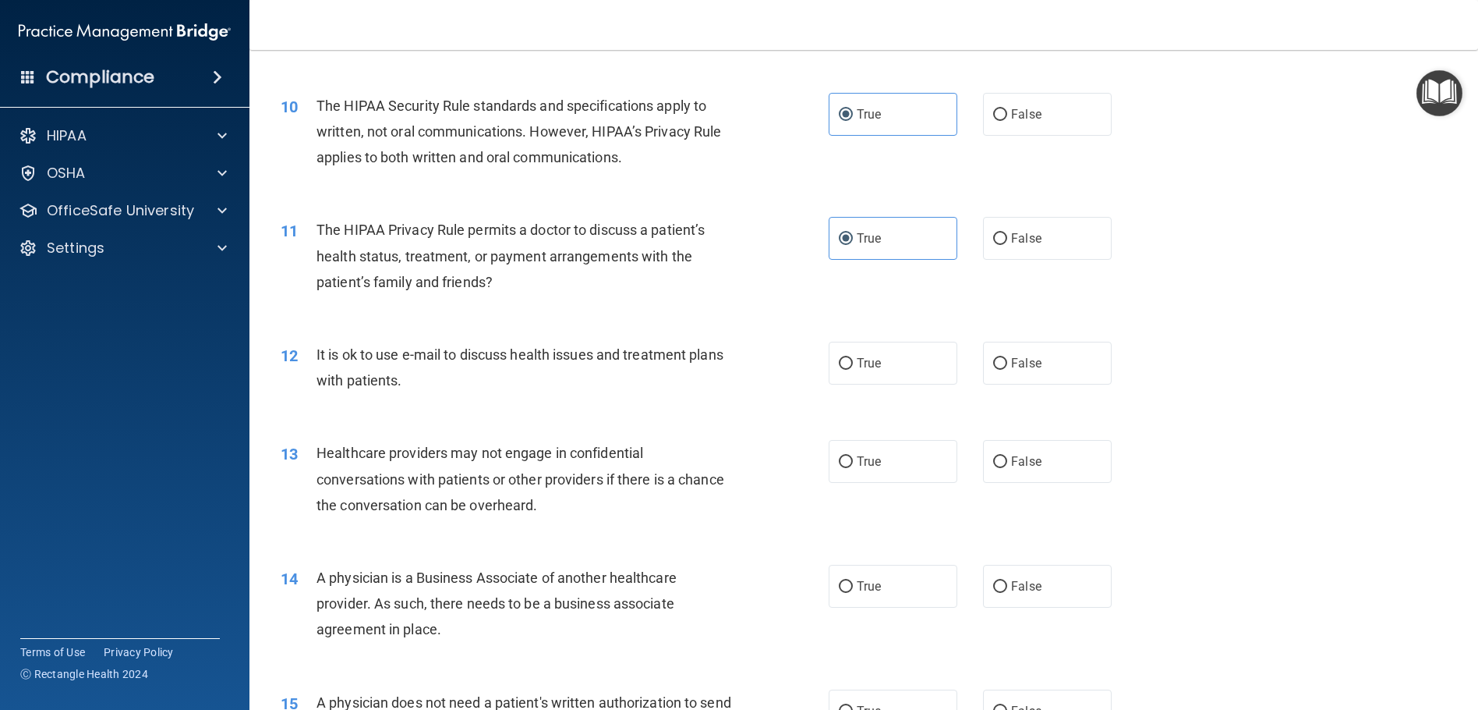
scroll to position [1092, 0]
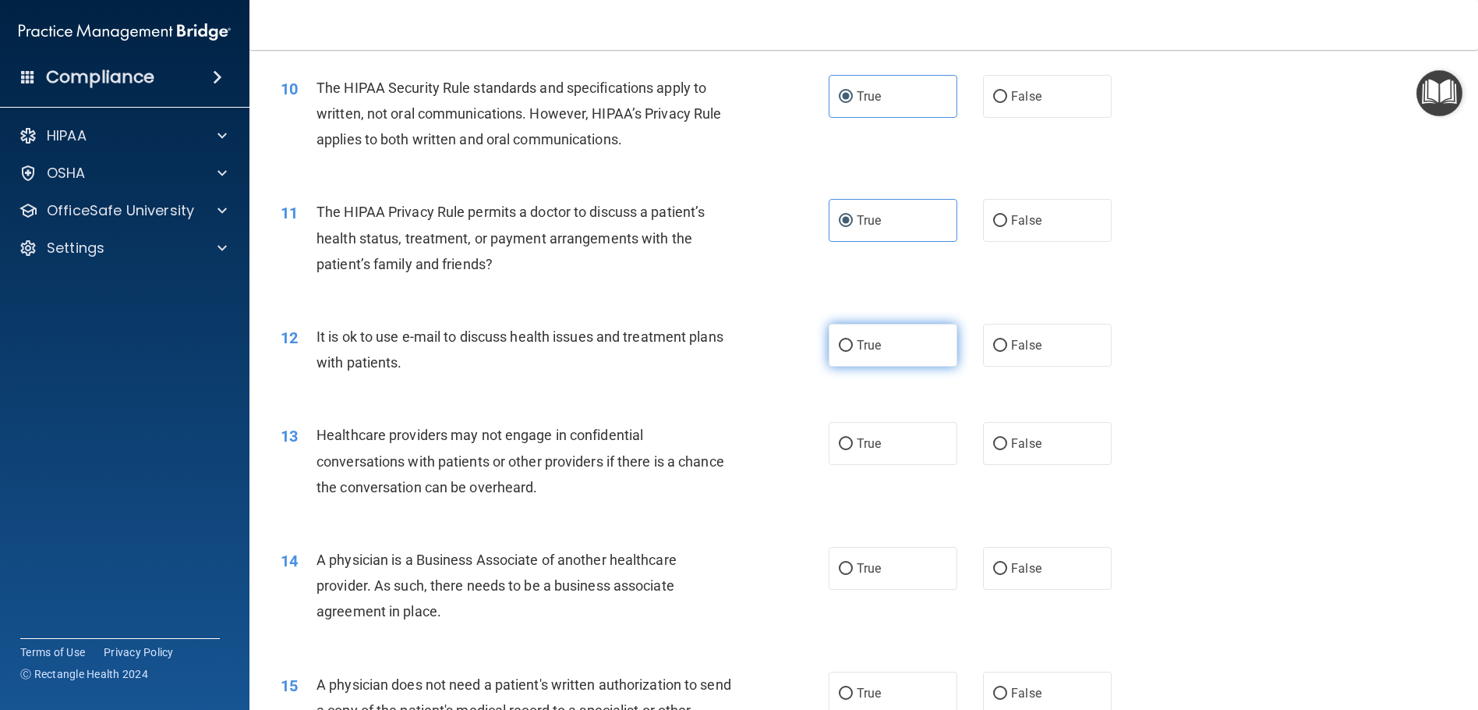
click at [876, 366] on label "True" at bounding box center [893, 345] width 129 height 43
click at [853, 352] on input "True" at bounding box center [846, 346] width 14 height 12
radio input "true"
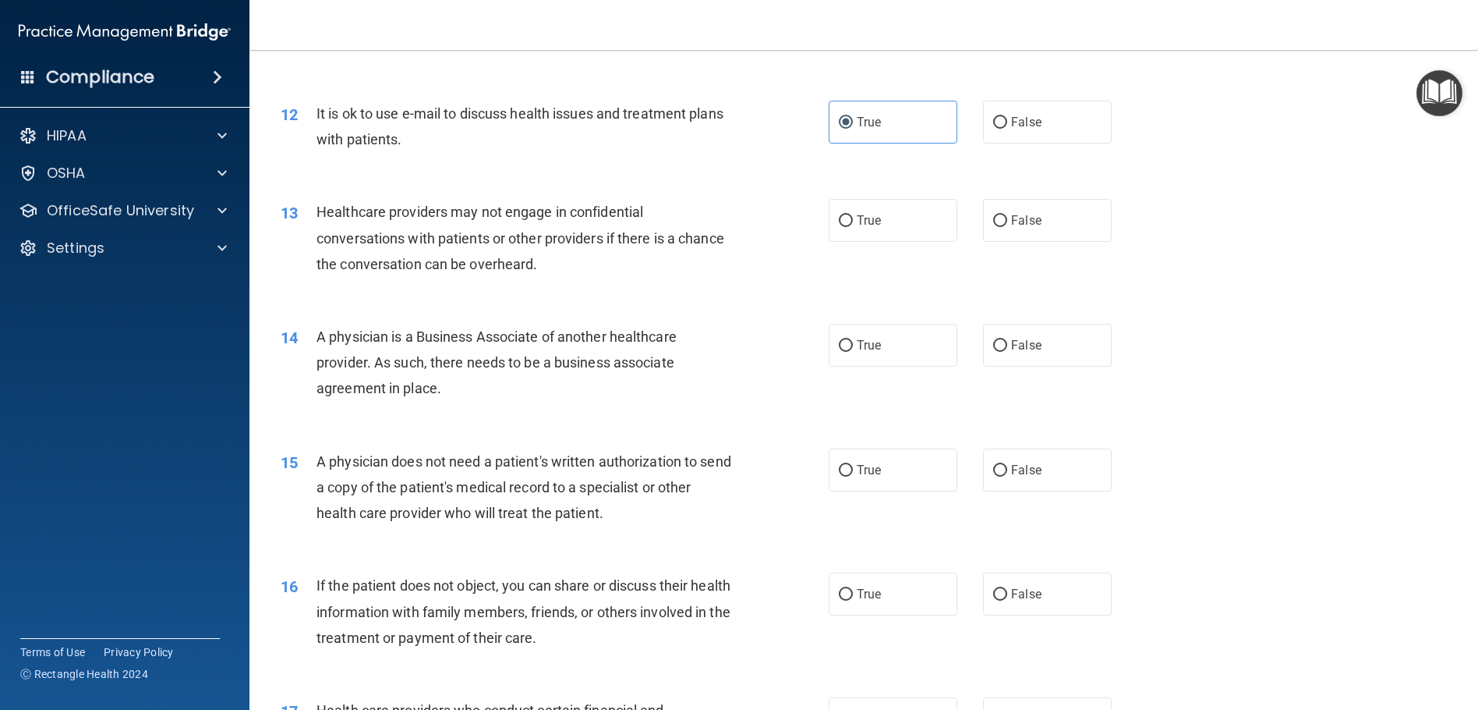
scroll to position [1326, 0]
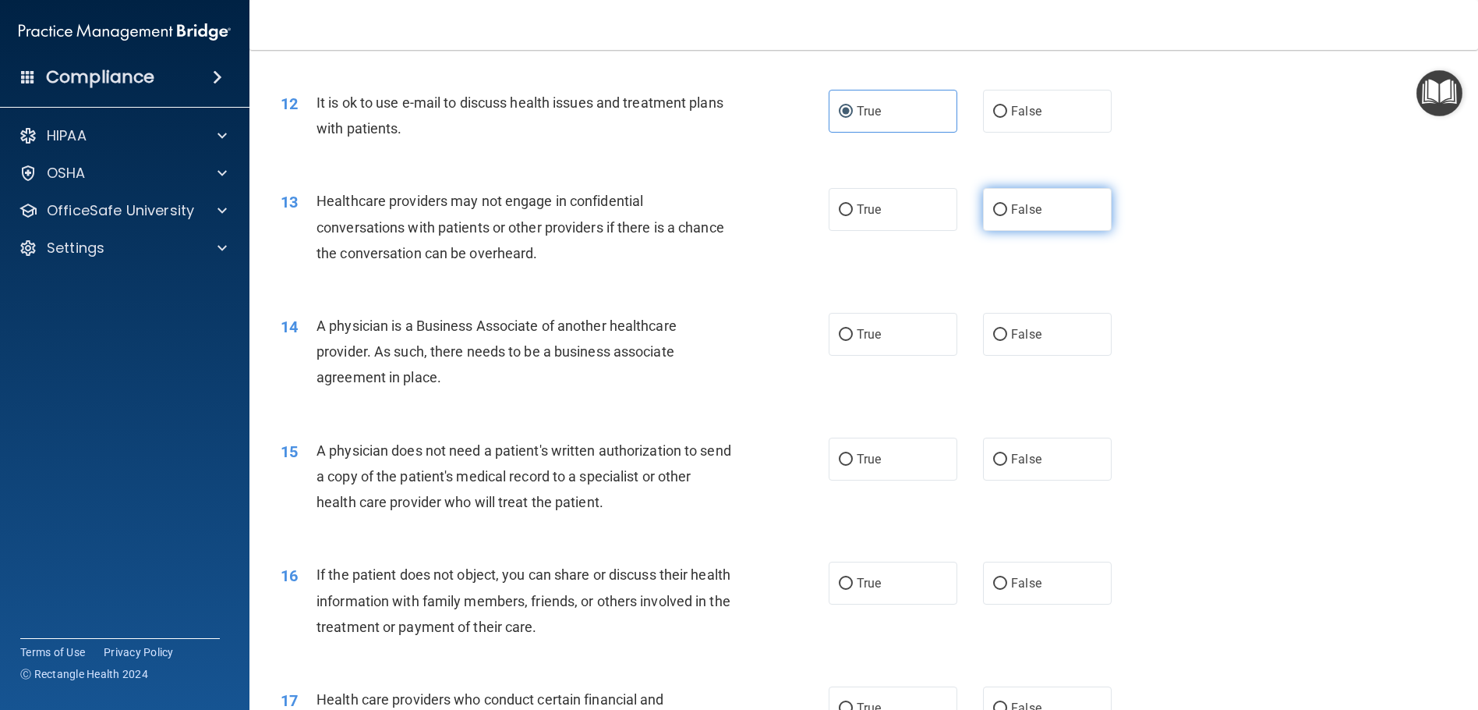
click at [1036, 231] on label "False" at bounding box center [1047, 209] width 129 height 43
click at [1007, 216] on input "False" at bounding box center [1000, 210] width 14 height 12
radio input "true"
click at [1004, 356] on label "False" at bounding box center [1047, 334] width 129 height 43
click at [1004, 341] on input "False" at bounding box center [1000, 335] width 14 height 12
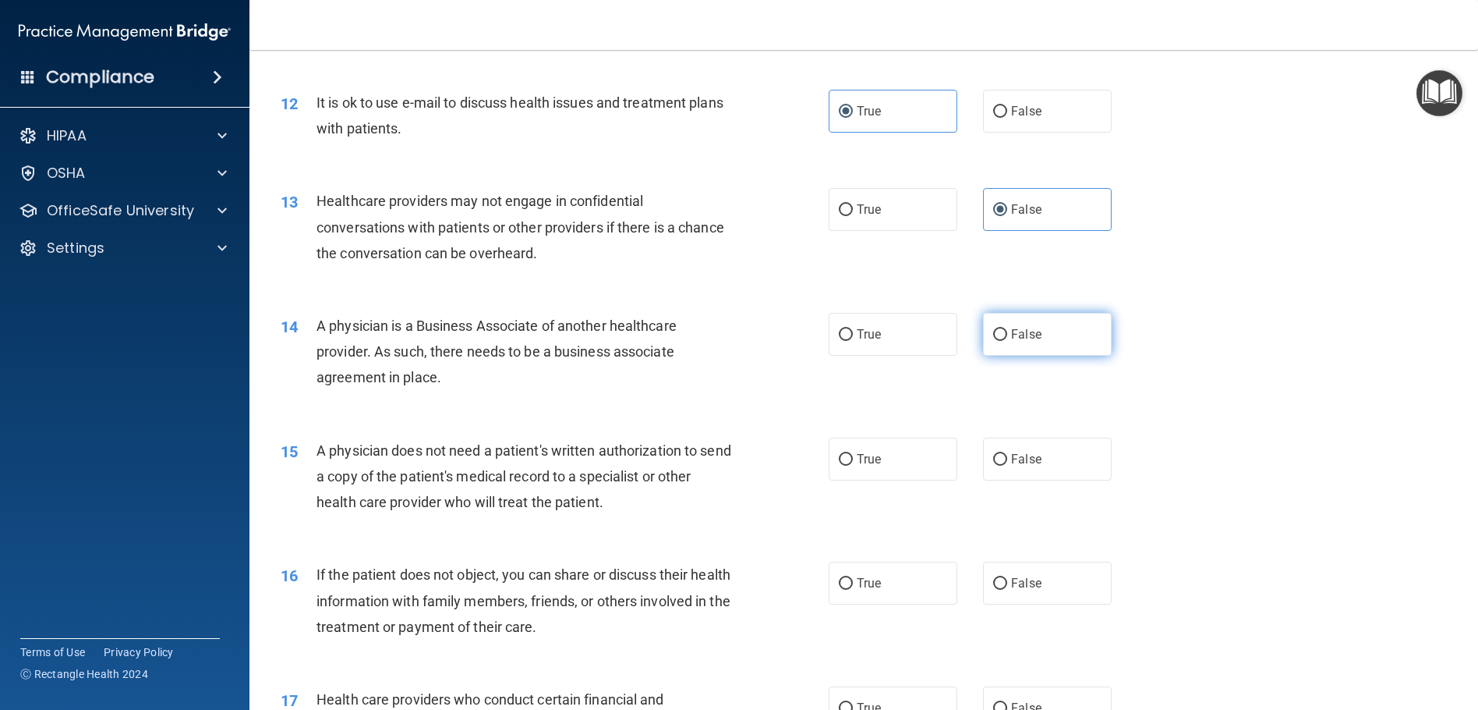
radio input "true"
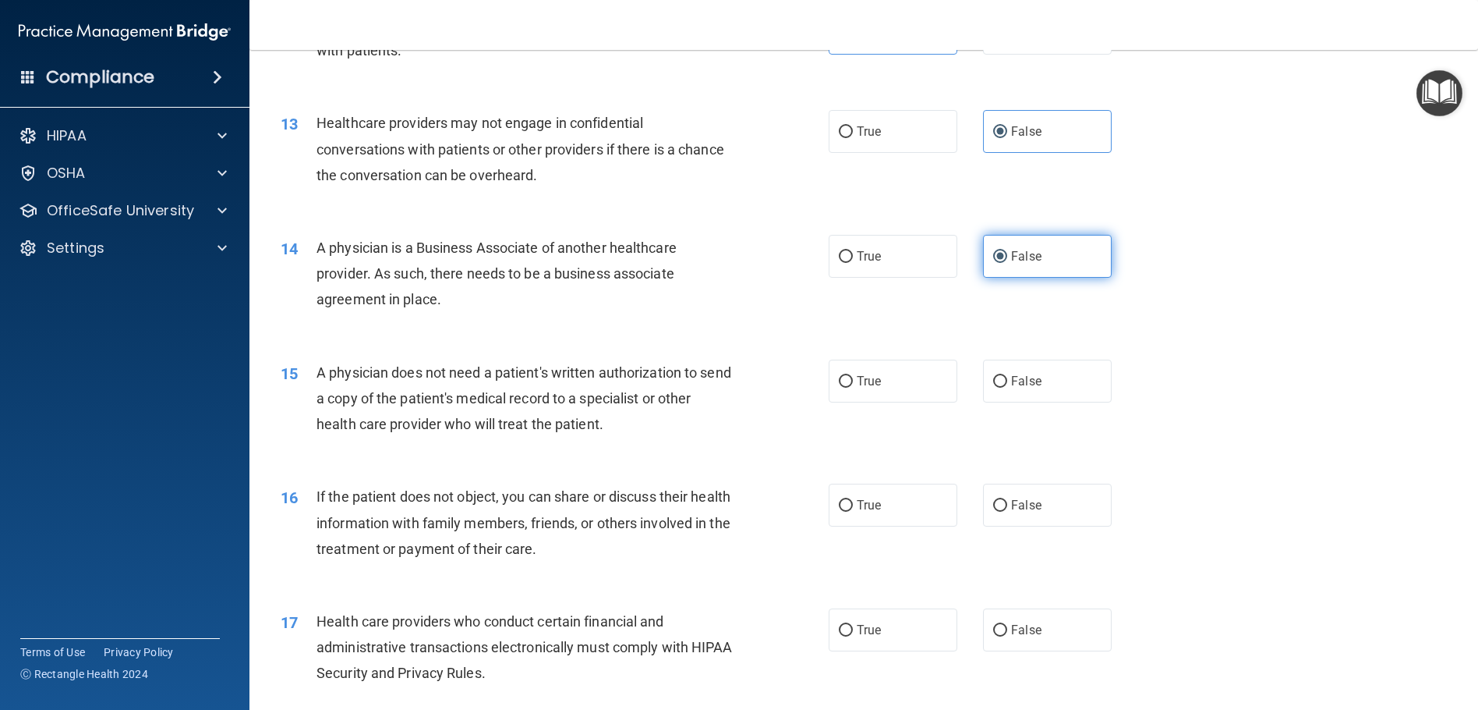
scroll to position [1482, 0]
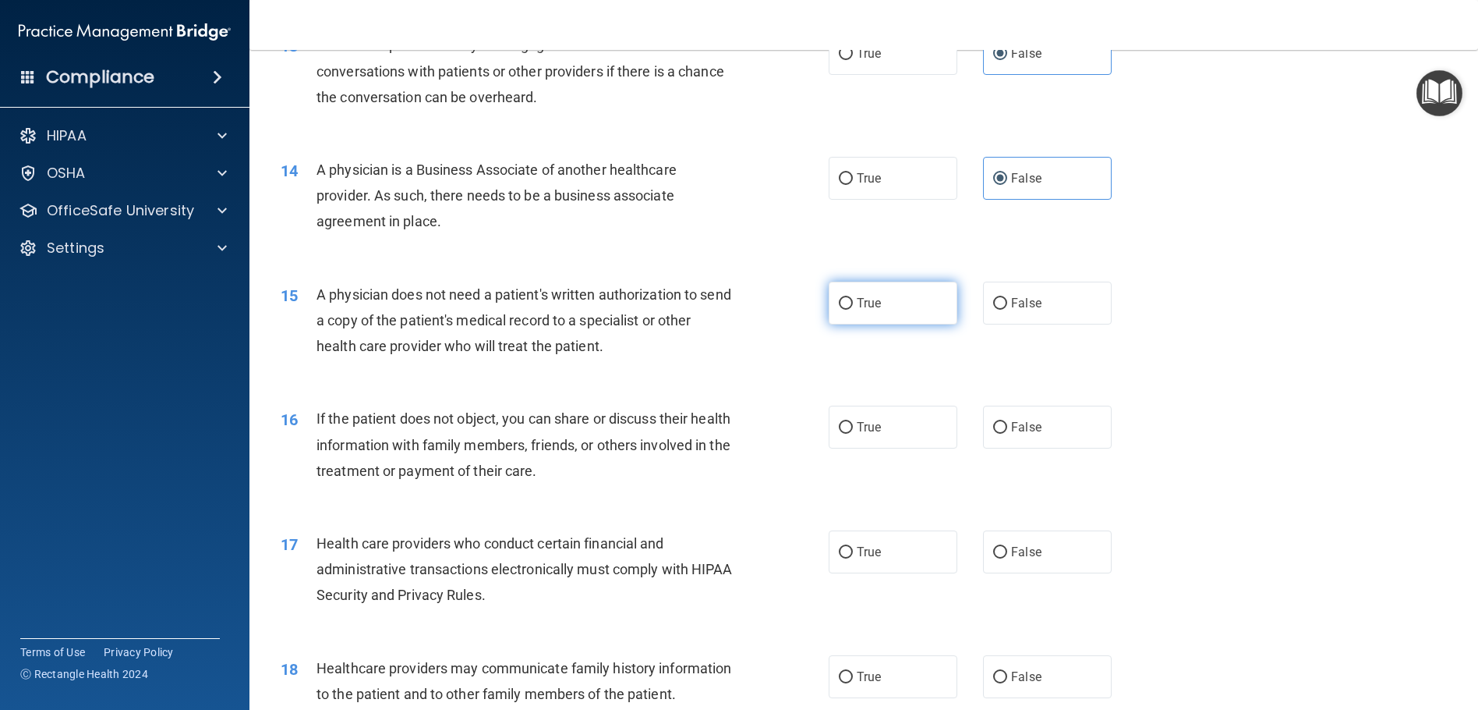
click at [890, 324] on label "True" at bounding box center [893, 302] width 129 height 43
click at [853, 310] on input "True" at bounding box center [846, 304] width 14 height 12
radio input "true"
click at [829, 448] on label "True" at bounding box center [893, 426] width 129 height 43
click at [839, 434] on input "True" at bounding box center [846, 428] width 14 height 12
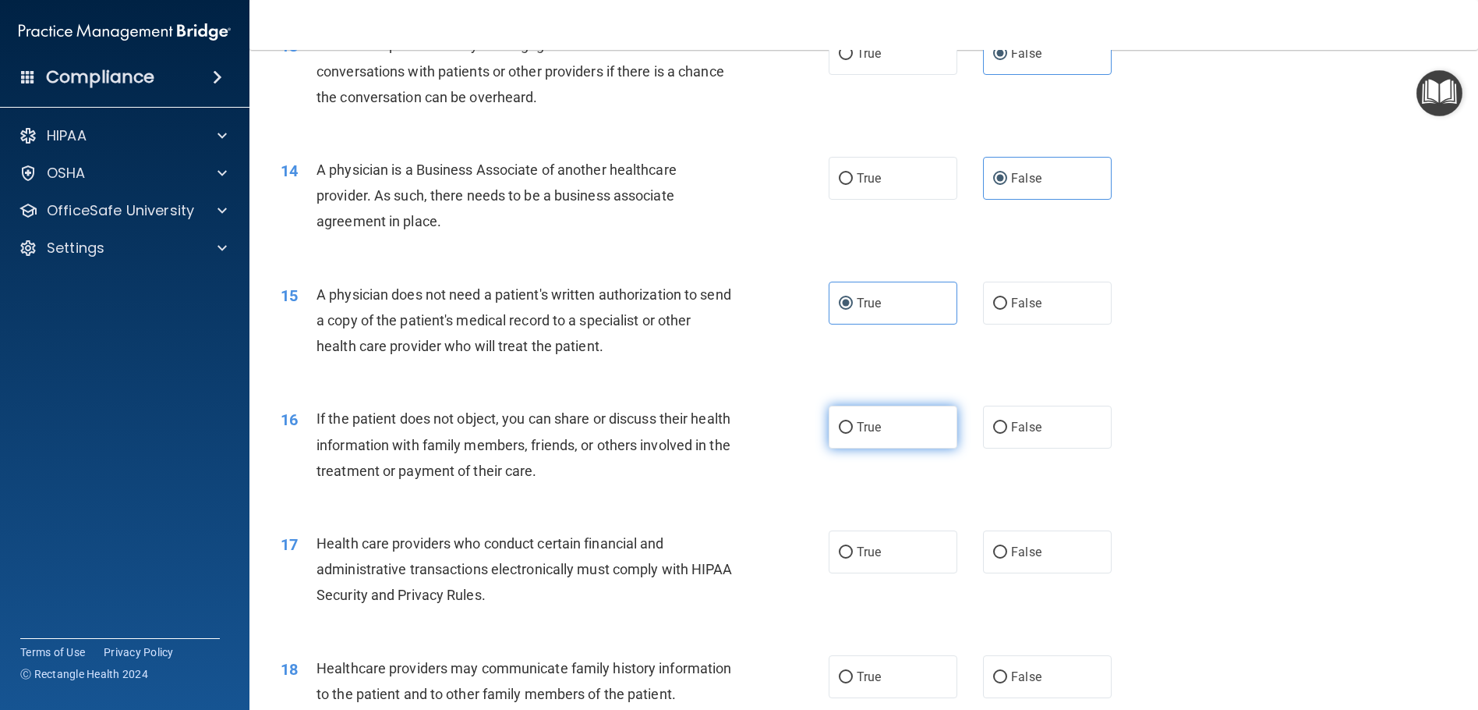
radio input "true"
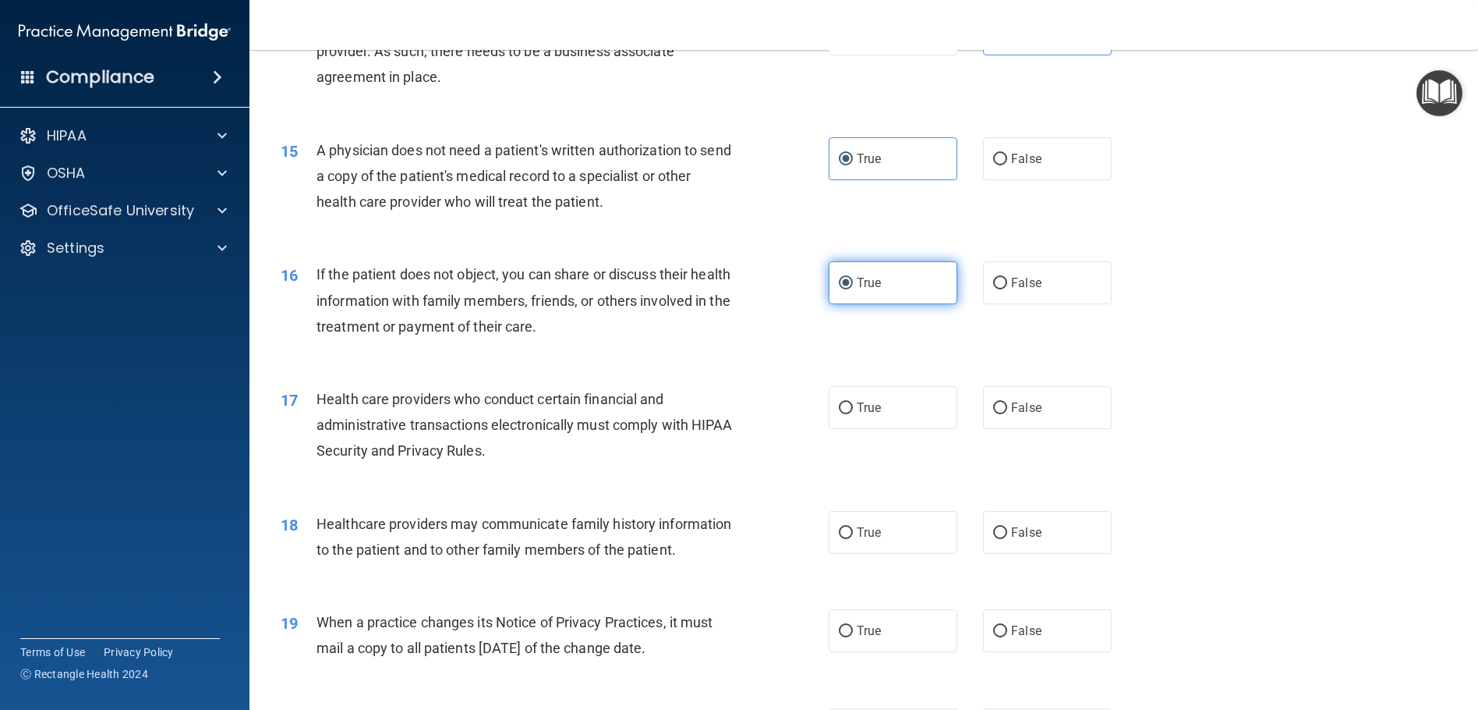
scroll to position [1637, 0]
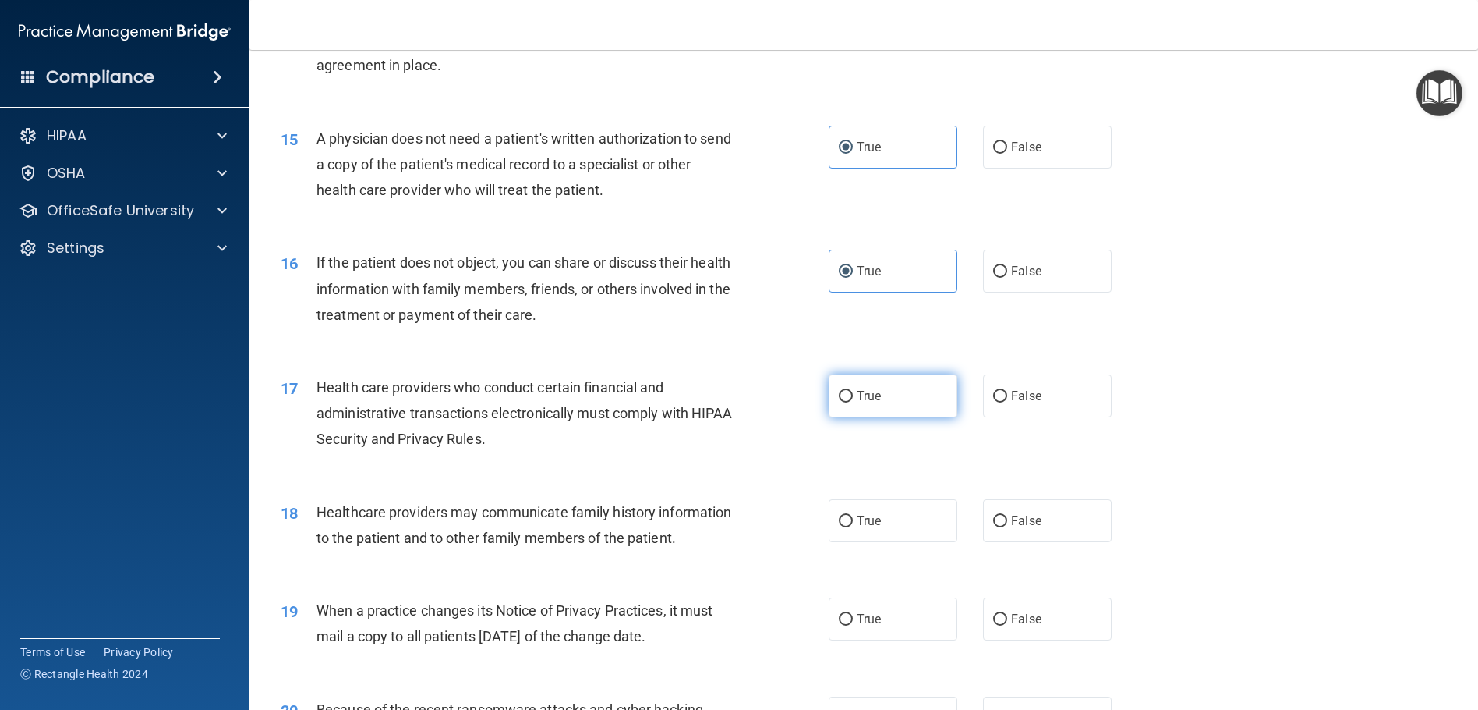
click at [857, 403] on span "True" at bounding box center [869, 395] width 24 height 15
click at [853, 402] on input "True" at bounding box center [846, 397] width 14 height 12
radio input "true"
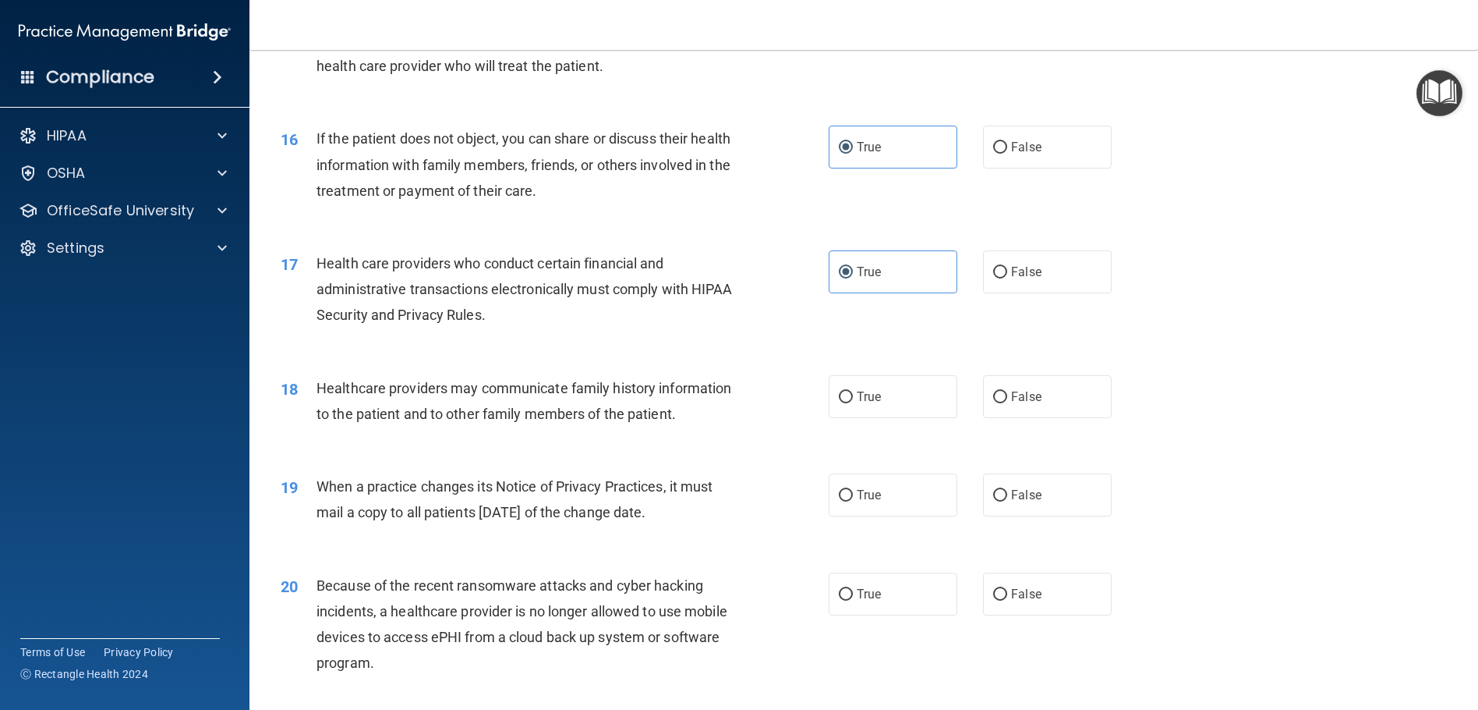
scroll to position [1793, 0]
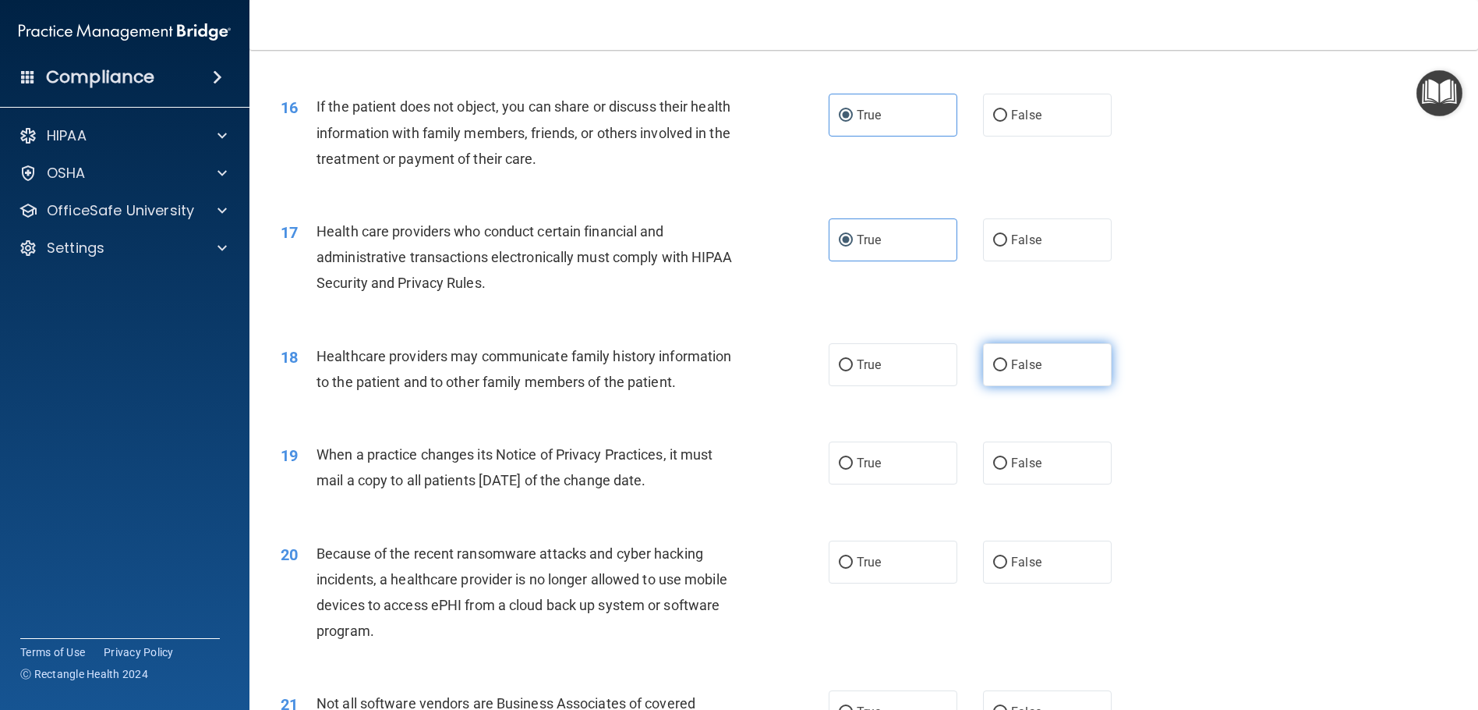
click at [1061, 386] on label "False" at bounding box center [1047, 364] width 129 height 43
click at [1007, 371] on input "False" at bounding box center [1000, 365] width 14 height 12
radio input "true"
click at [1027, 484] on label "False" at bounding box center [1047, 462] width 129 height 43
click at [1007, 469] on input "False" at bounding box center [1000, 464] width 14 height 12
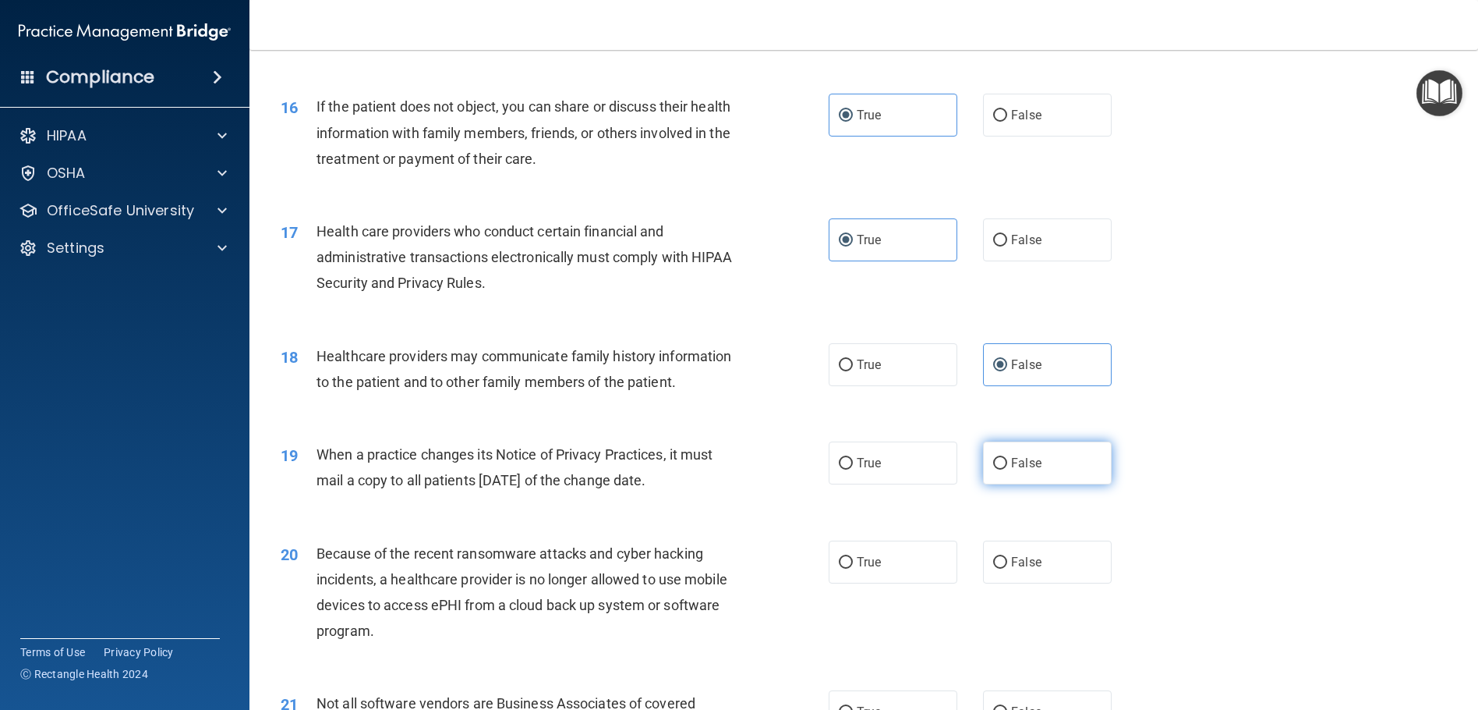
radio input "true"
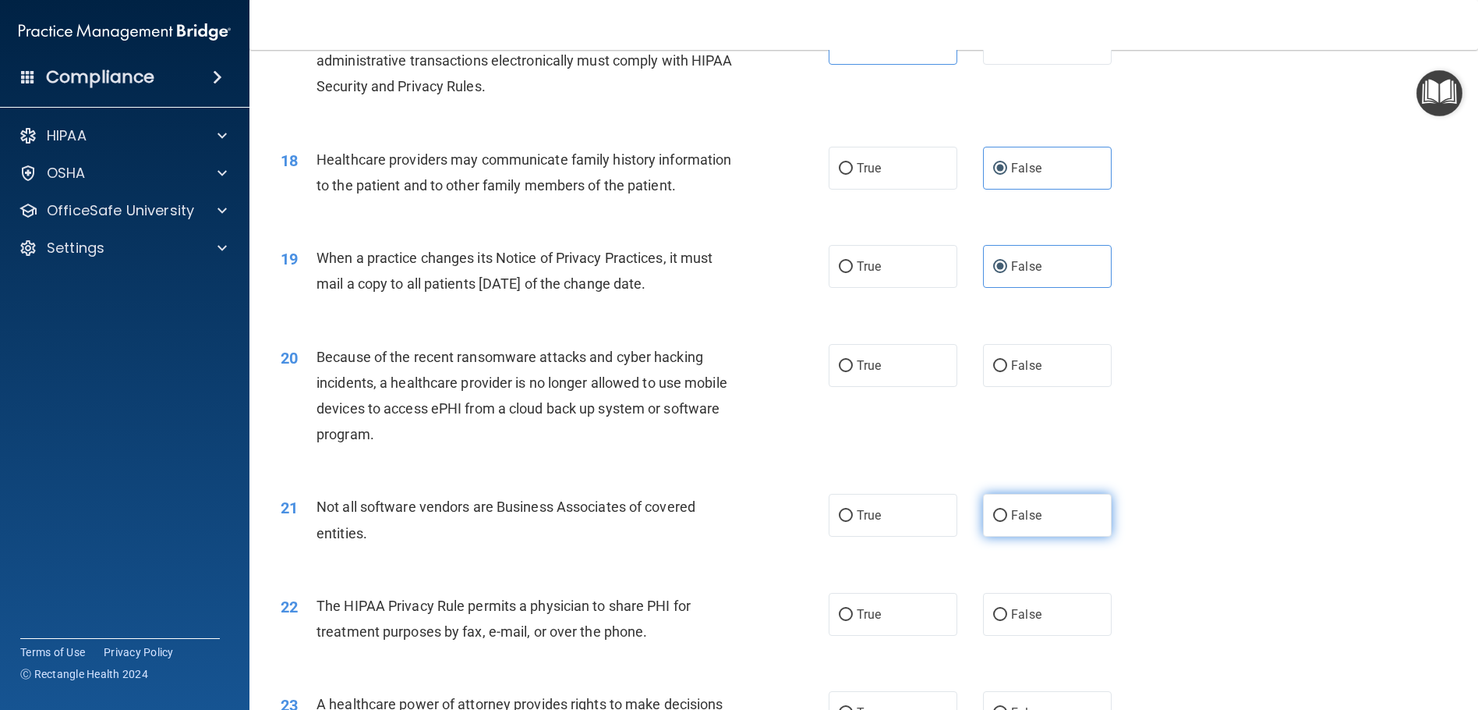
scroll to position [2027, 0]
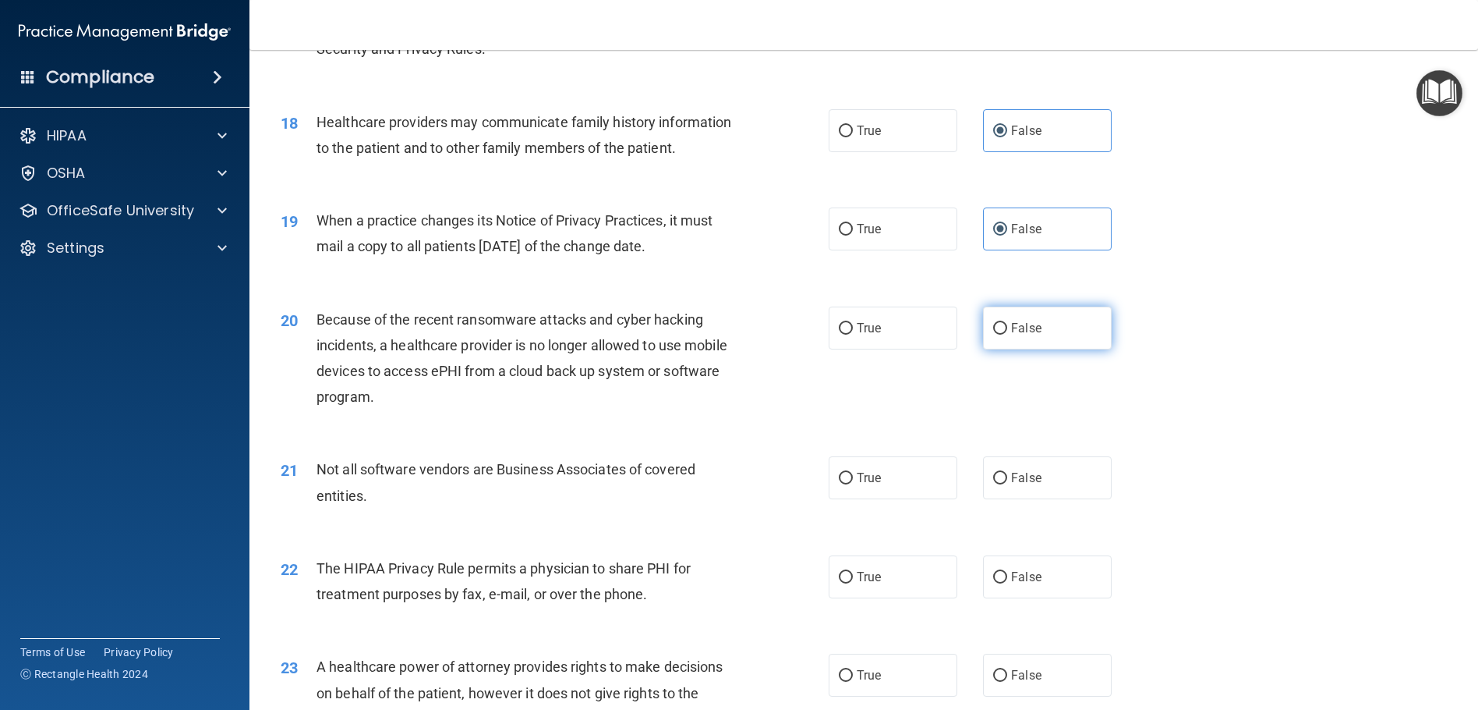
click at [1057, 349] on label "False" at bounding box center [1047, 327] width 129 height 43
click at [1007, 335] on input "False" at bounding box center [1000, 329] width 14 height 12
radio input "true"
click at [868, 485] on span "True" at bounding box center [869, 477] width 24 height 15
click at [853, 484] on input "True" at bounding box center [846, 479] width 14 height 12
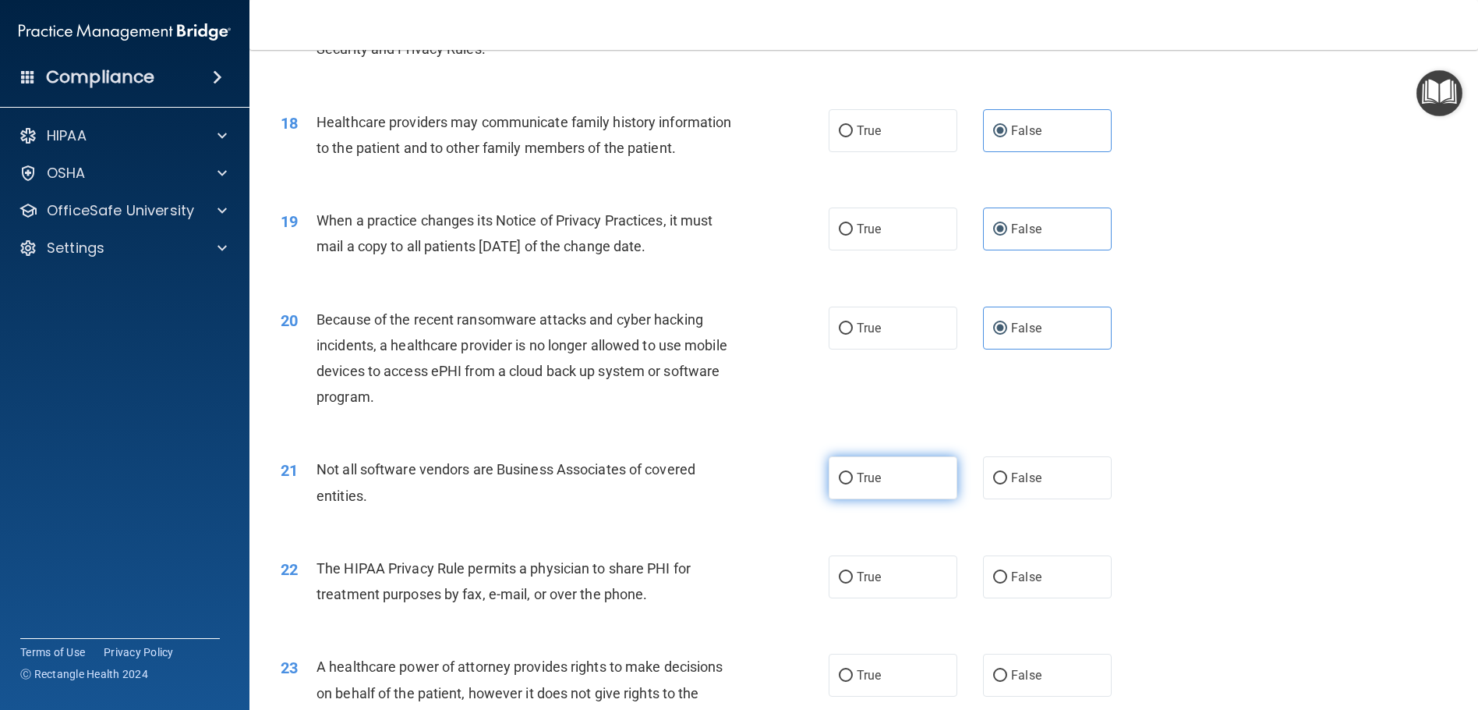
radio input "true"
click at [873, 584] on span "True" at bounding box center [869, 576] width 24 height 15
click at [853, 583] on input "True" at bounding box center [846, 578] width 14 height 12
radio input "true"
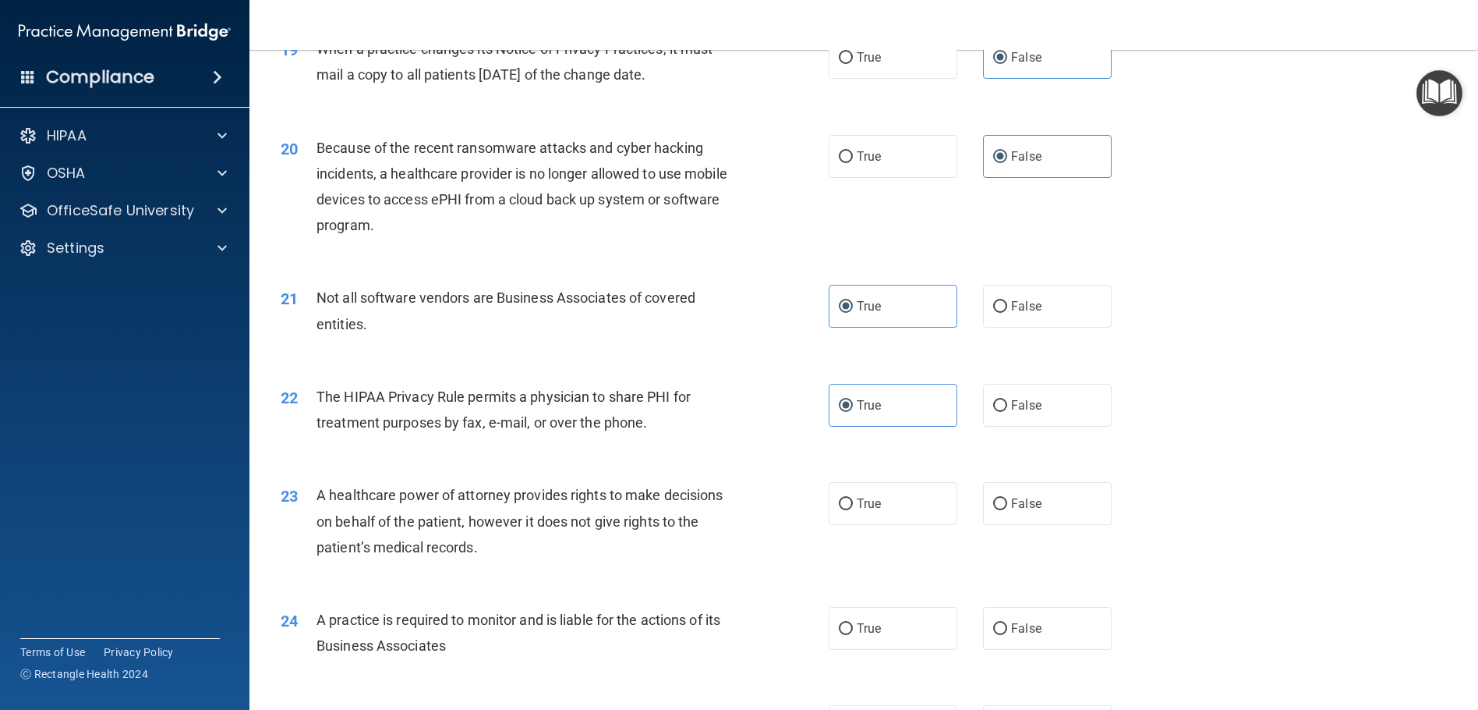
scroll to position [2261, 0]
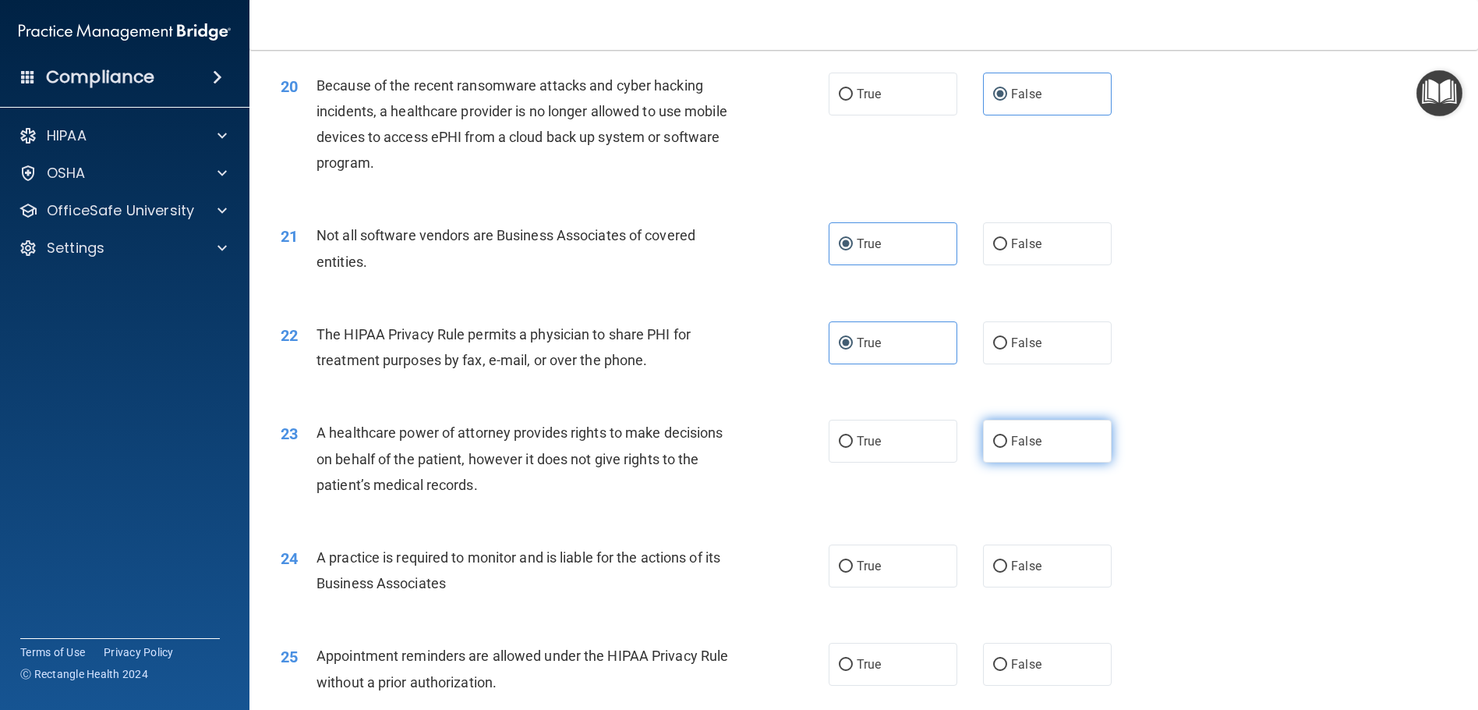
click at [1053, 462] on label "False" at bounding box center [1047, 441] width 129 height 43
click at [1007, 448] on input "False" at bounding box center [1000, 442] width 14 height 12
radio input "true"
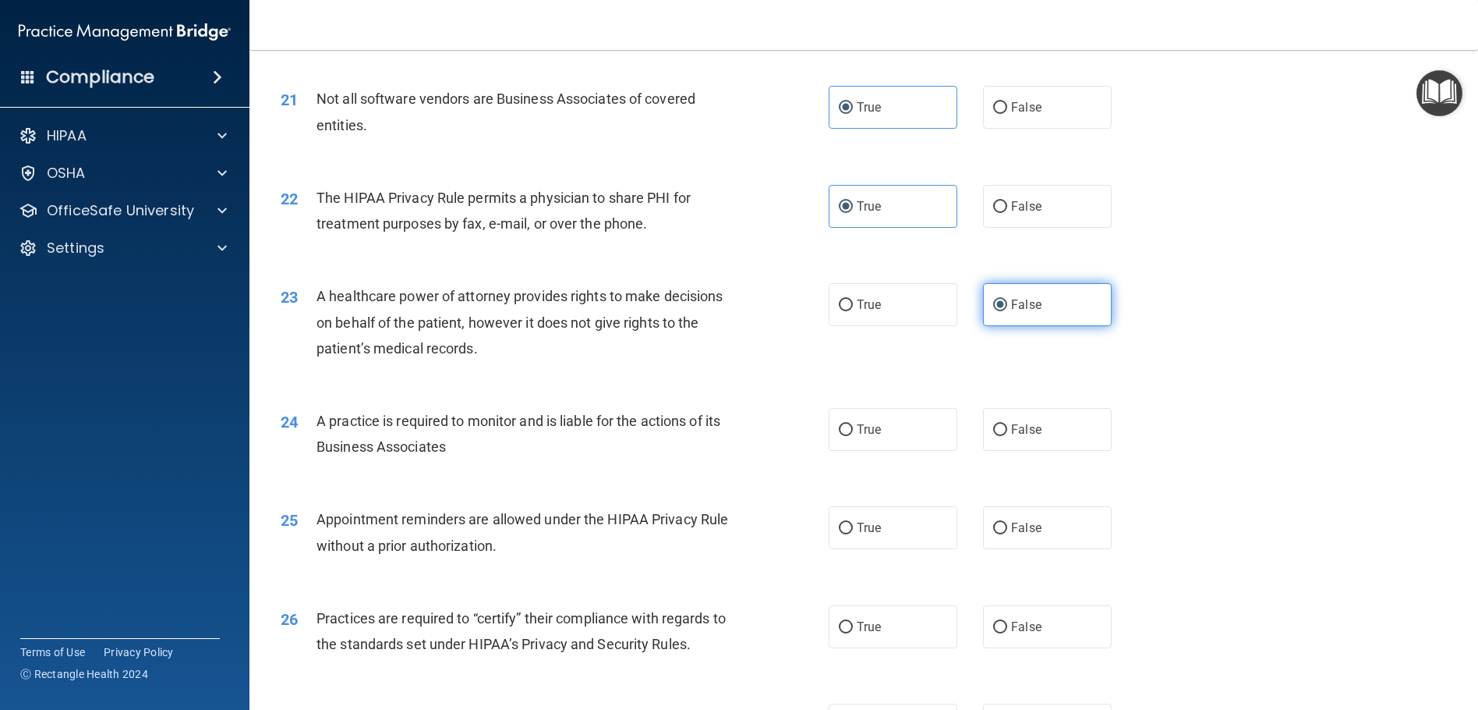
scroll to position [2417, 0]
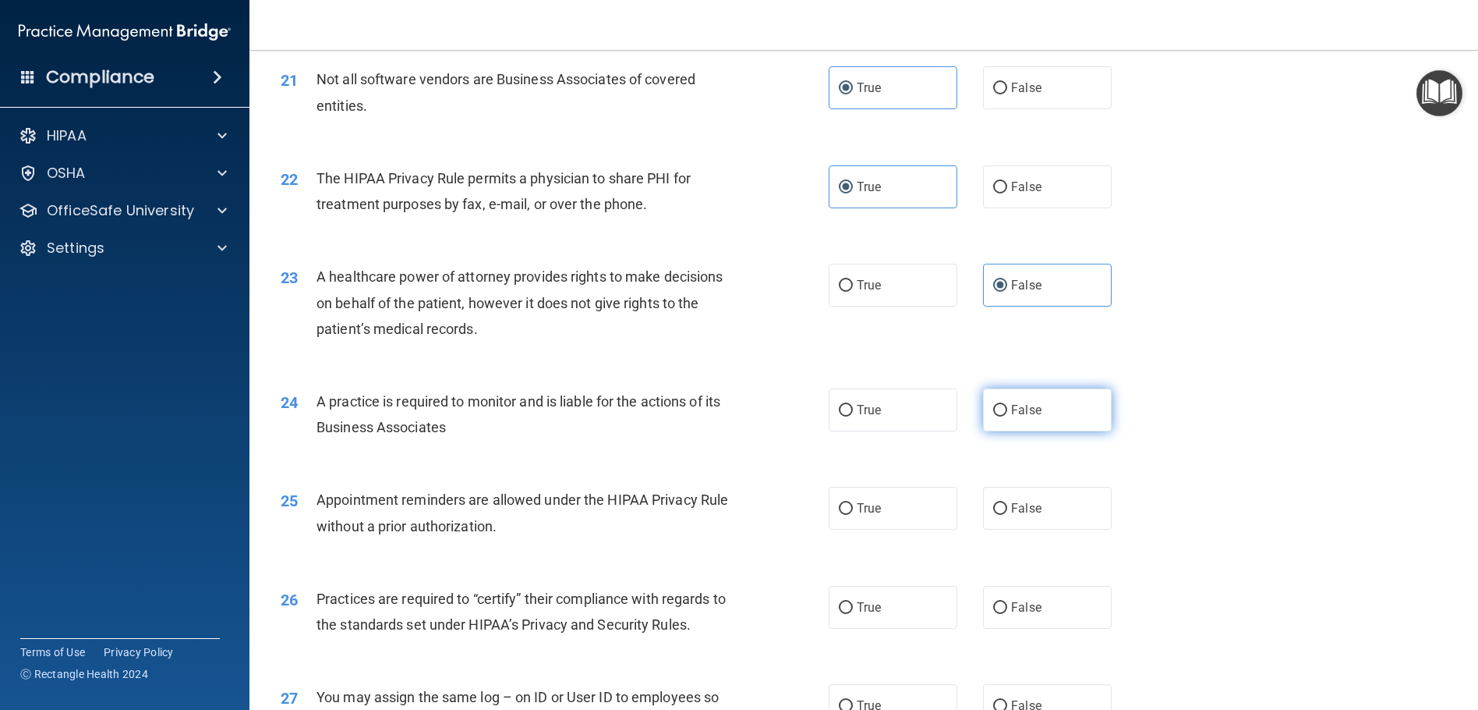
click at [1062, 431] on label "False" at bounding box center [1047, 409] width 129 height 43
click at [1007, 416] on input "False" at bounding box center [1000, 411] width 14 height 12
radio input "true"
click at [866, 515] on span "True" at bounding box center [869, 508] width 24 height 15
click at [853, 515] on input "True" at bounding box center [846, 509] width 14 height 12
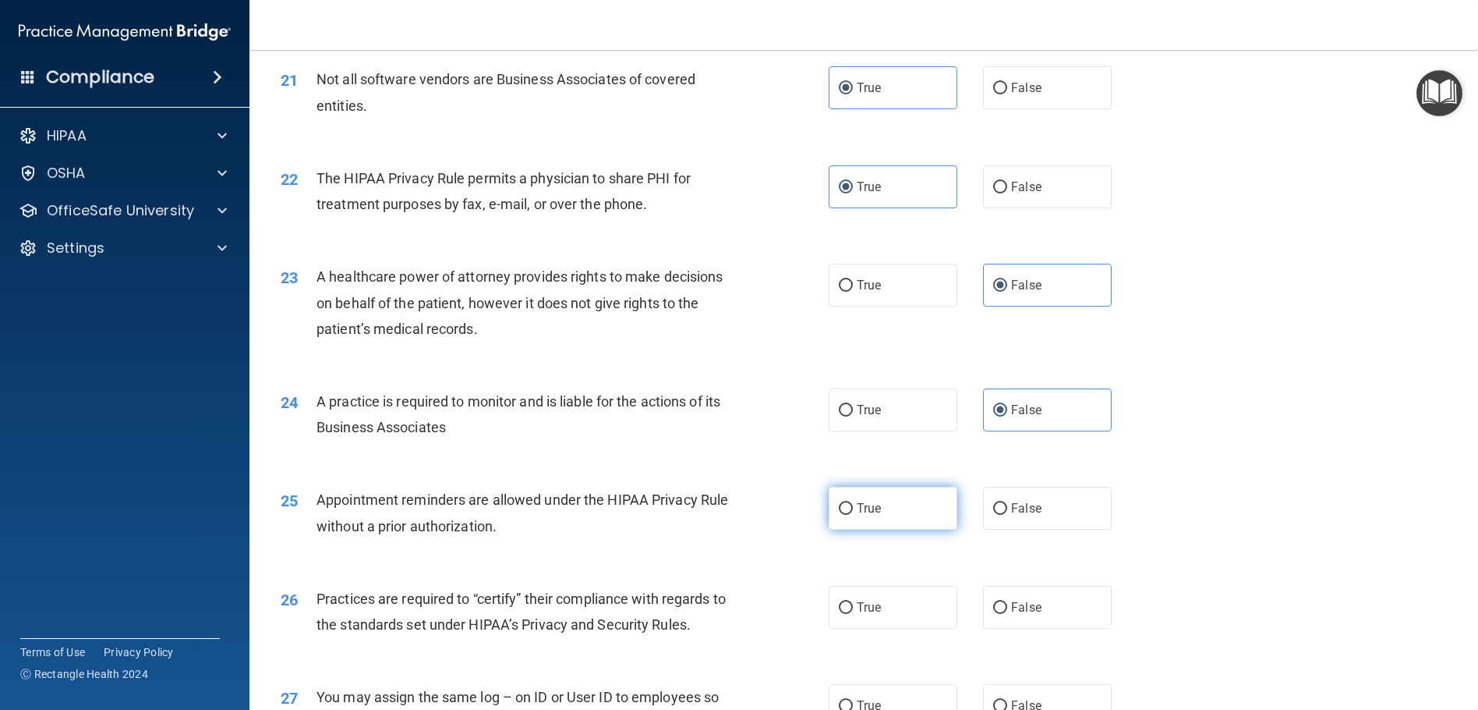
radio input "true"
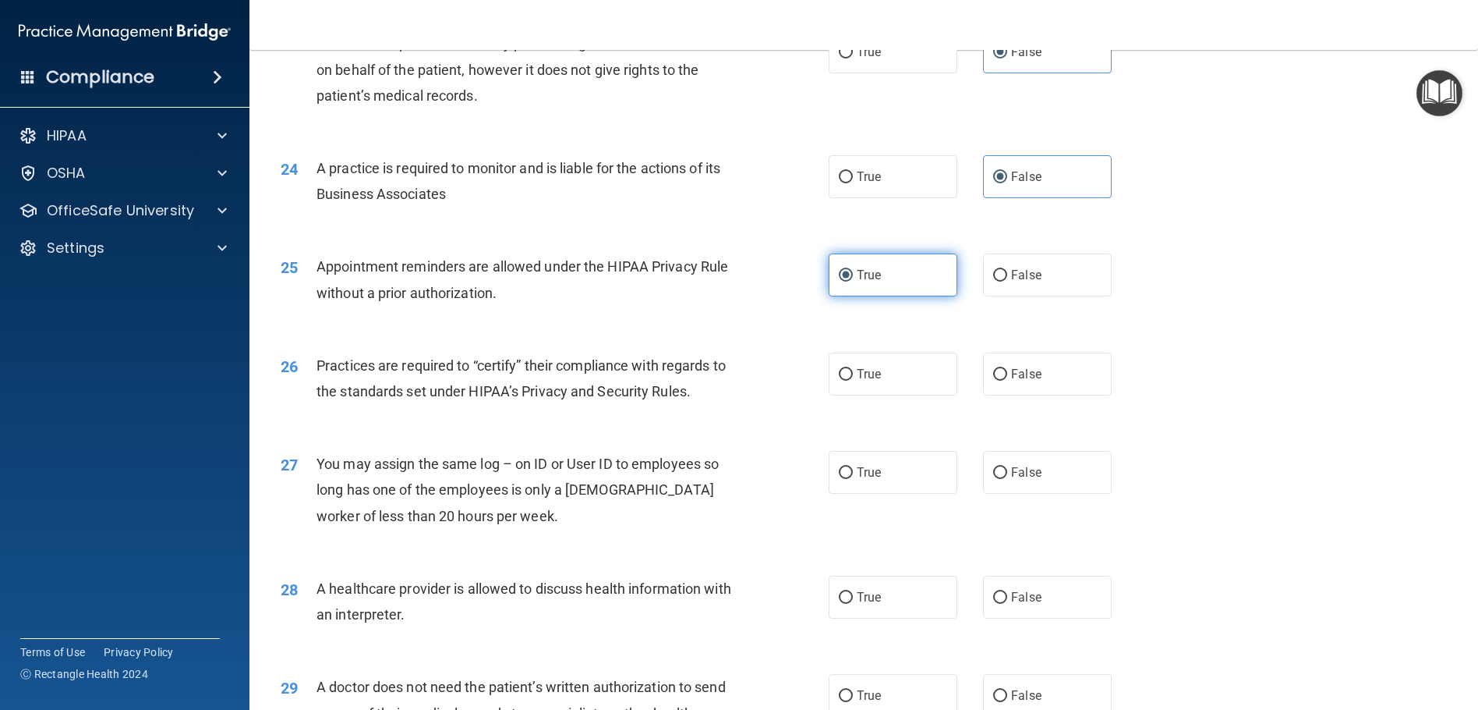
scroll to position [2651, 0]
click at [1057, 395] on label "False" at bounding box center [1047, 373] width 129 height 43
click at [1007, 380] on input "False" at bounding box center [1000, 374] width 14 height 12
radio input "true"
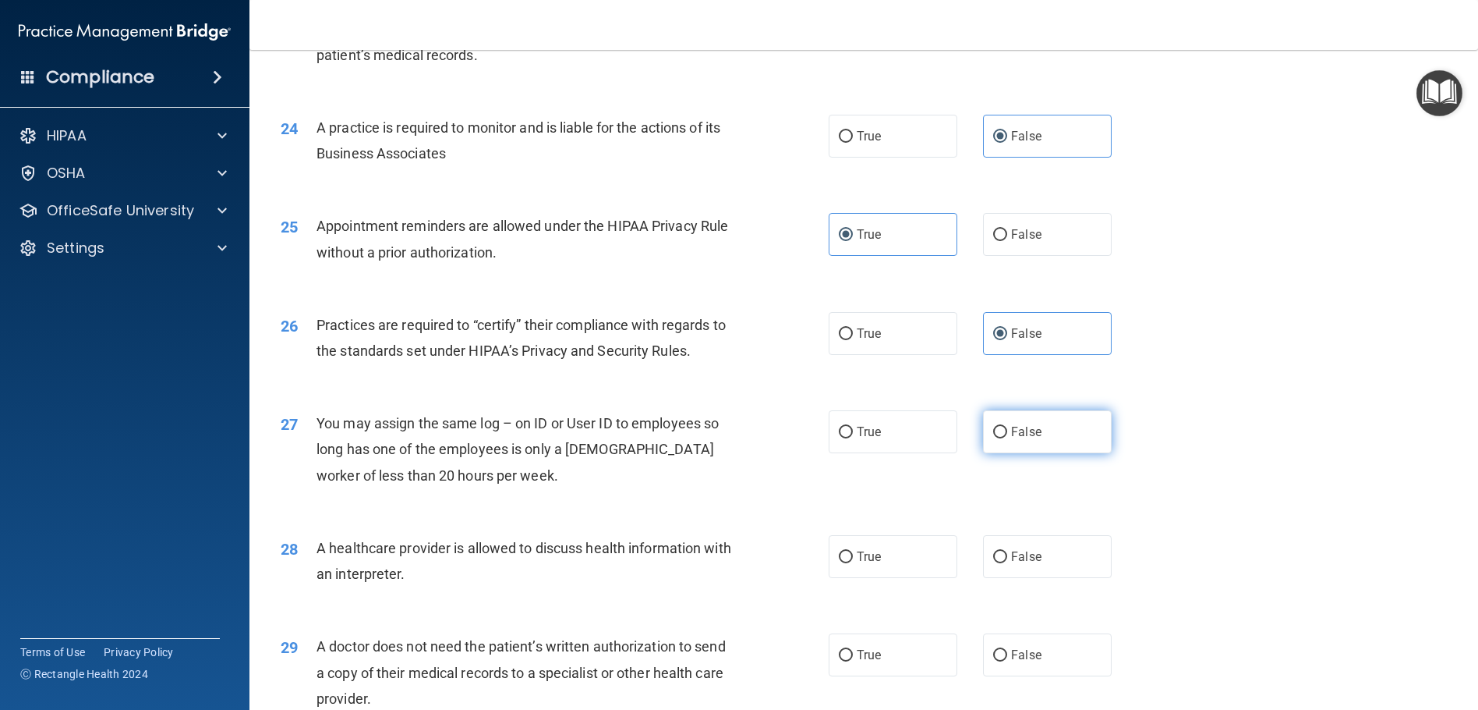
scroll to position [2729, 0]
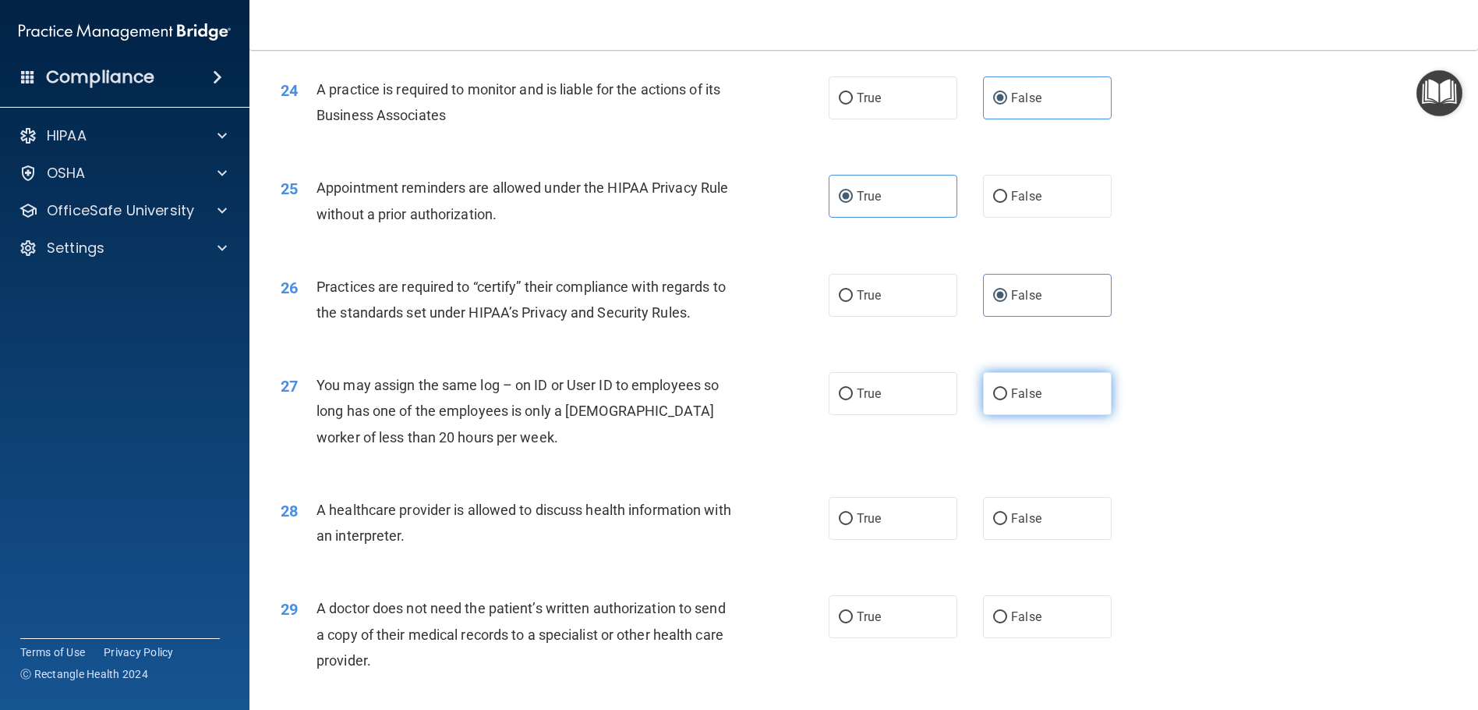
click at [1011, 401] on span "False" at bounding box center [1026, 393] width 30 height 15
click at [1007, 400] on input "False" at bounding box center [1000, 394] width 14 height 12
radio input "true"
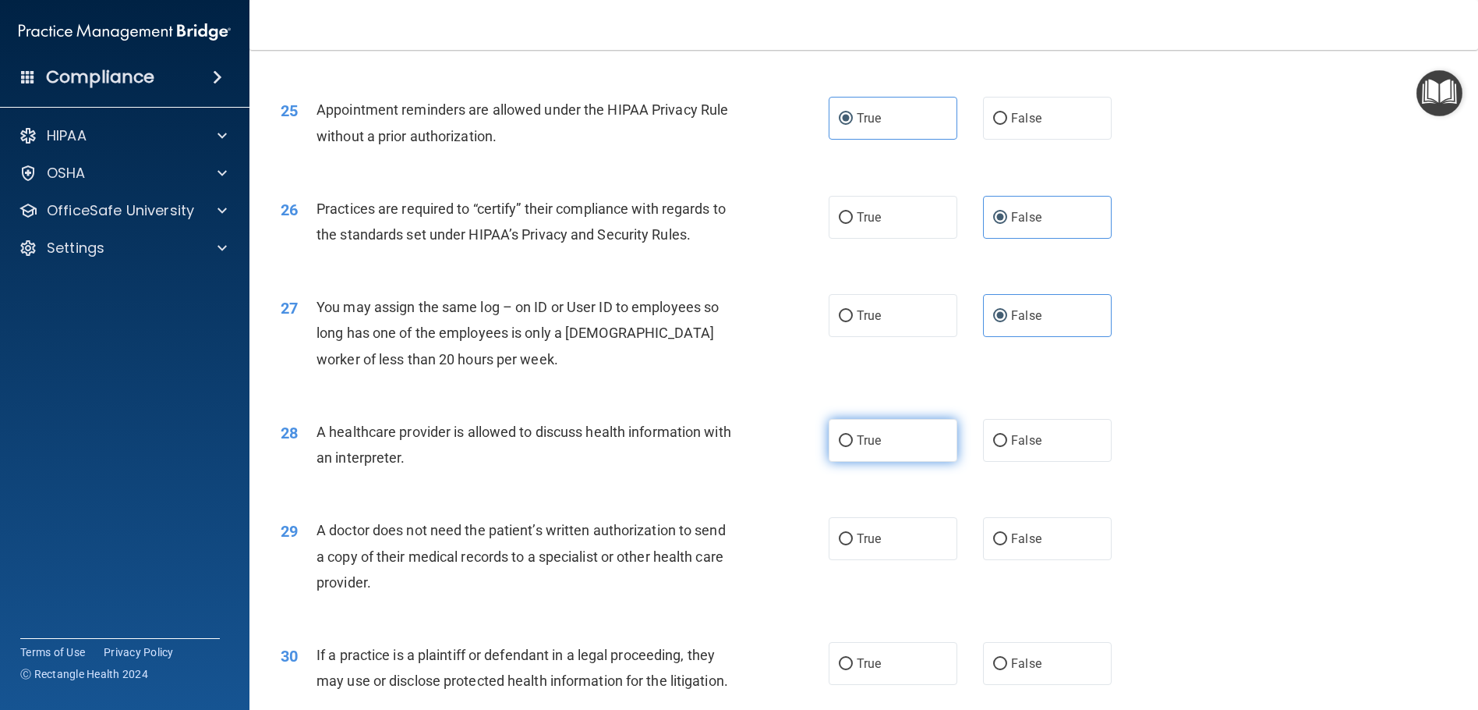
click at [887, 462] on label "True" at bounding box center [893, 440] width 129 height 43
click at [853, 447] on input "True" at bounding box center [846, 441] width 14 height 12
radio input "true"
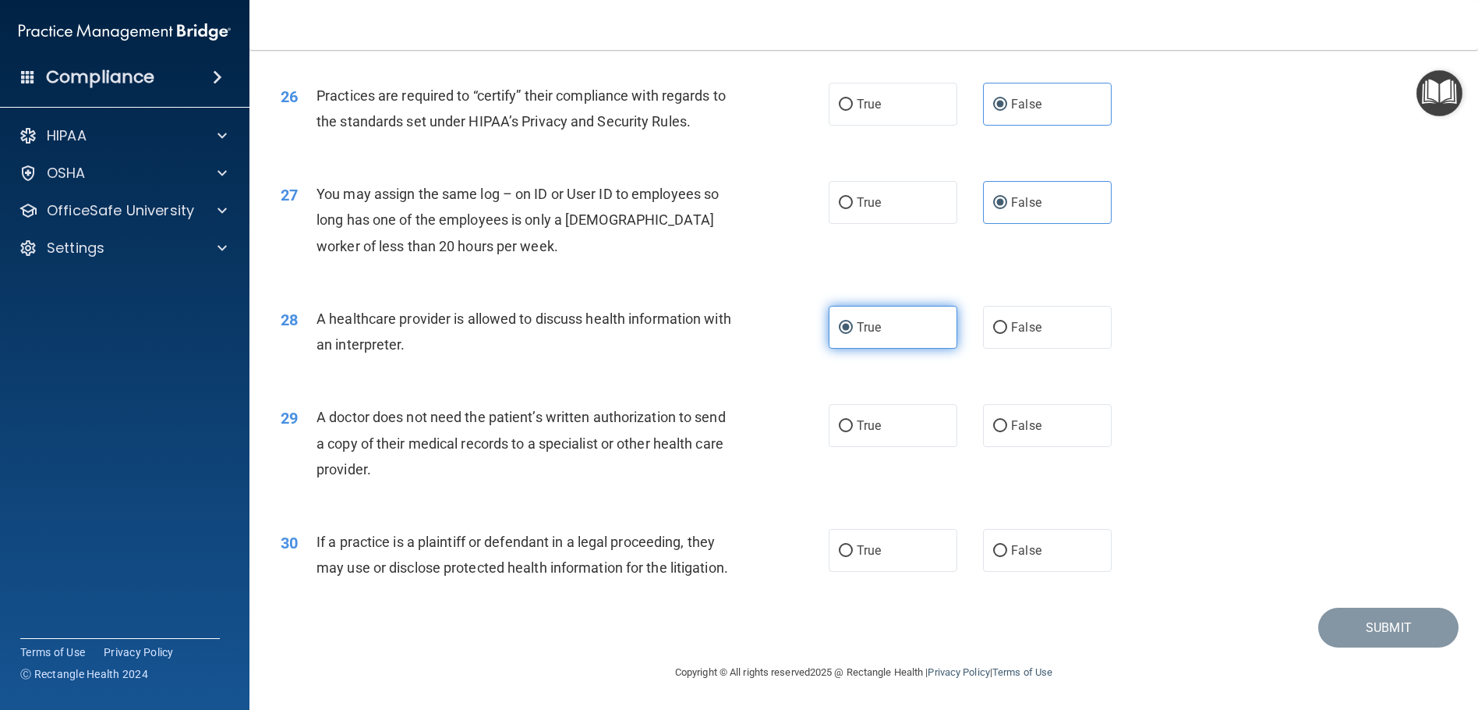
scroll to position [2963, 0]
click at [901, 447] on label "True" at bounding box center [893, 425] width 129 height 43
click at [853, 432] on input "True" at bounding box center [846, 426] width 14 height 12
radio input "true"
click at [878, 563] on label "True" at bounding box center [893, 550] width 129 height 43
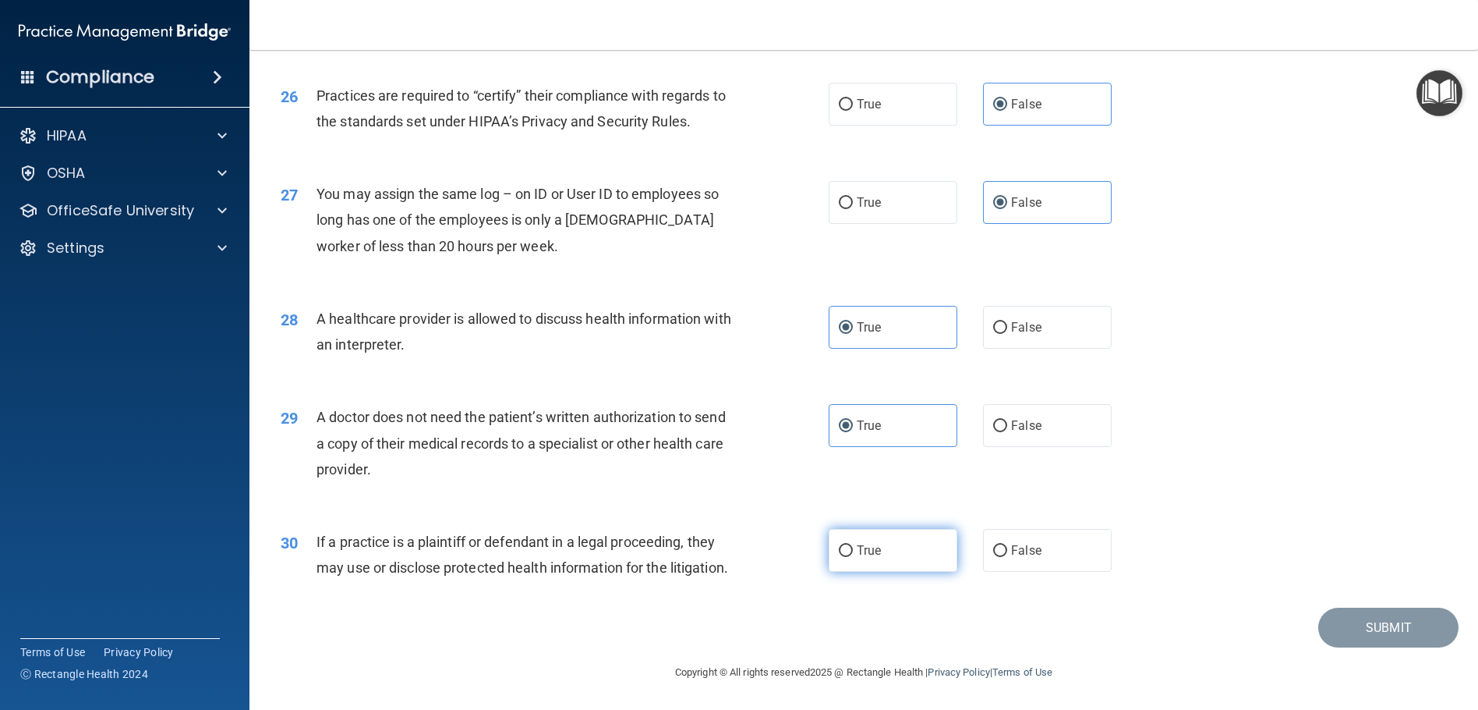
click at [853, 557] on input "True" at bounding box center [846, 551] width 14 height 12
radio input "true"
click at [1324, 647] on button "Submit" at bounding box center [1389, 627] width 140 height 40
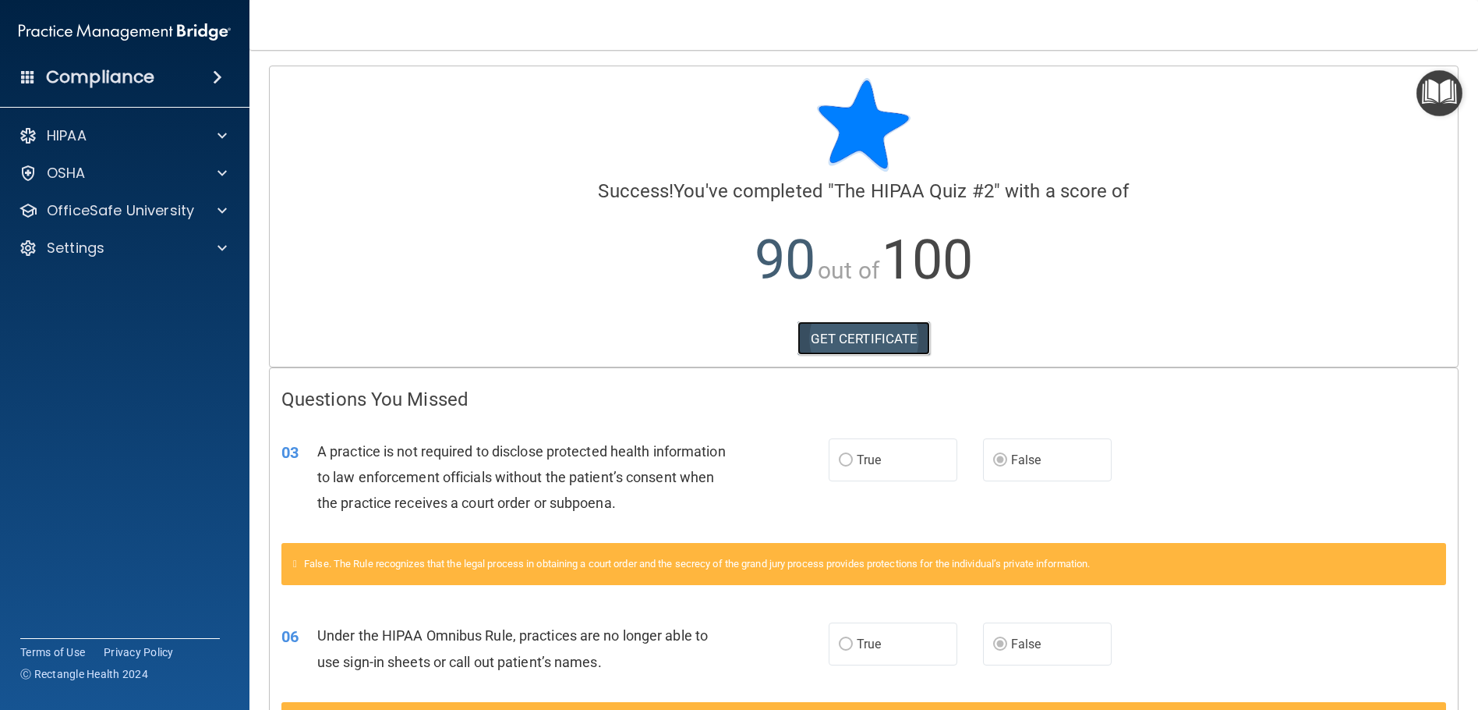
click at [877, 342] on link "GET CERTIFICATE" at bounding box center [864, 338] width 133 height 34
click at [175, 170] on div "OSHA" at bounding box center [103, 173] width 193 height 19
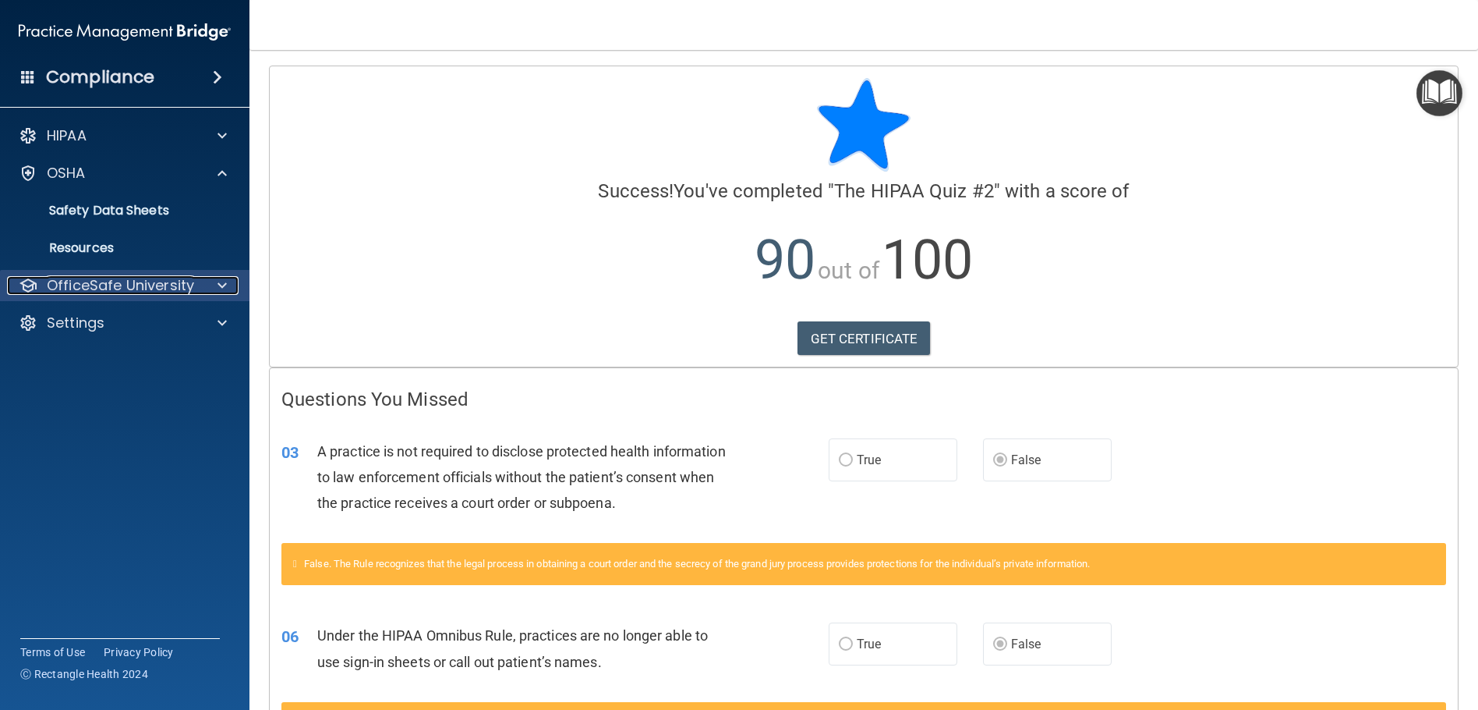
click at [181, 292] on p "OfficeSafe University" at bounding box center [120, 285] width 147 height 19
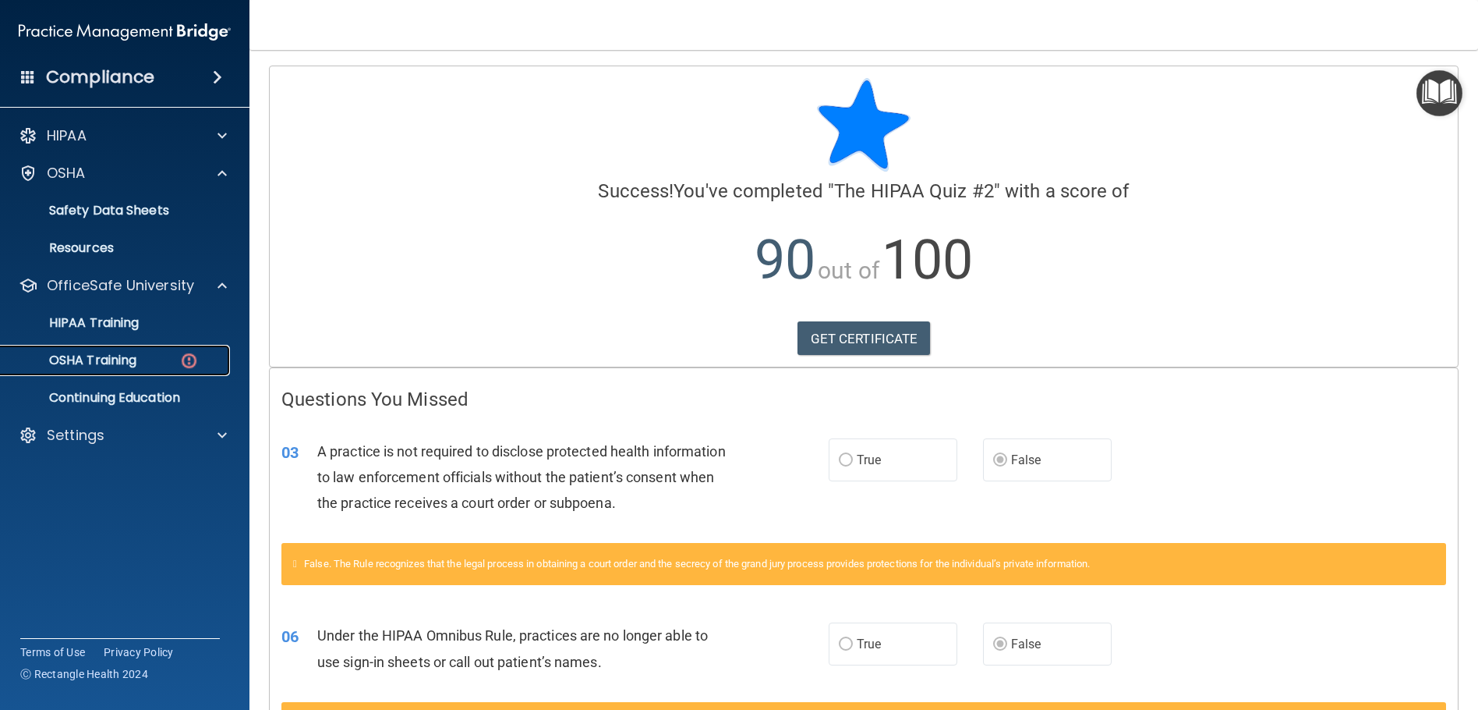
click at [165, 355] on div "OSHA Training" at bounding box center [116, 360] width 213 height 16
